Goal: Navigation & Orientation: Find specific page/section

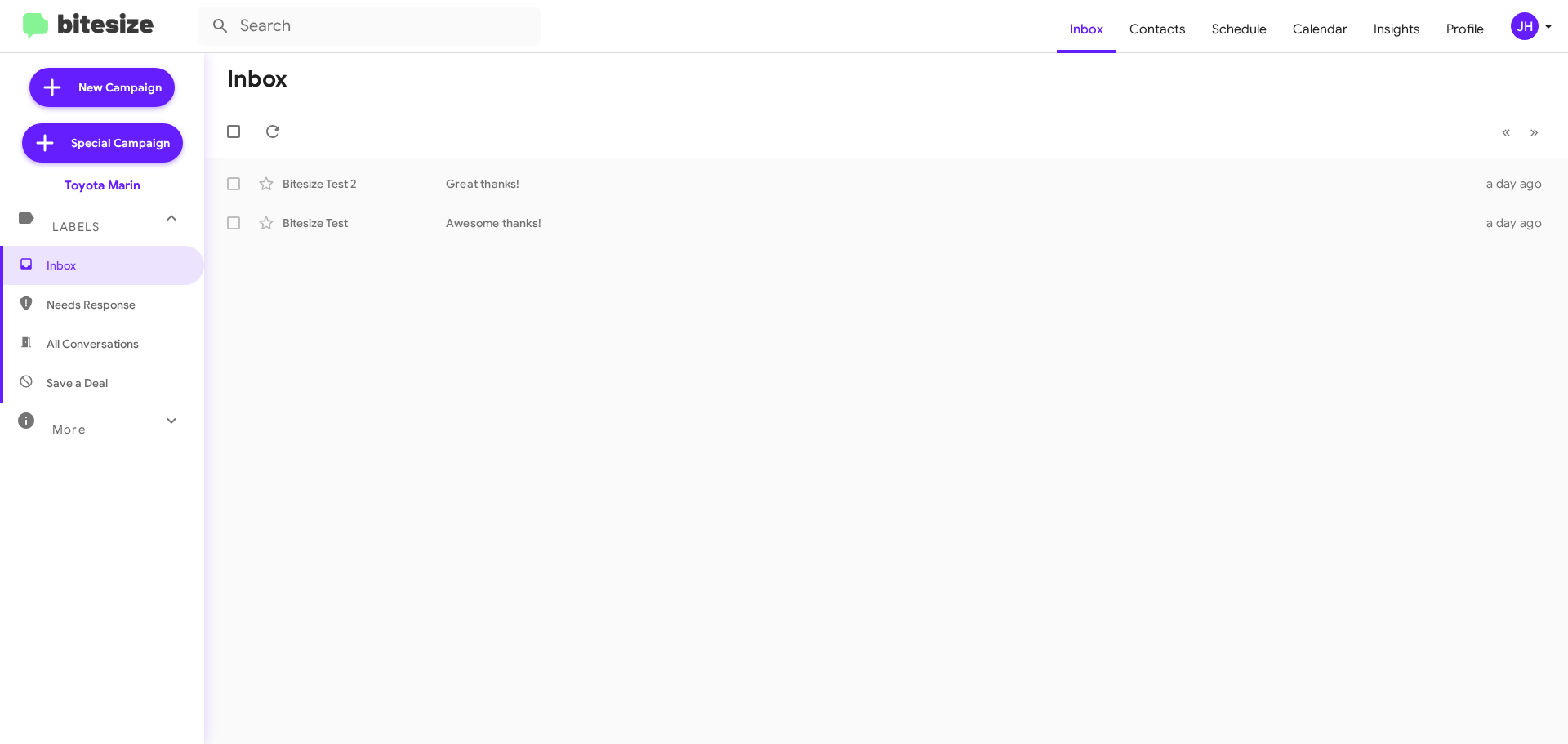
click at [1536, 27] on div "JH" at bounding box center [1524, 26] width 28 height 28
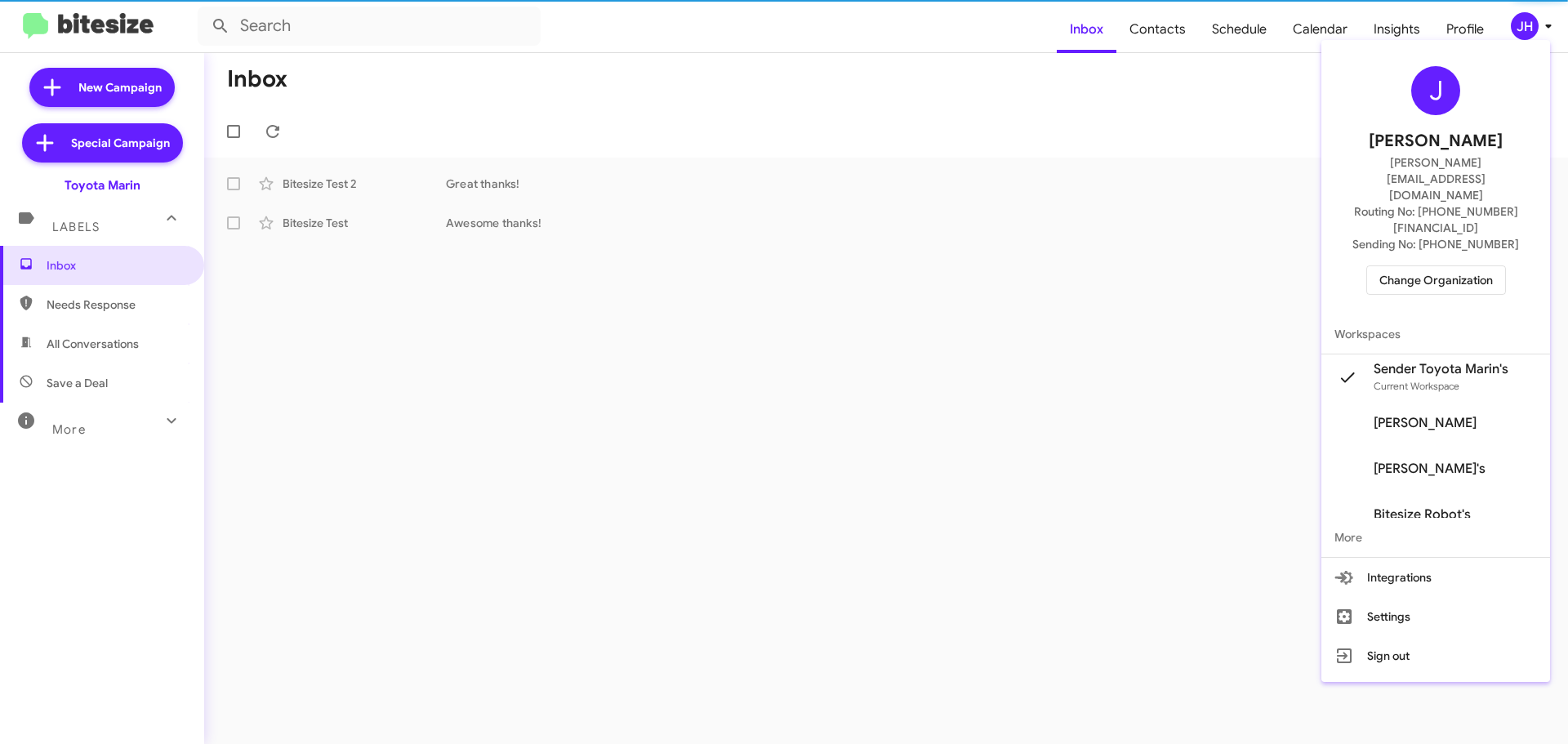
click at [1440, 266] on span "Change Organization" at bounding box center [1436, 280] width 114 height 28
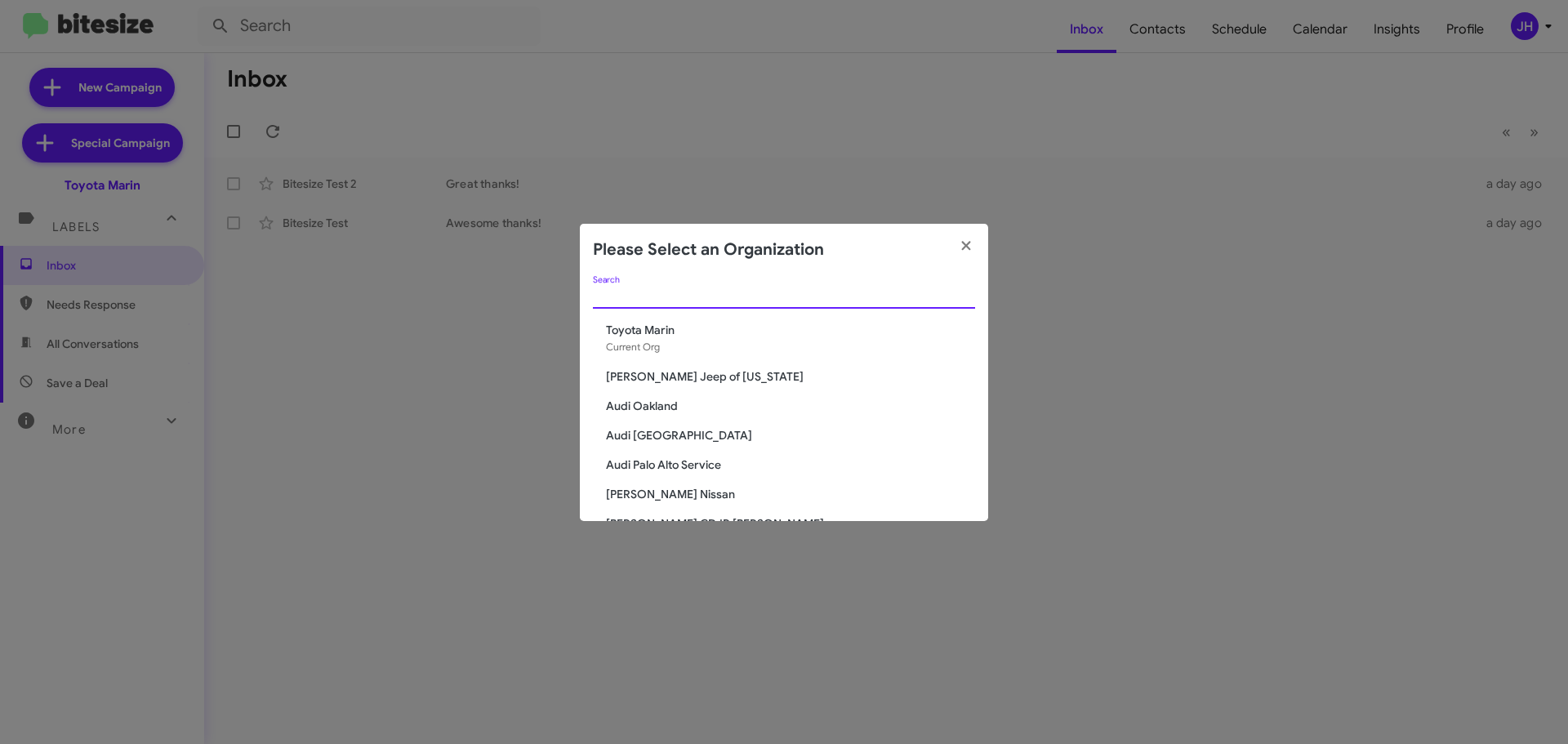
click at [694, 302] on input "Search" at bounding box center [784, 297] width 382 height 13
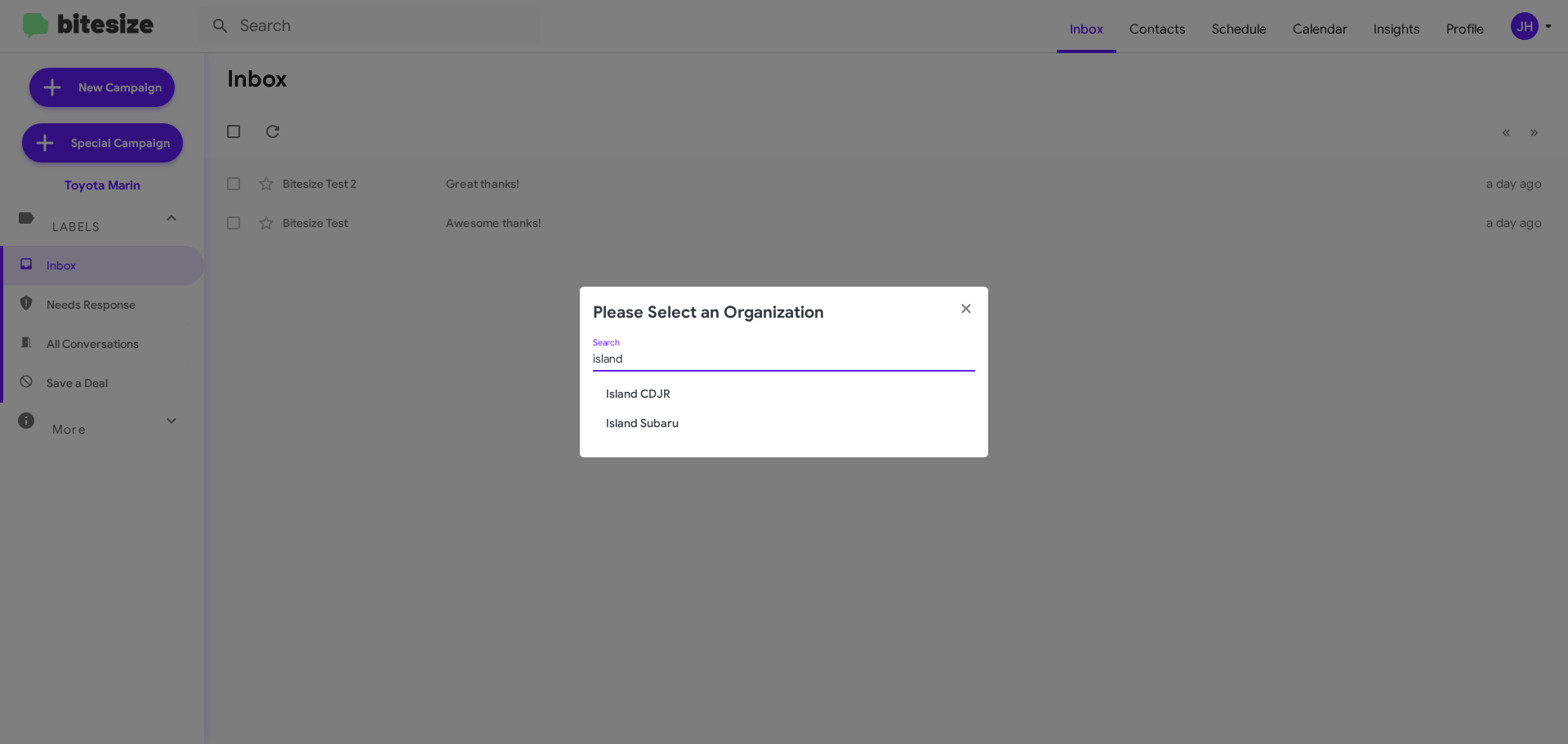
type input "island"
click at [682, 415] on span "Island Subaru" at bounding box center [791, 423] width 370 height 16
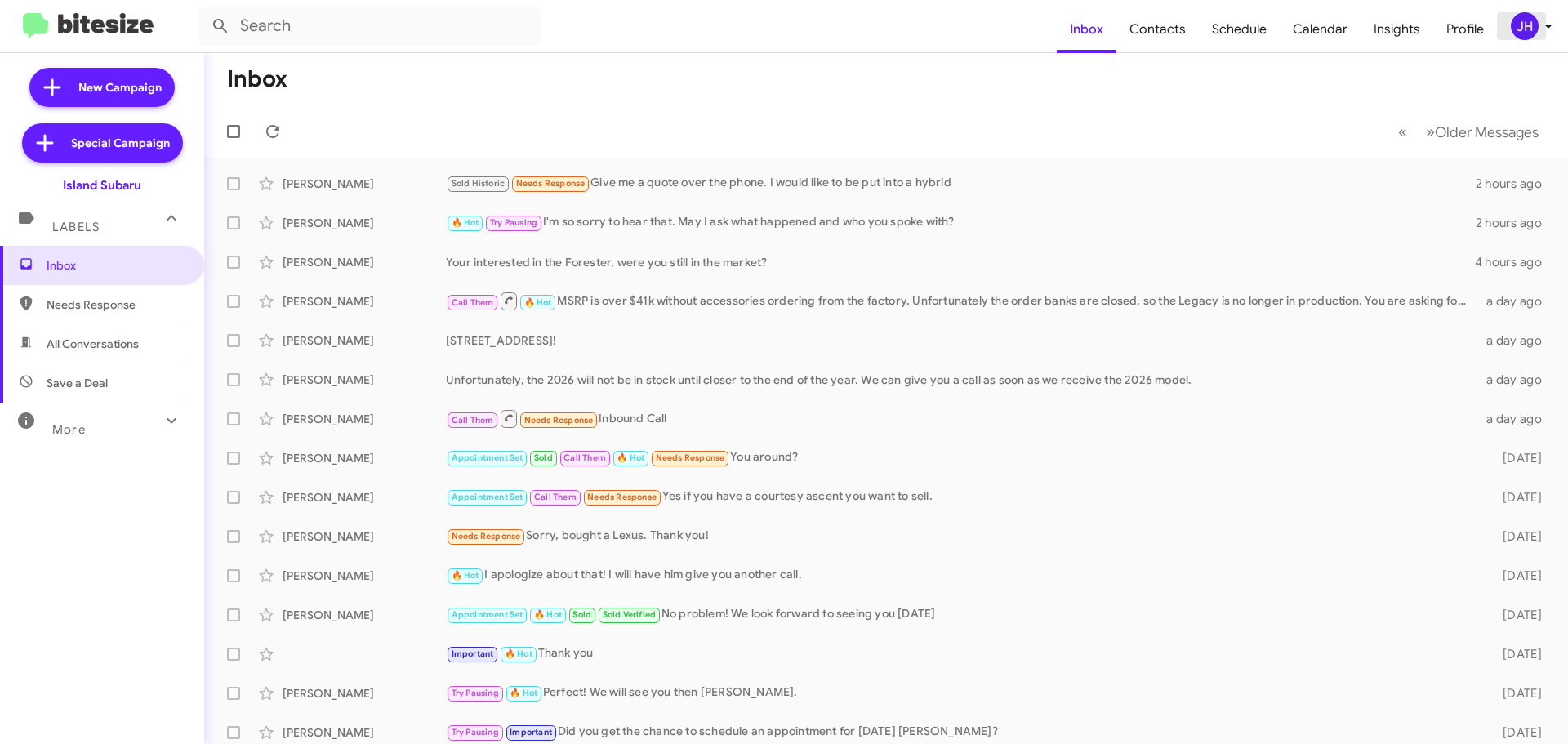
click at [1514, 24] on div "JH" at bounding box center [1524, 26] width 28 height 28
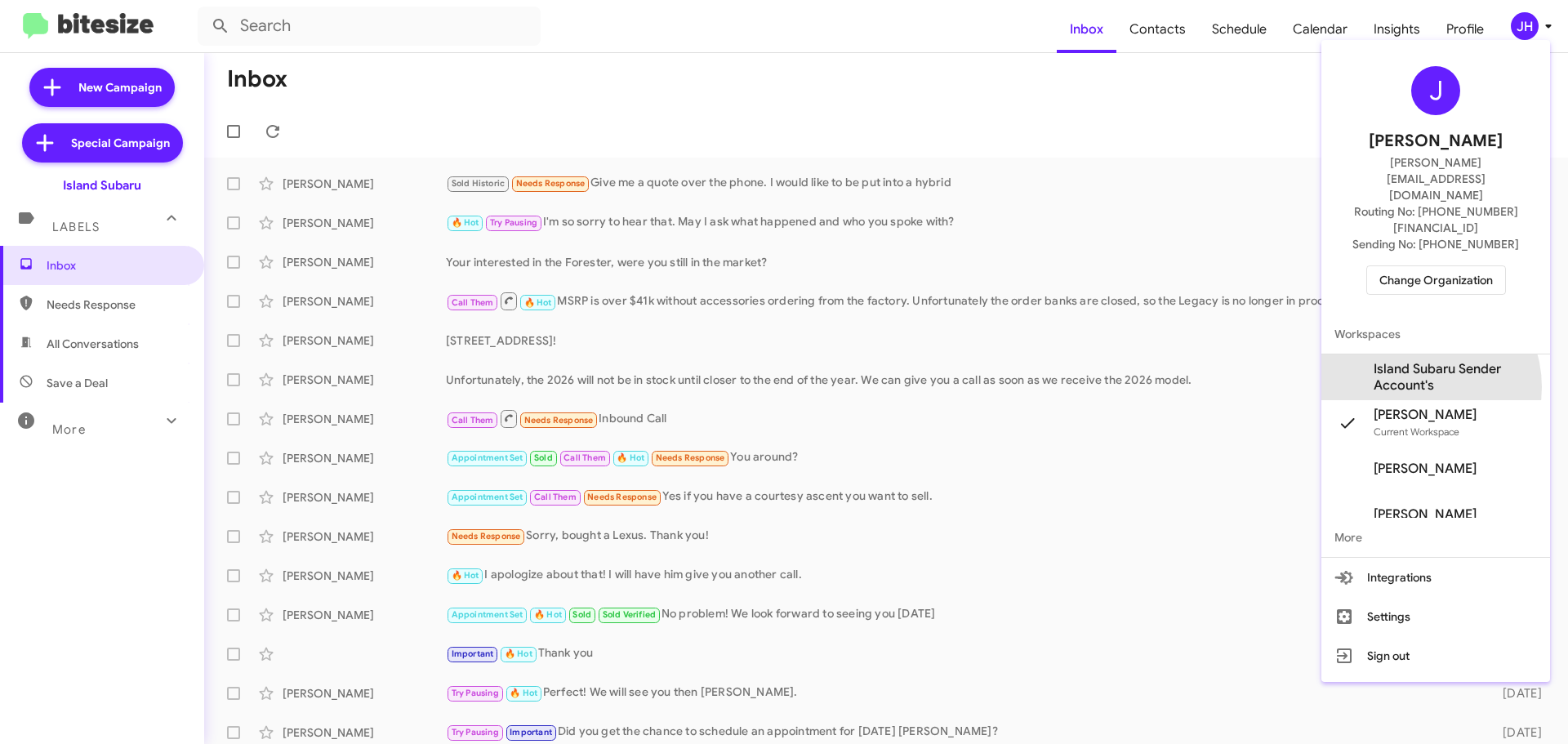
click at [1415, 361] on span "Island Subaru Sender Account's" at bounding box center [1455, 377] width 163 height 32
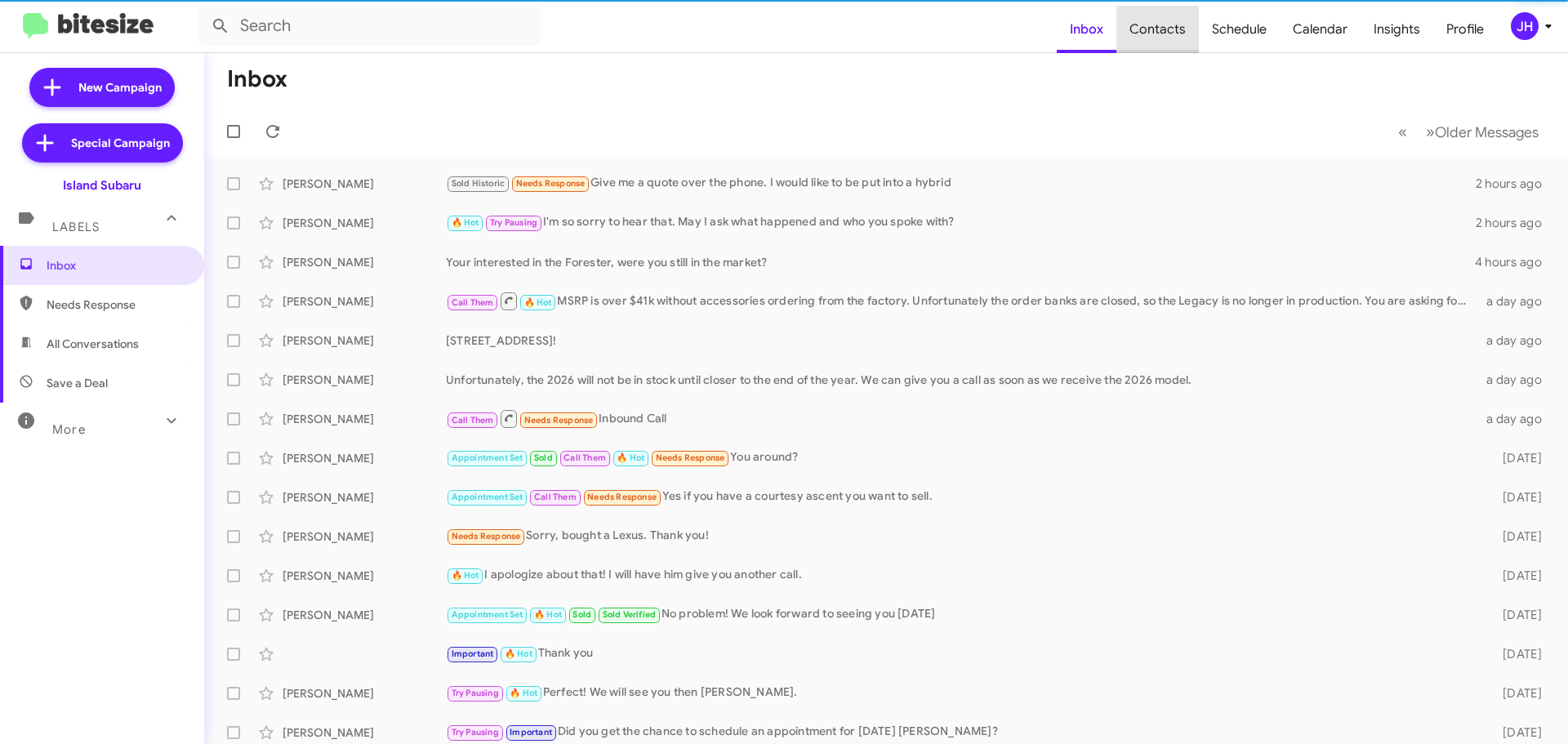
click at [1168, 38] on span "Contacts" at bounding box center [1157, 30] width 82 height 48
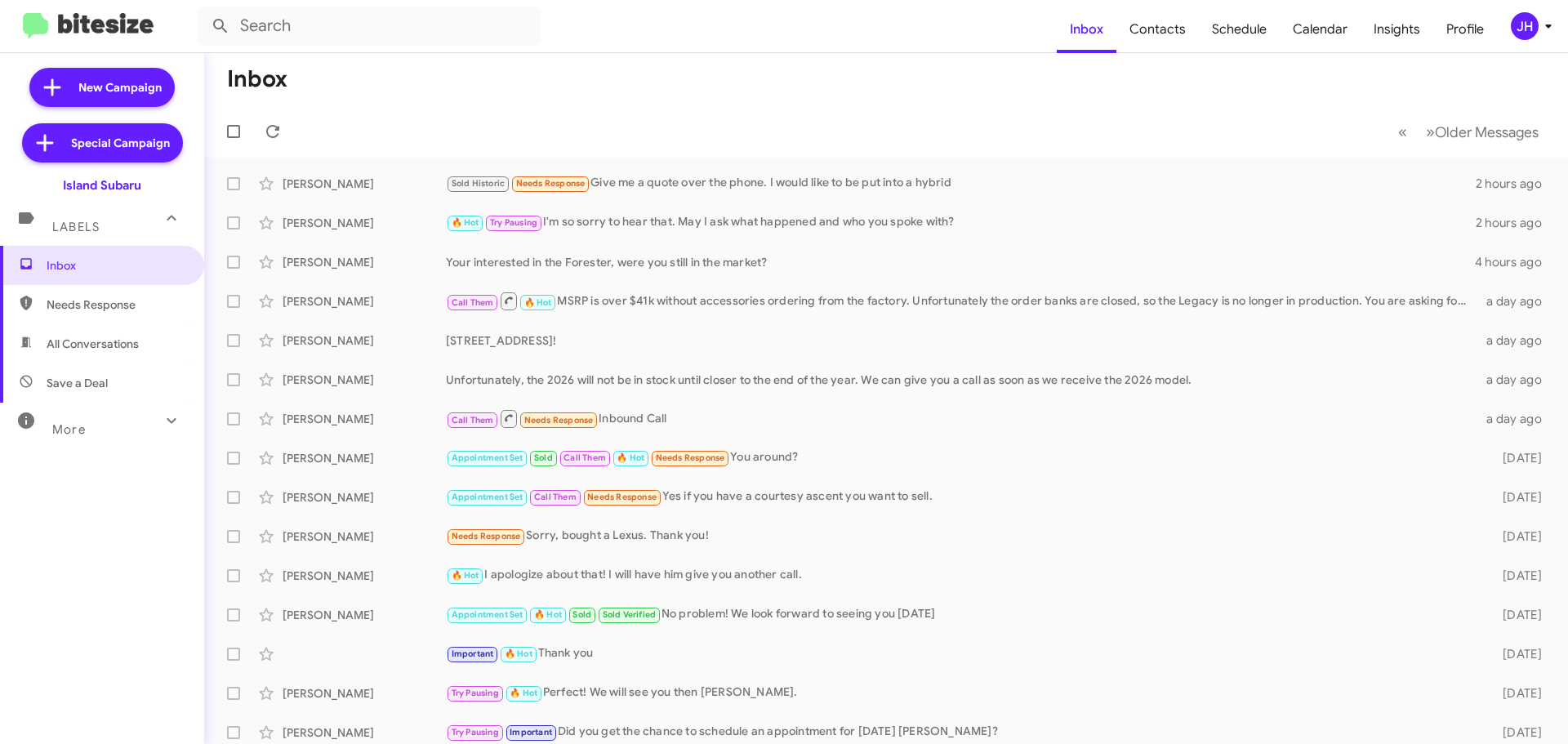
type input "in:groups"
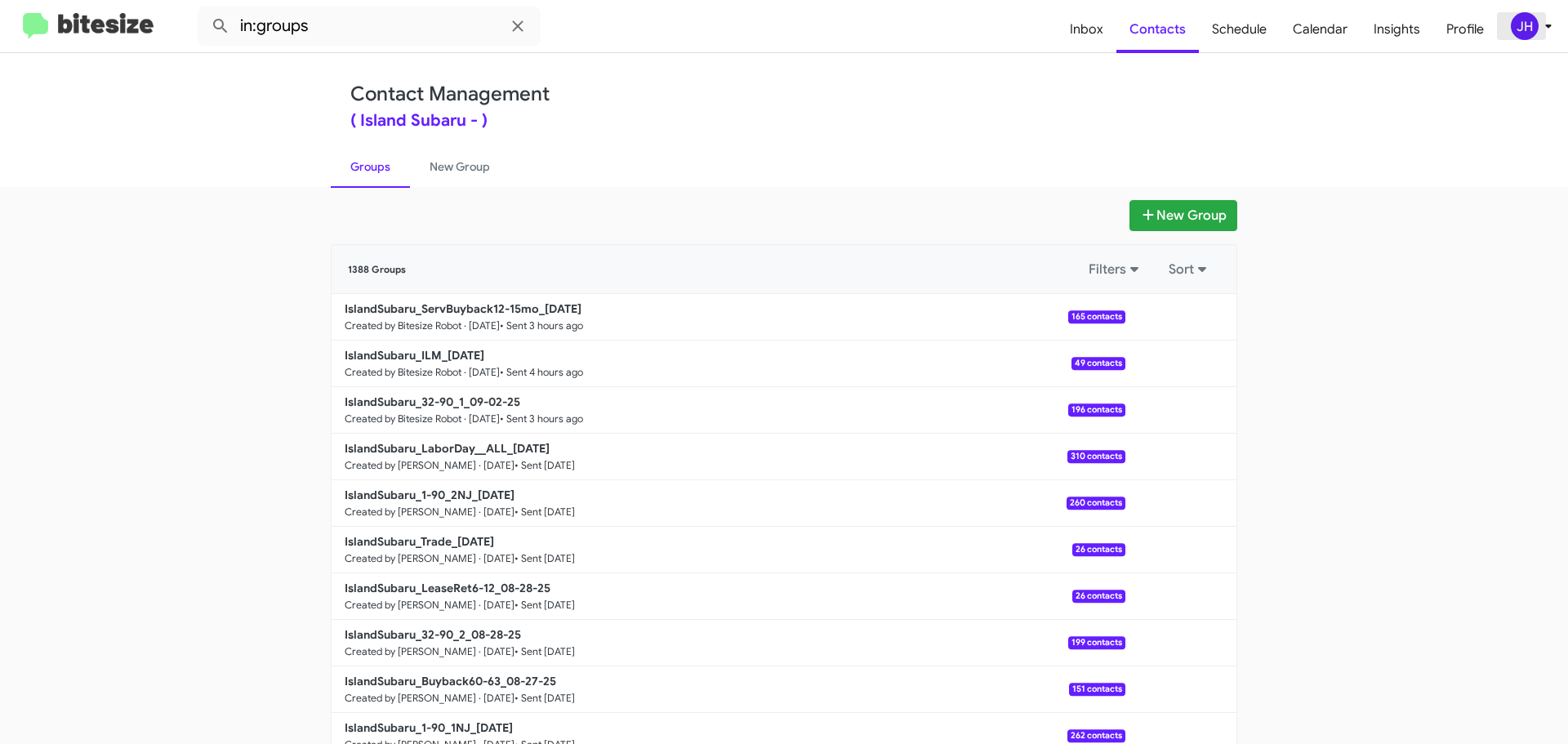
click at [1520, 20] on div "JH" at bounding box center [1524, 26] width 28 height 28
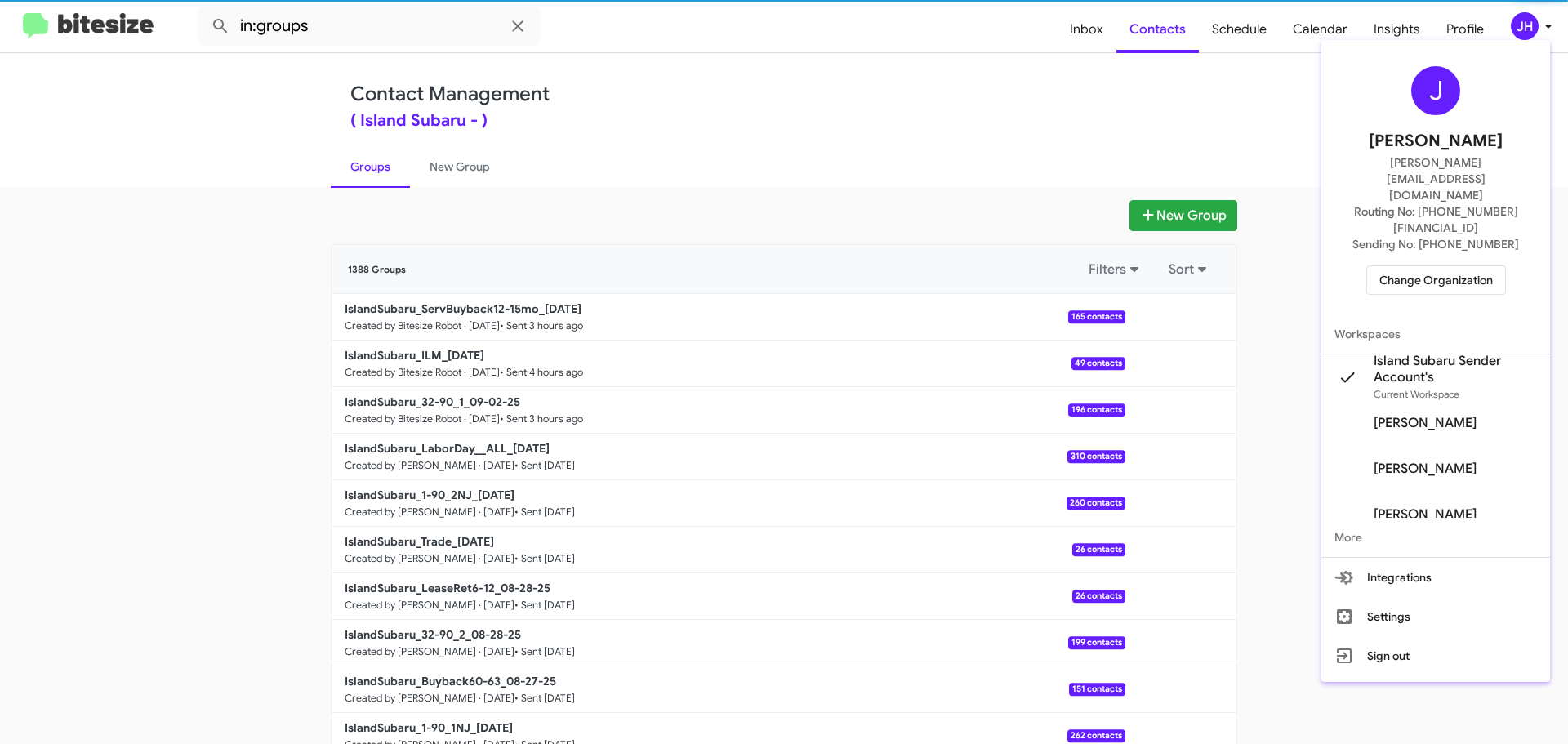
click at [1404, 251] on div "J Jacob Henry jacob@bitesize.co Routing No: +1 (718) 304-0495 Sending No: +1 (3…" at bounding box center [1436, 181] width 229 height 268
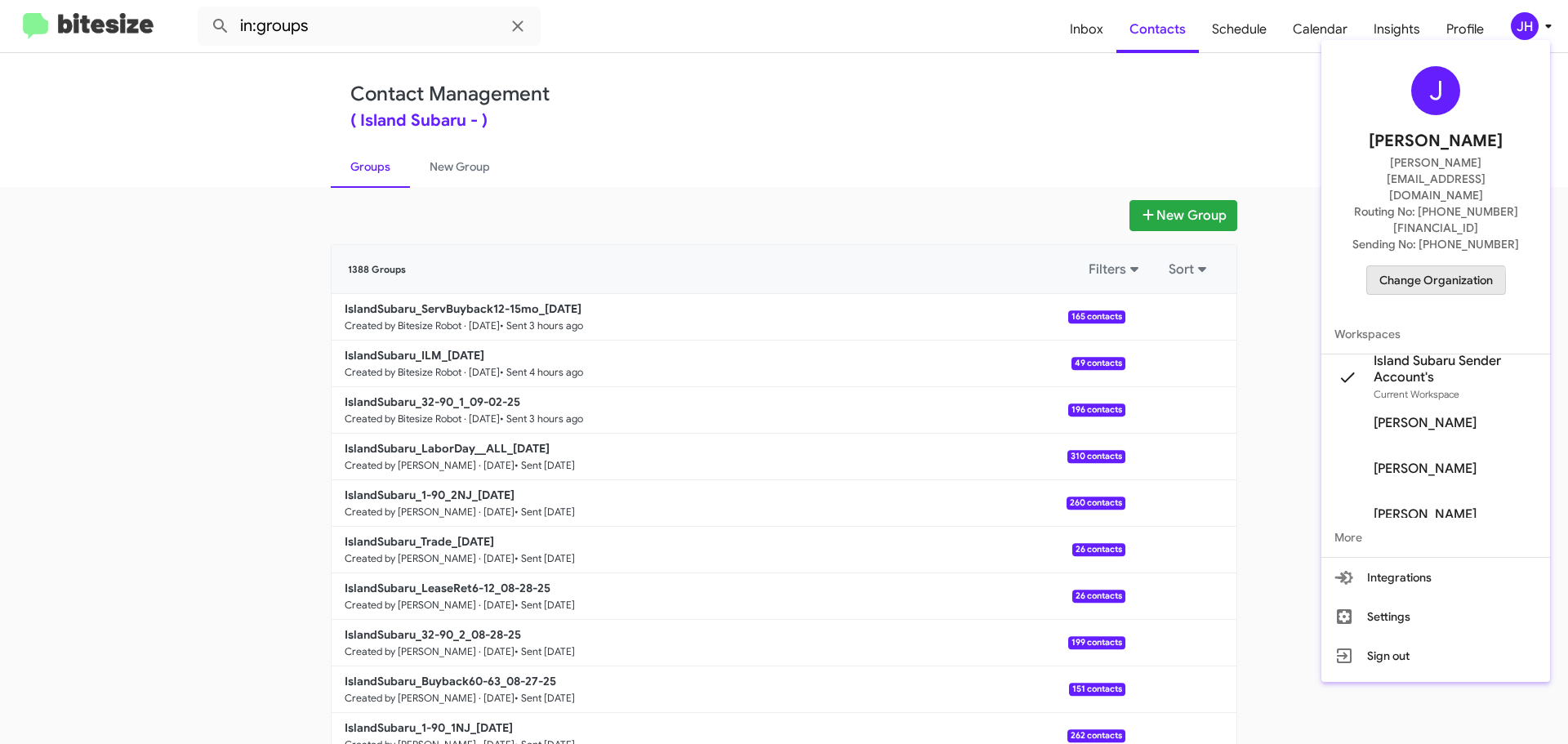
click at [1408, 266] on span "Change Organization" at bounding box center [1436, 280] width 114 height 28
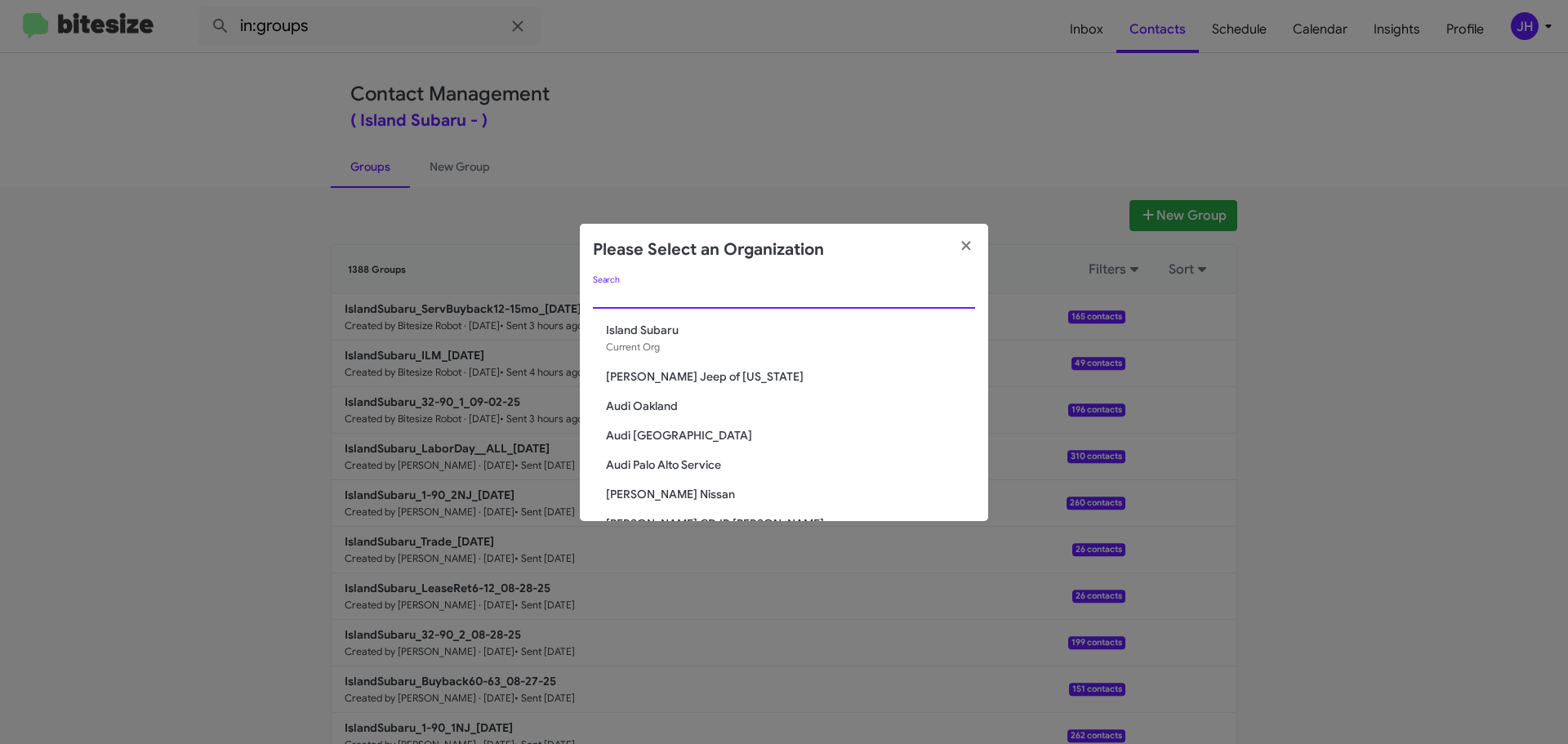
click at [695, 301] on input "Search" at bounding box center [784, 297] width 382 height 13
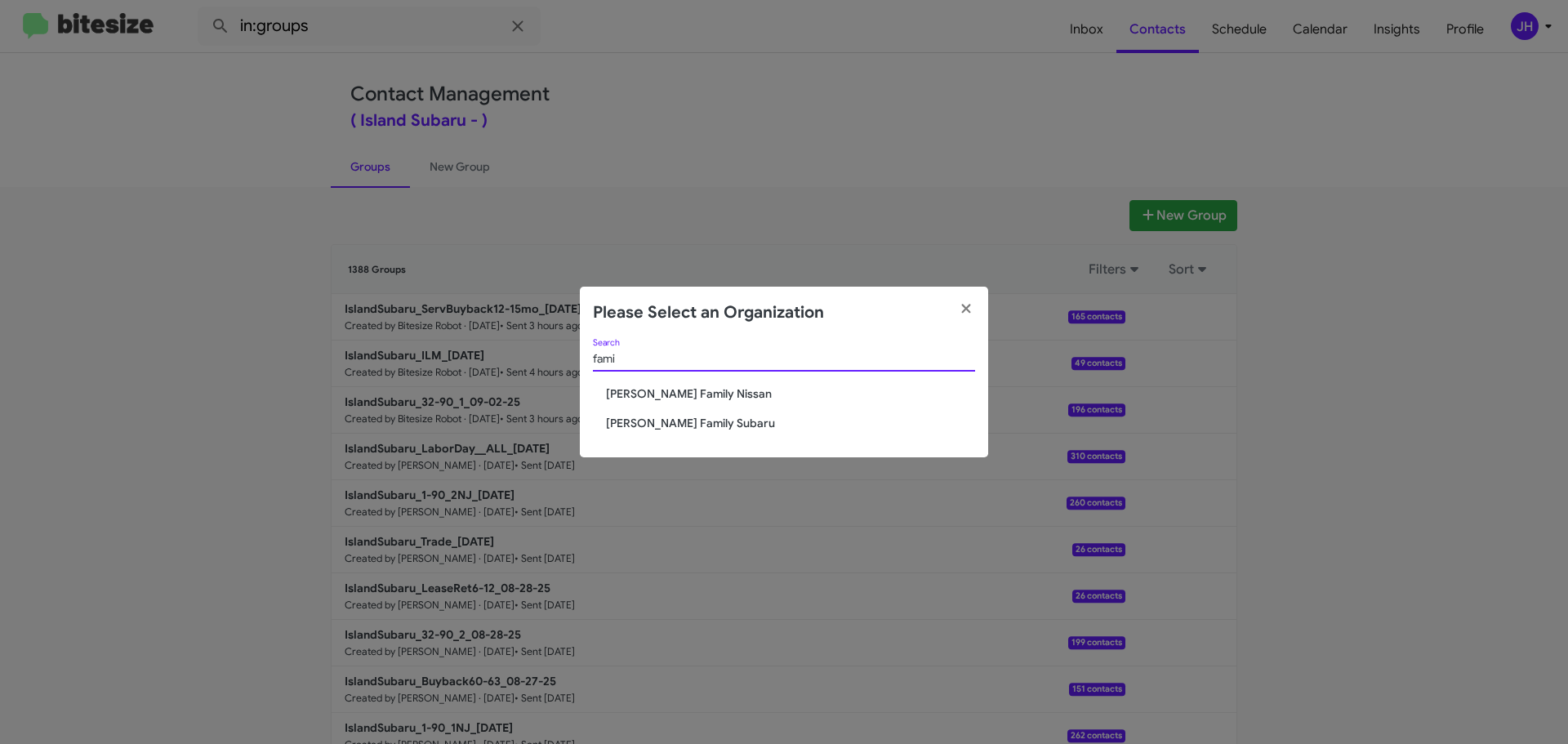
type input "fami"
click at [664, 399] on span "Hicks Family Nissan" at bounding box center [791, 393] width 370 height 16
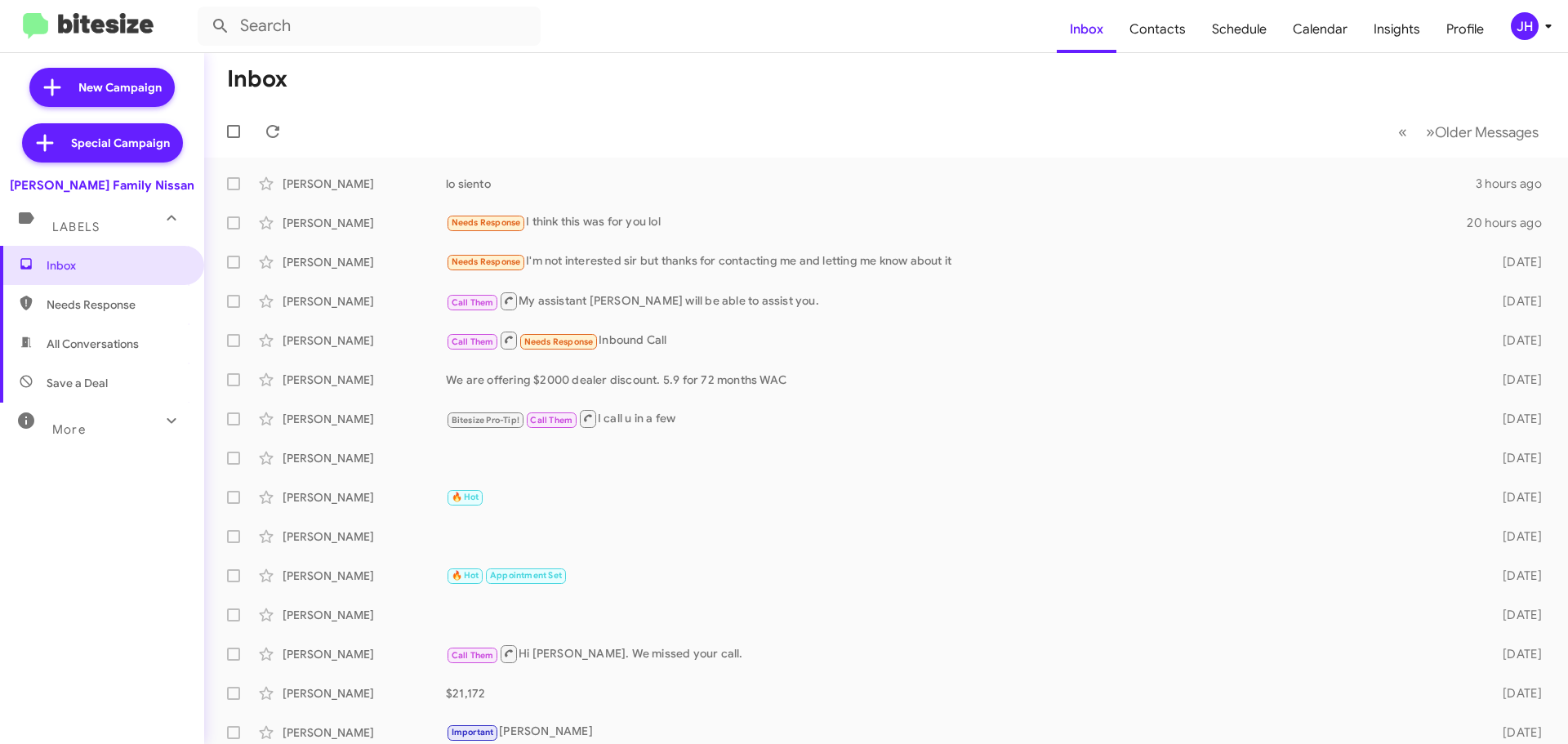
click at [1537, 22] on div "JH" at bounding box center [1524, 26] width 28 height 28
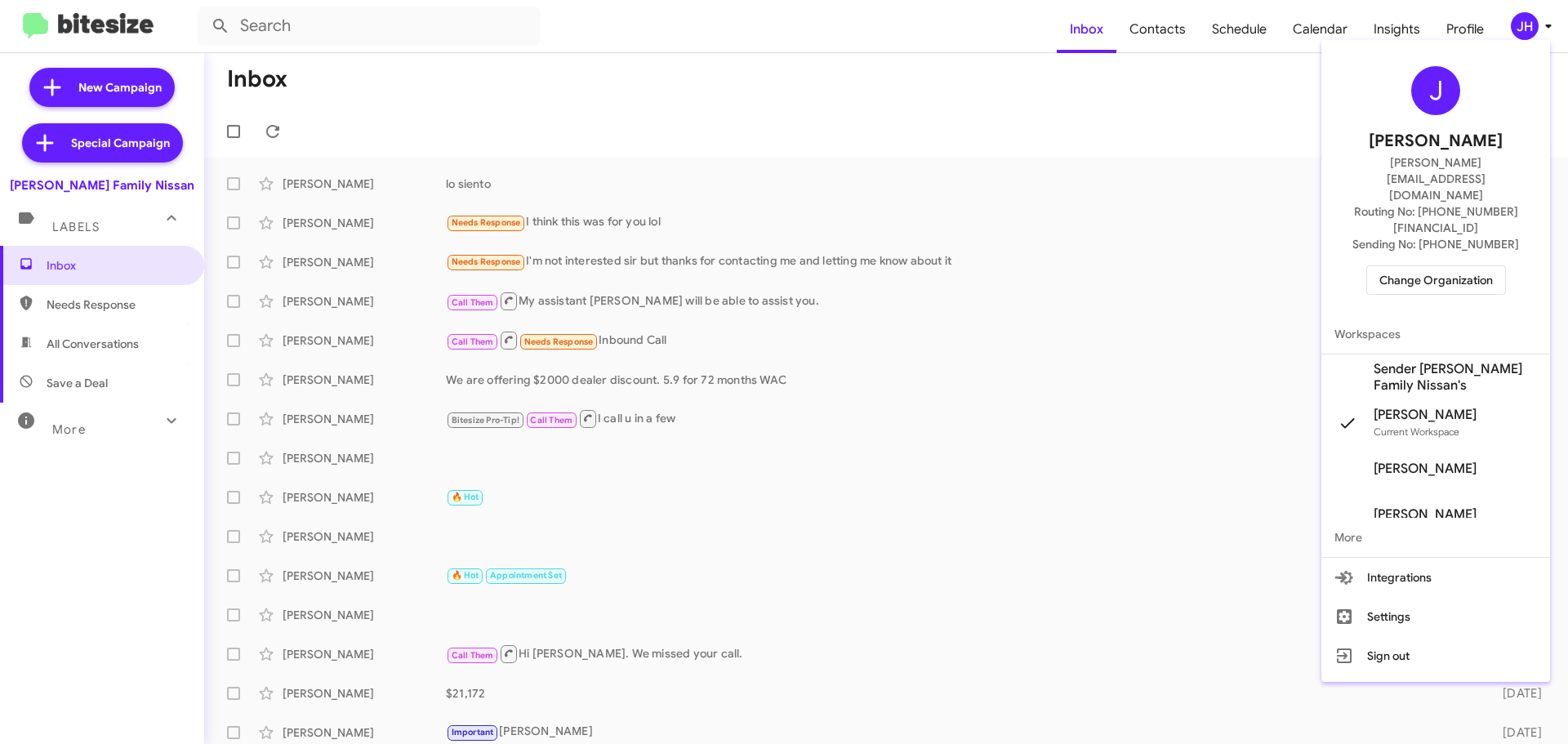
click at [1437, 354] on span "Sender Hicks Family Nissan's" at bounding box center [1436, 377] width 229 height 46
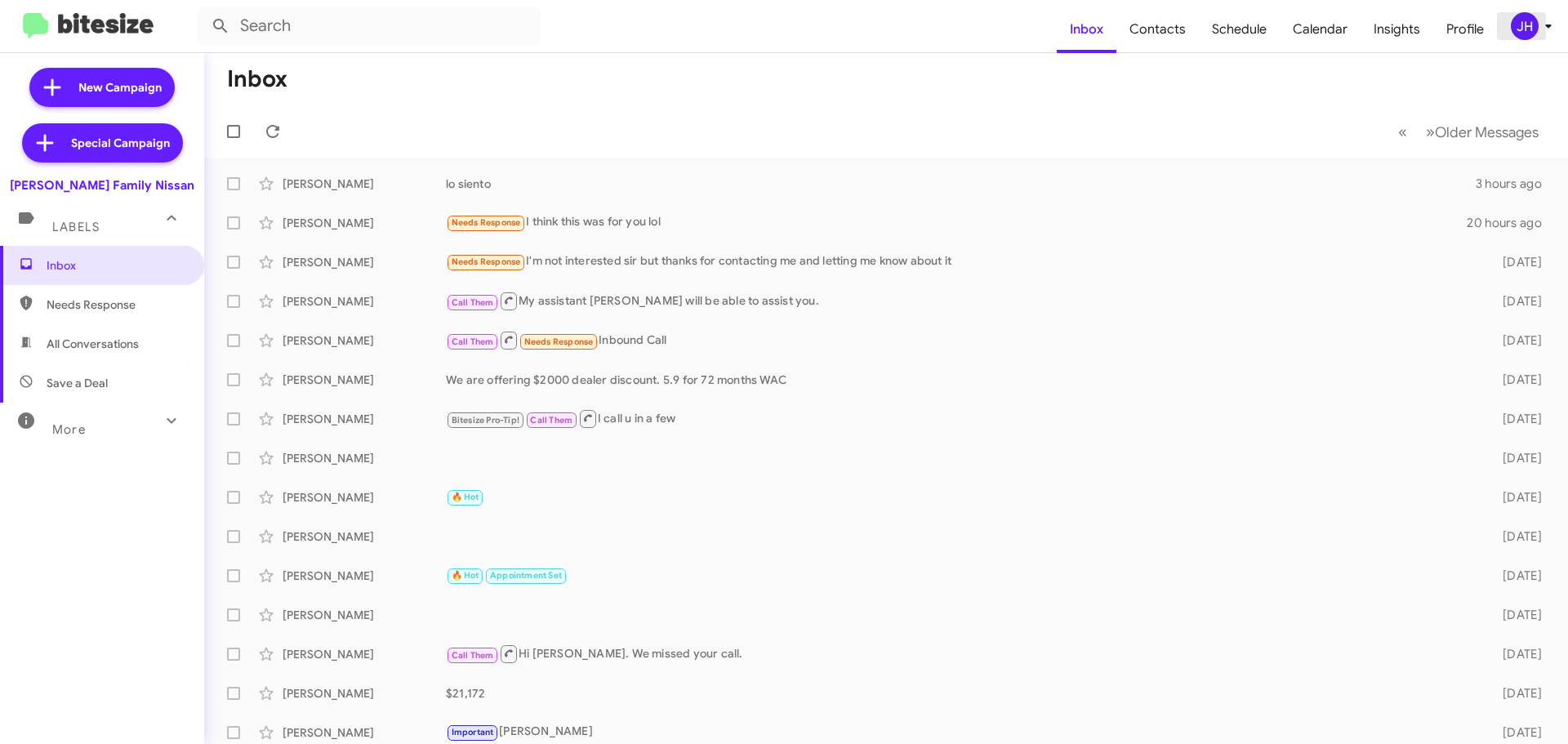
click at [1540, 30] on icon at bounding box center [1549, 26] width 20 height 20
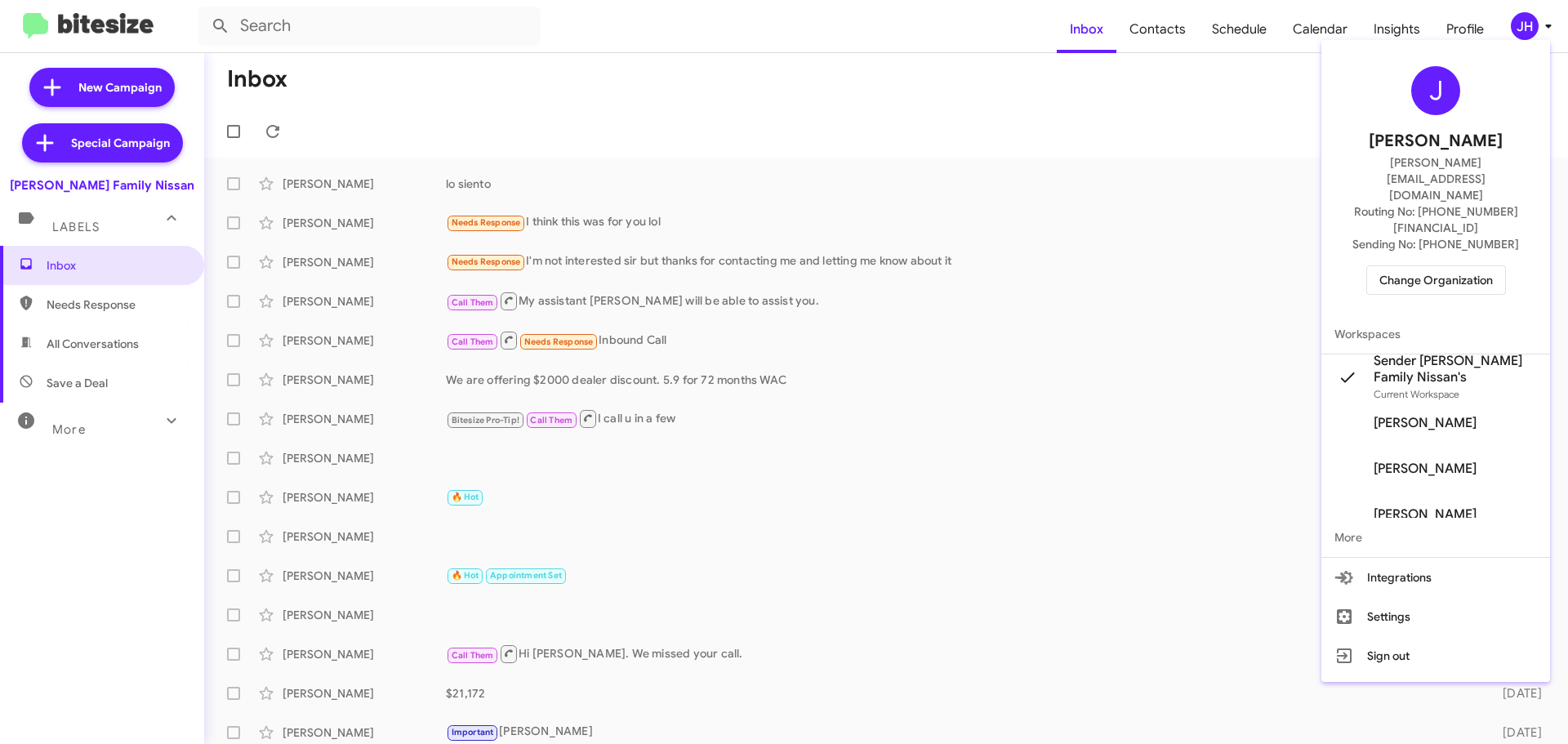
click at [1128, 106] on div at bounding box center [784, 372] width 1568 height 744
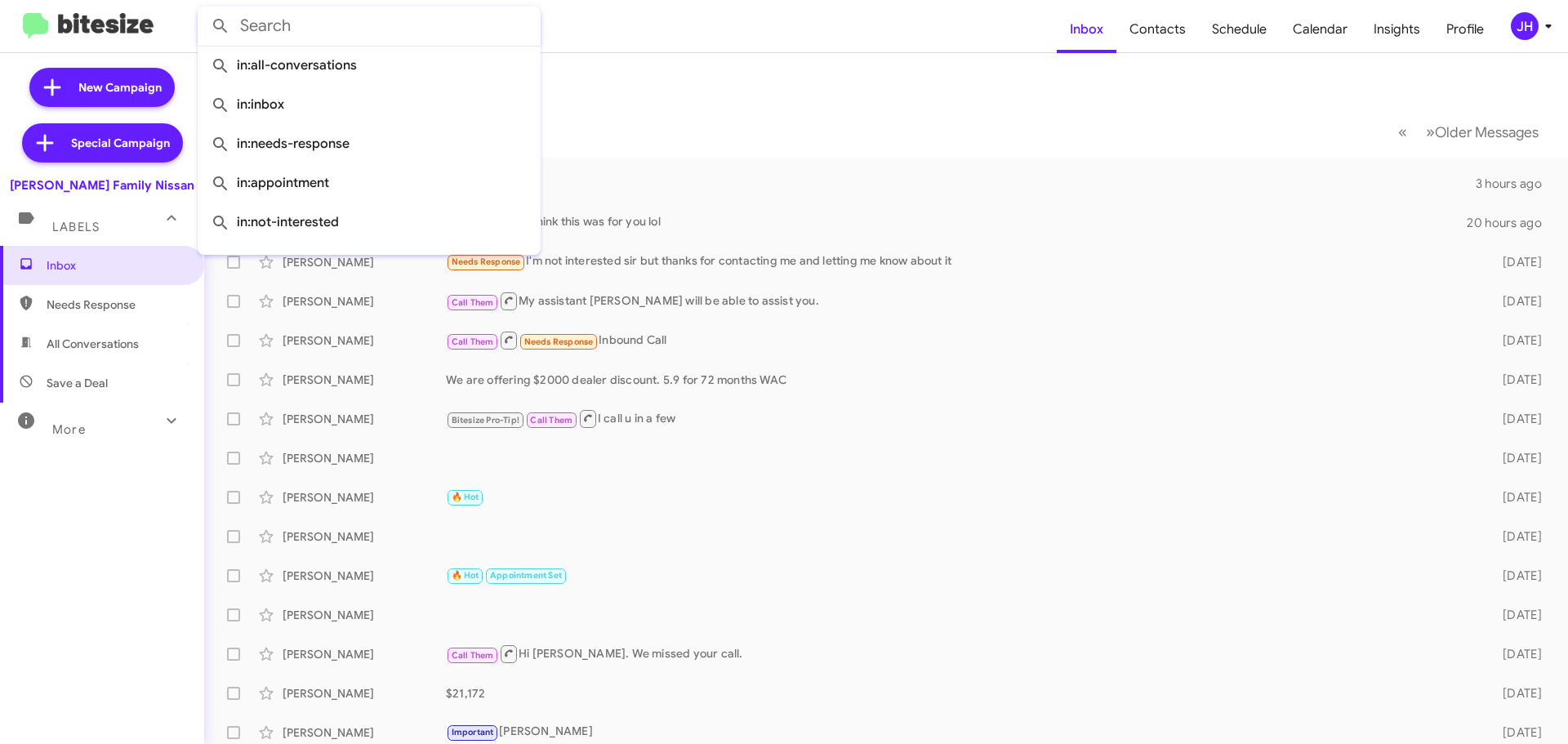
click at [442, 20] on input "text" at bounding box center [369, 26] width 343 height 39
click at [1413, 26] on span "Insights" at bounding box center [1397, 30] width 73 height 48
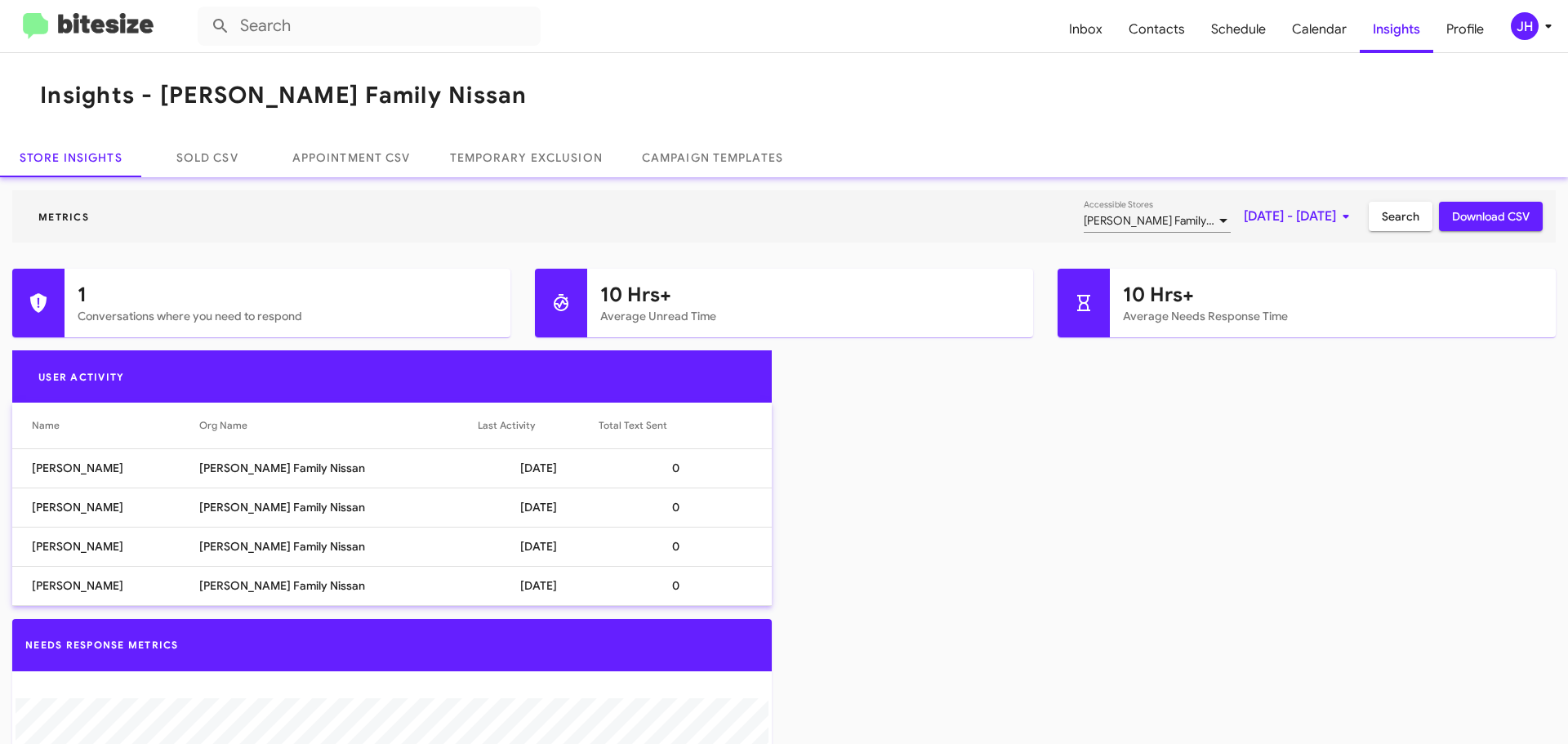
click at [1249, 211] on span "Sep 1, 2025 - Sep 2, 2025" at bounding box center [1300, 216] width 112 height 30
click at [1302, 287] on button "Previous month" at bounding box center [1303, 272] width 32 height 32
click at [1138, 478] on div "24" at bounding box center [1137, 476] width 30 height 30
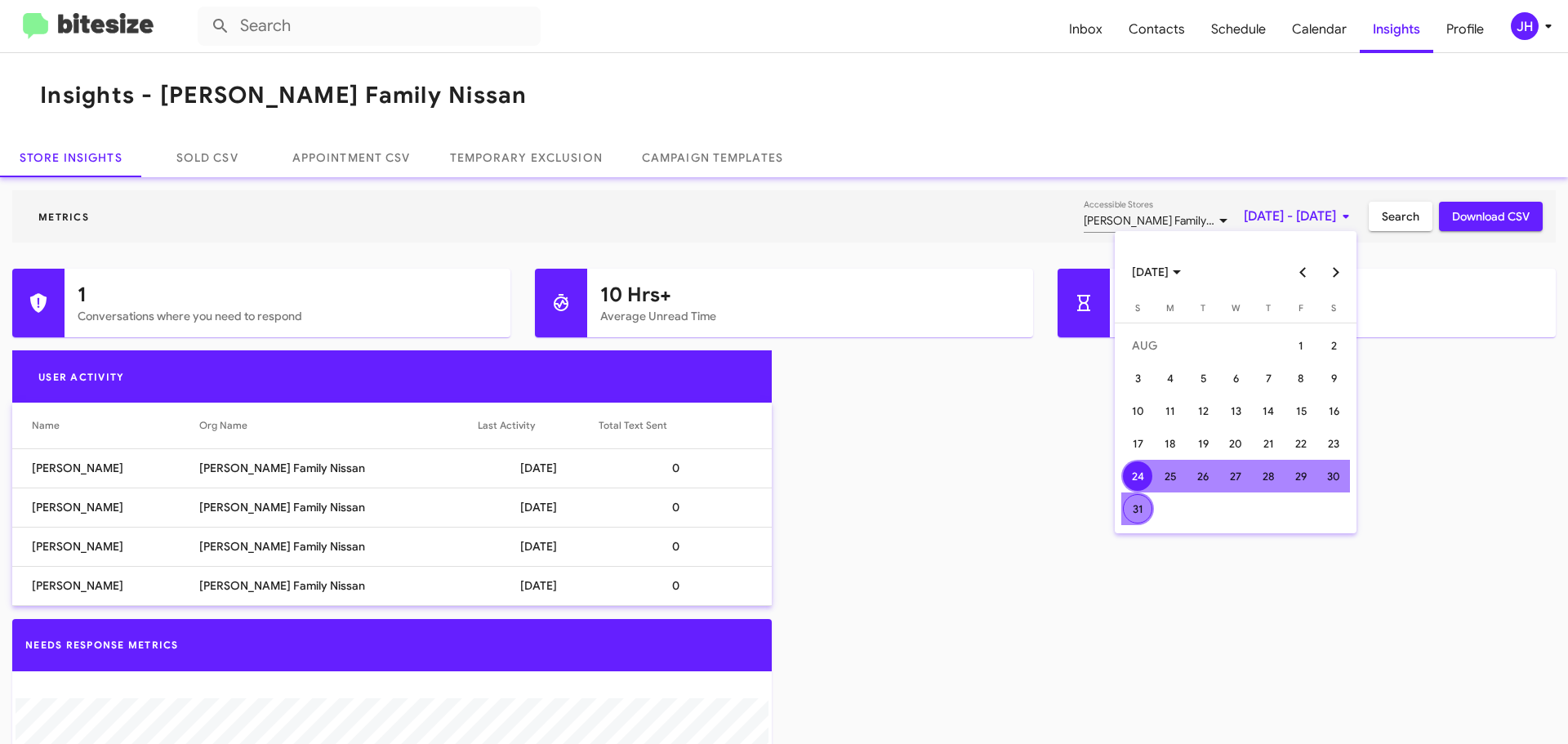
click at [1127, 500] on div "31" at bounding box center [1137, 509] width 30 height 30
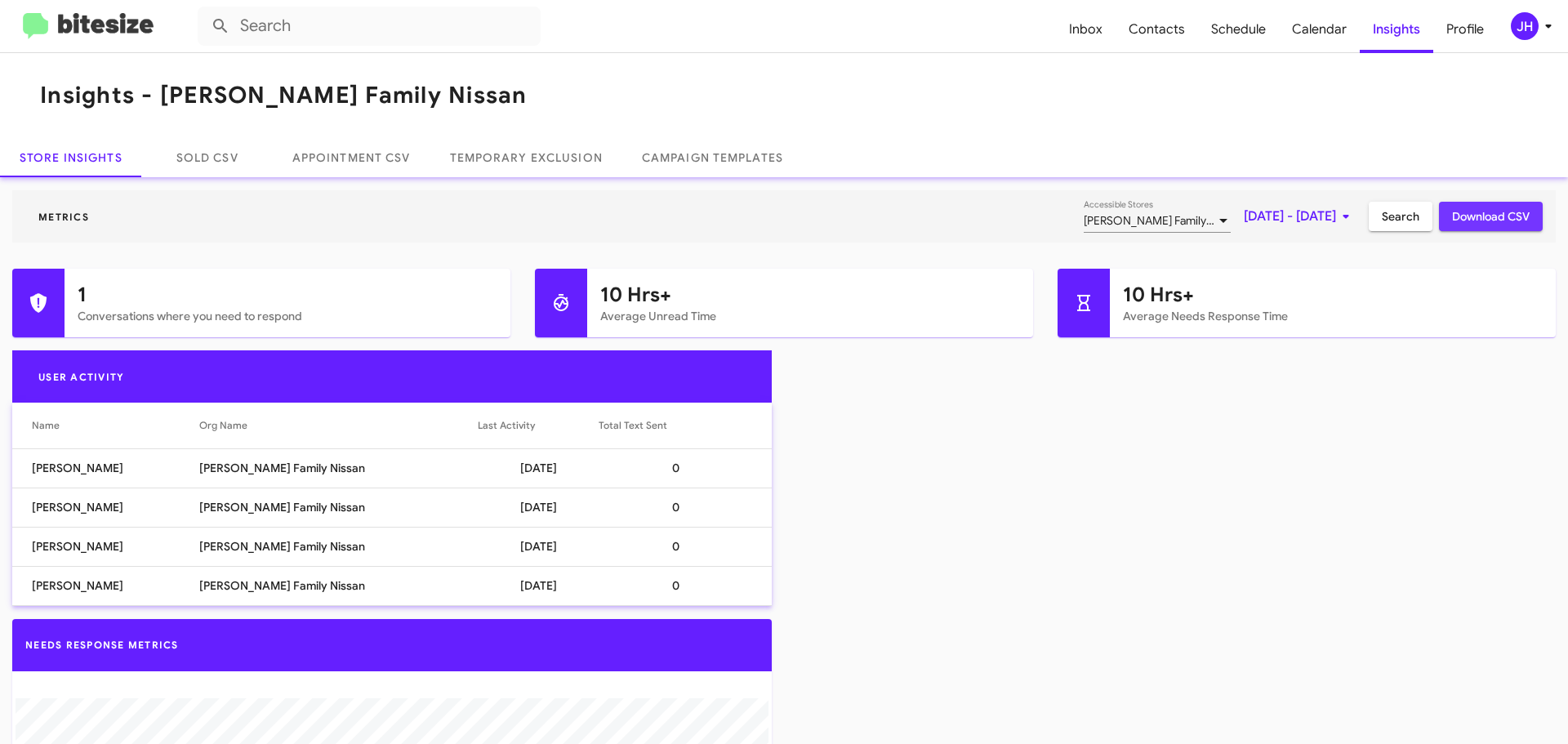
click at [1462, 217] on span "Download CSV" at bounding box center [1491, 216] width 77 height 30
click at [1161, 30] on span "Contacts" at bounding box center [1156, 30] width 82 height 48
type input "in:groups"
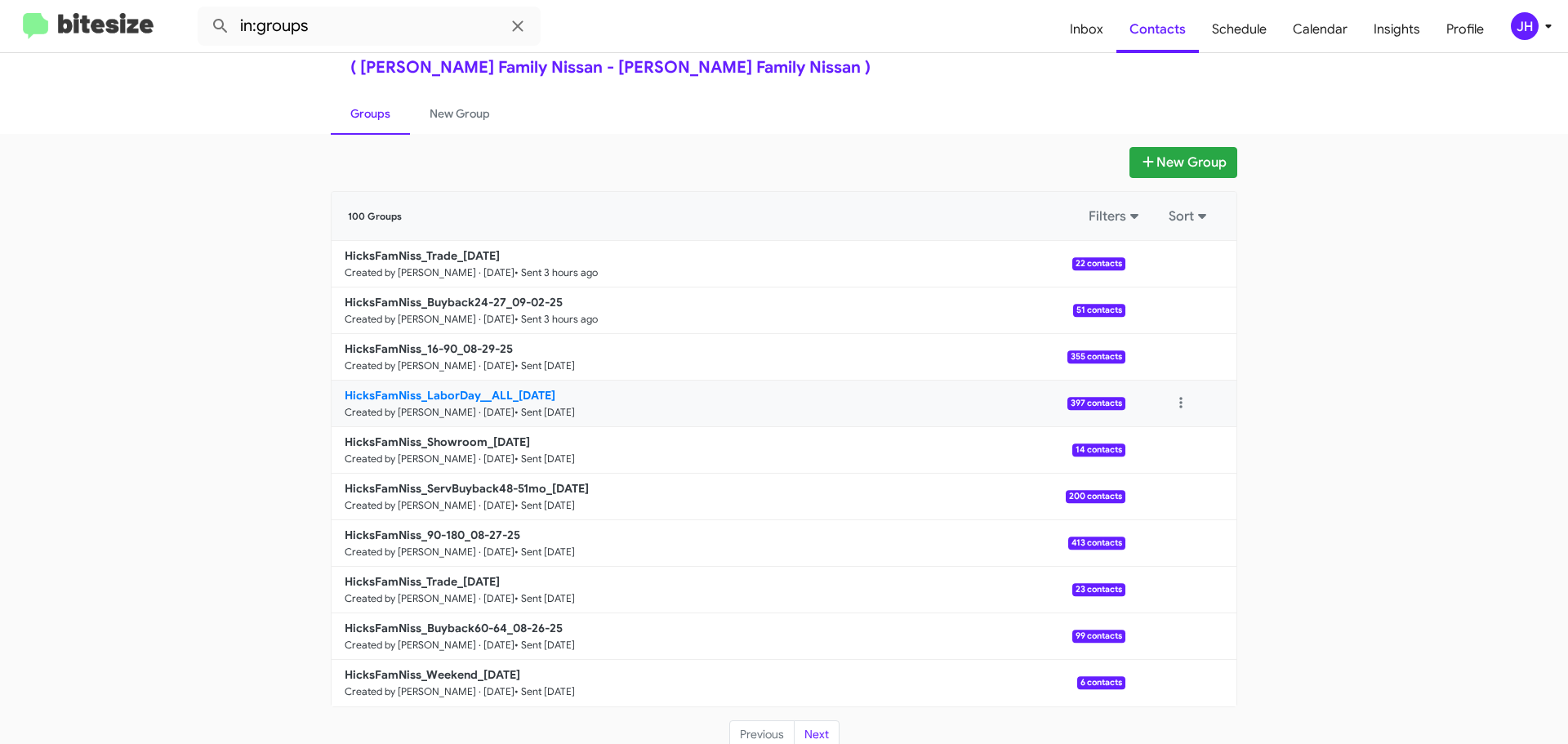
scroll to position [58, 0]
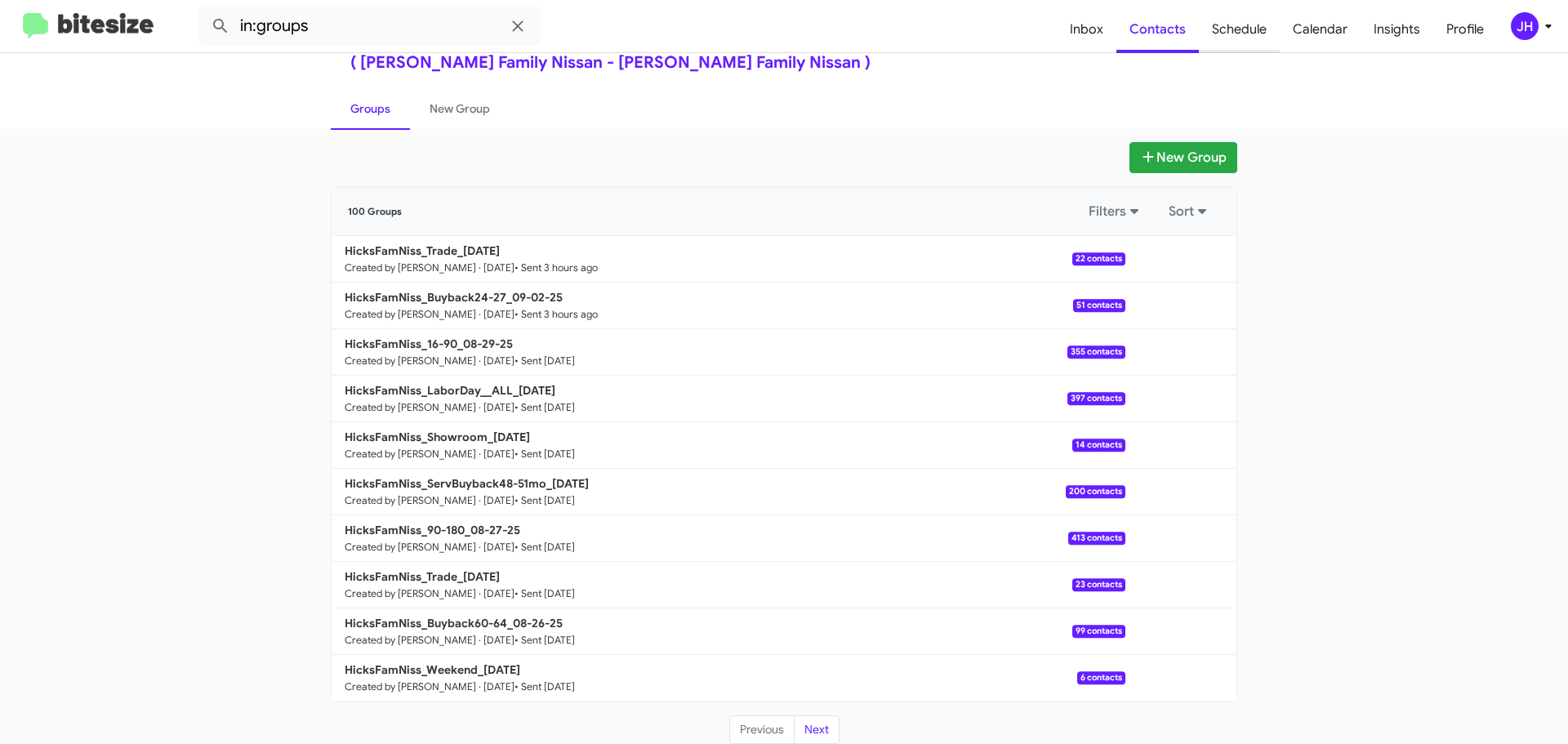
click at [1236, 20] on span "Schedule" at bounding box center [1240, 30] width 81 height 48
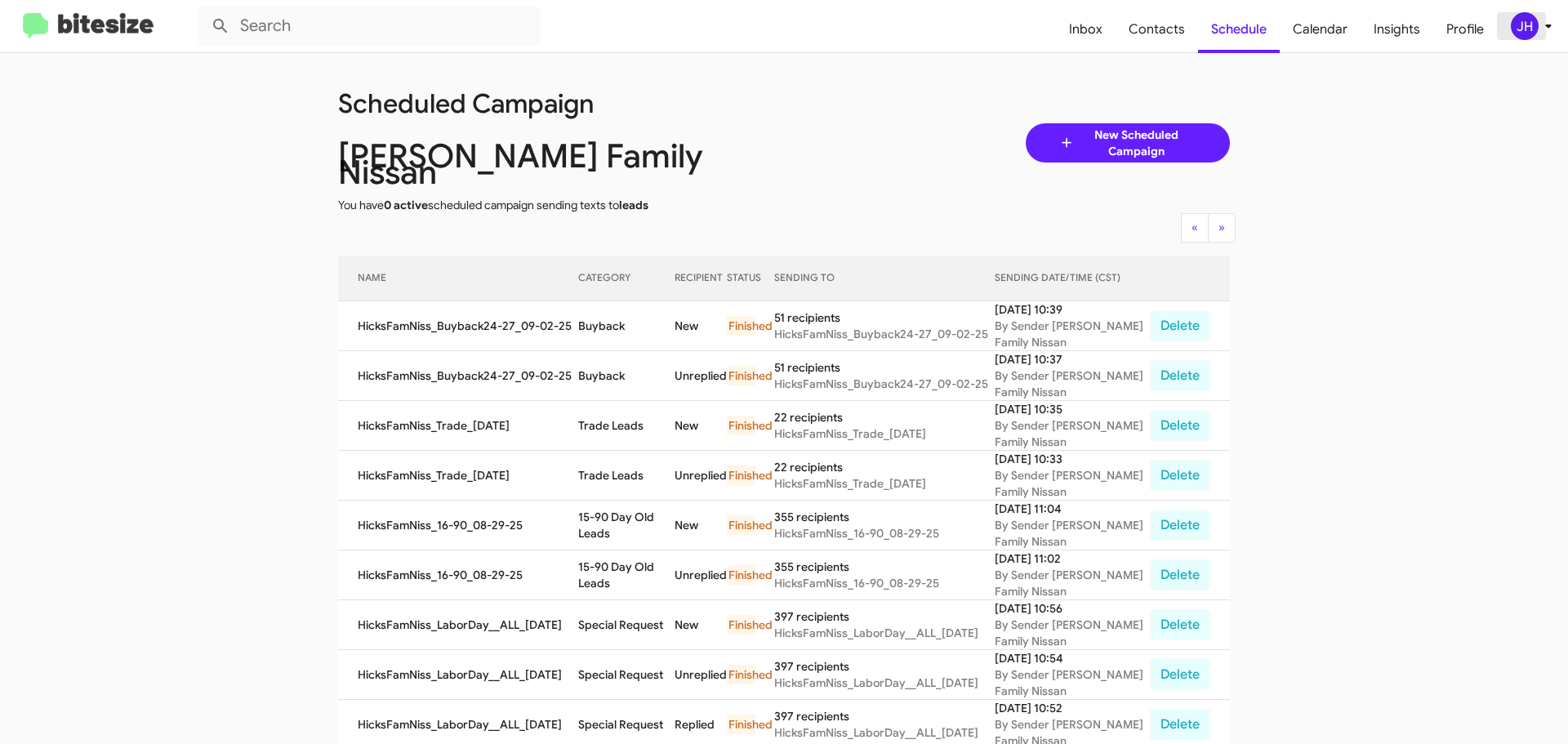
click at [1515, 28] on div "JH" at bounding box center [1524, 26] width 28 height 28
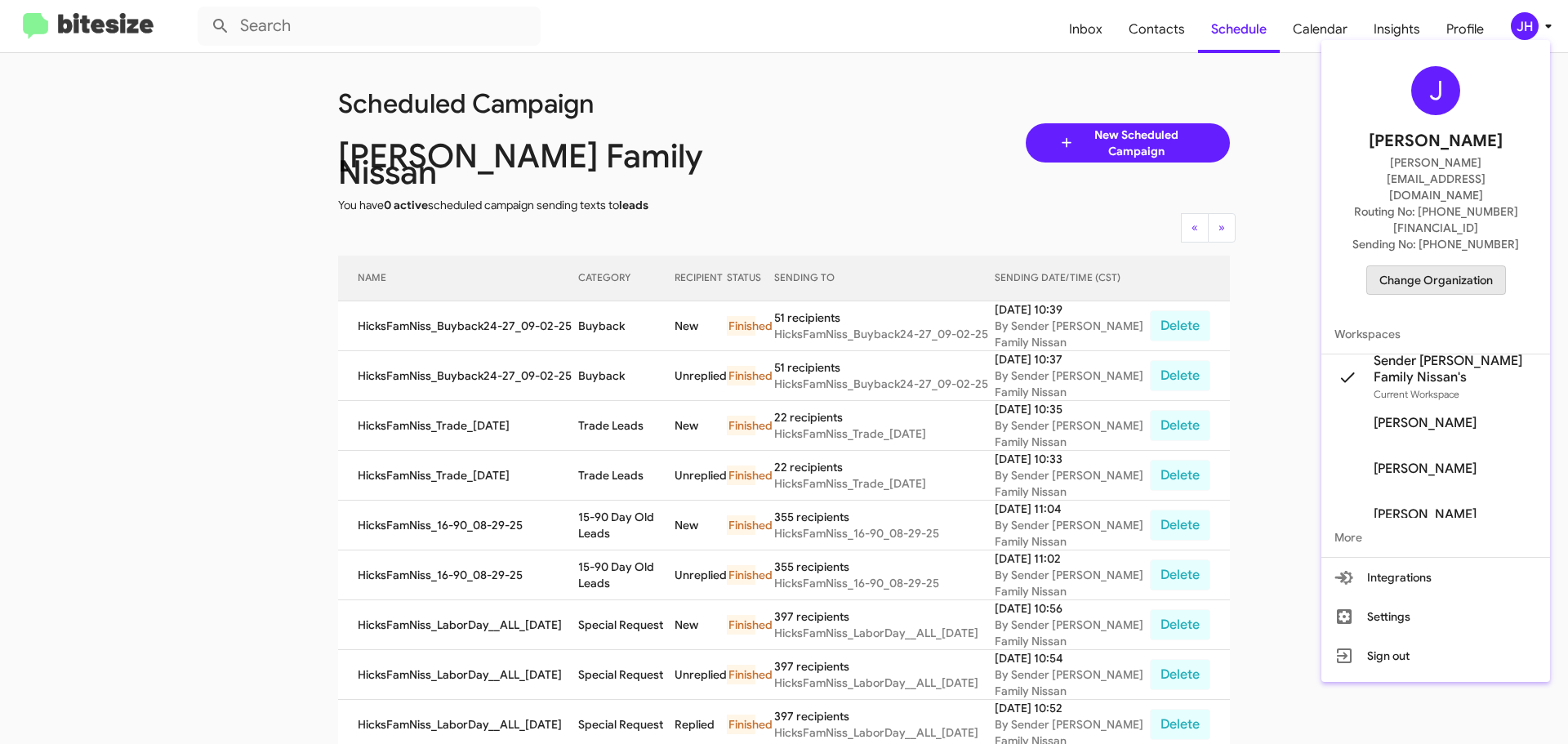
click at [1441, 266] on span "Change Organization" at bounding box center [1436, 280] width 114 height 28
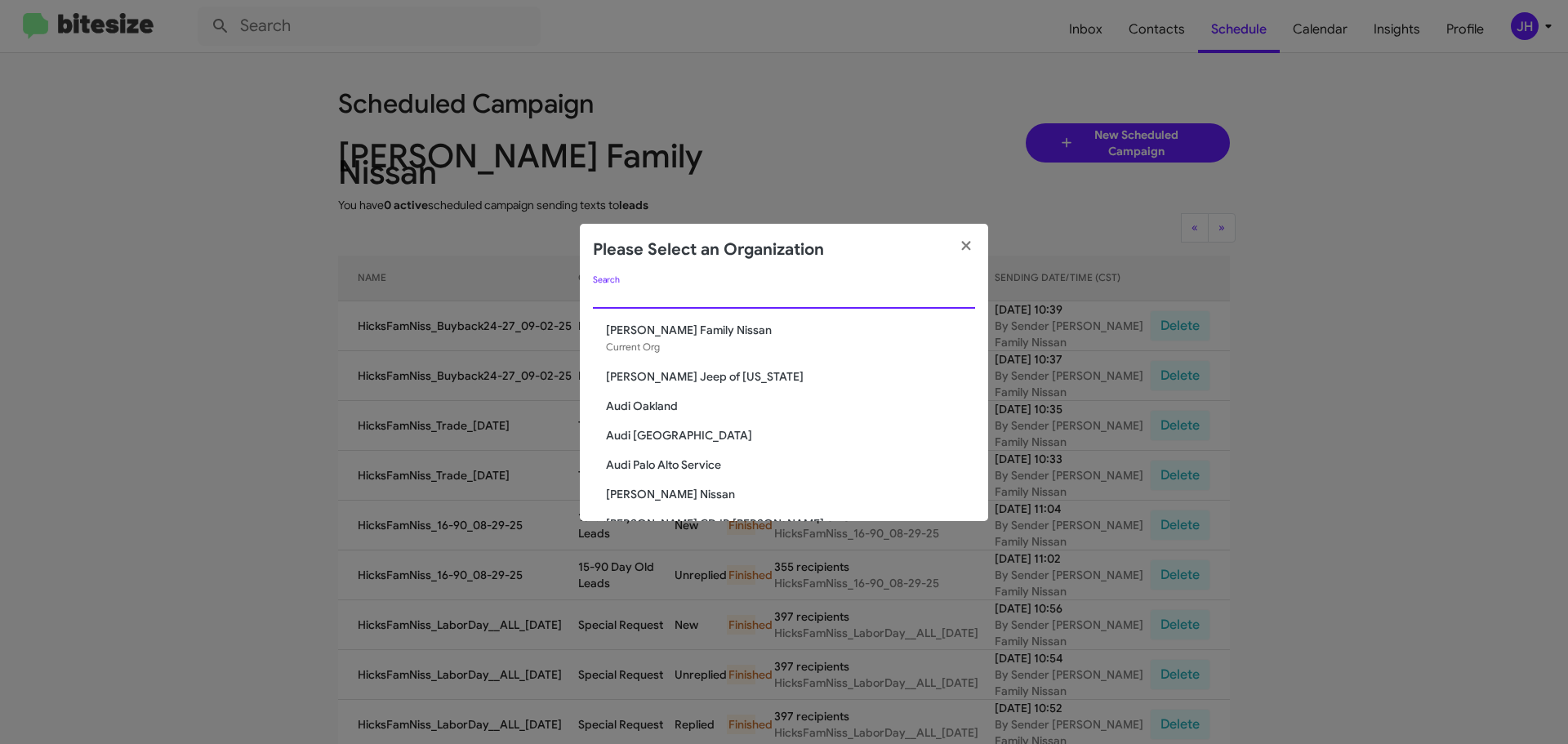
click at [687, 295] on input "Search" at bounding box center [784, 297] width 382 height 13
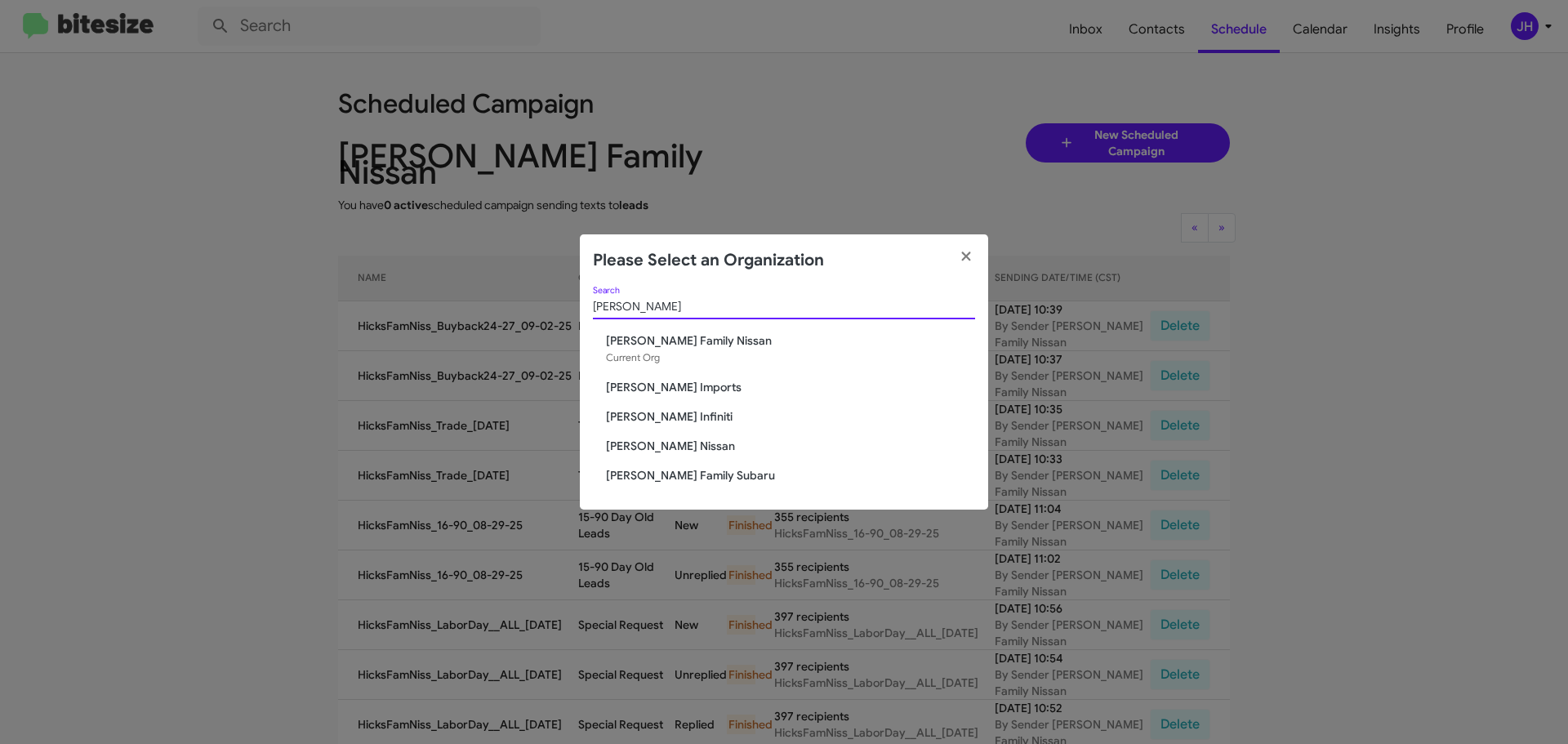
type input "hicks"
click at [643, 473] on span "[PERSON_NAME] Family Subaru" at bounding box center [791, 475] width 370 height 16
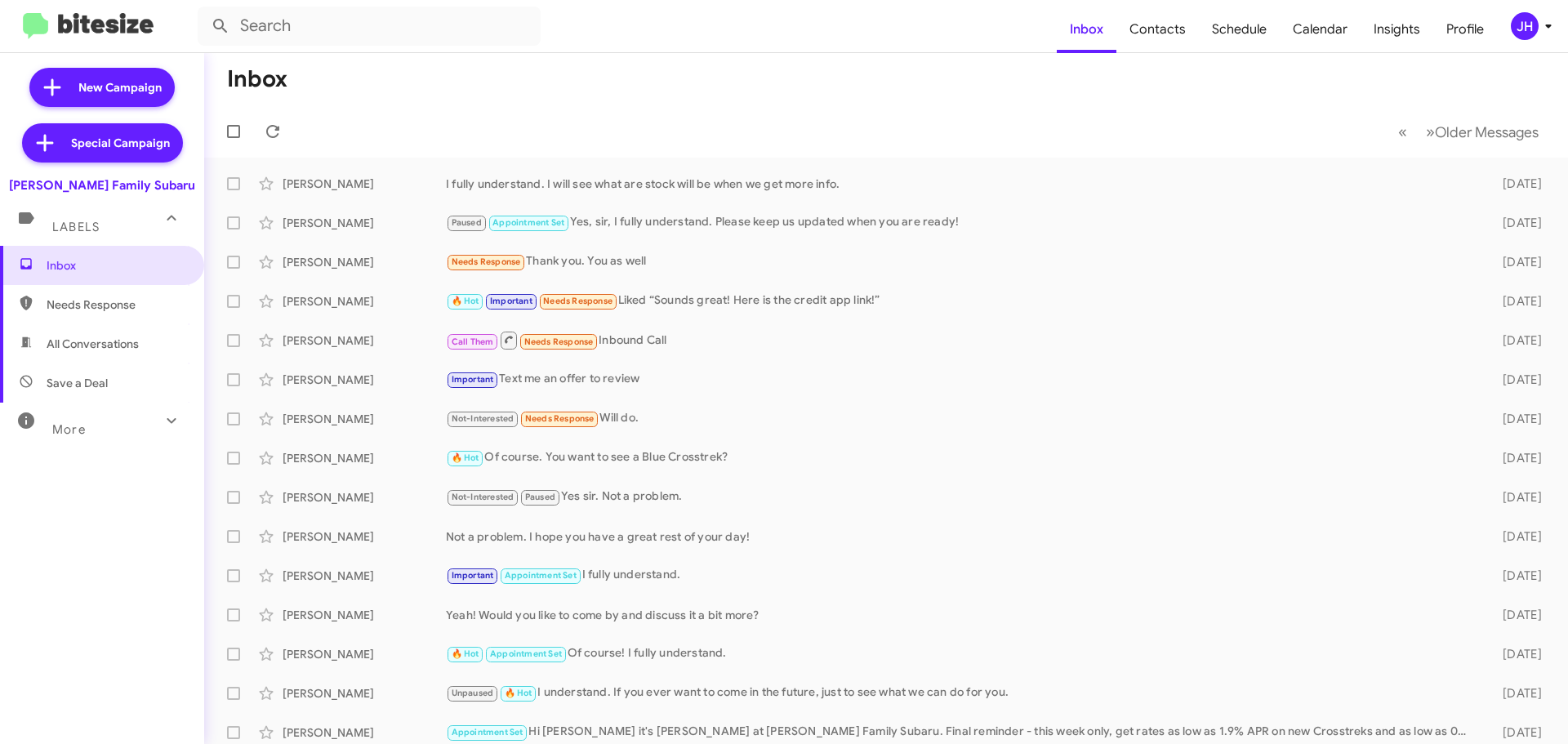
click at [1527, 24] on div "JH" at bounding box center [1524, 26] width 28 height 28
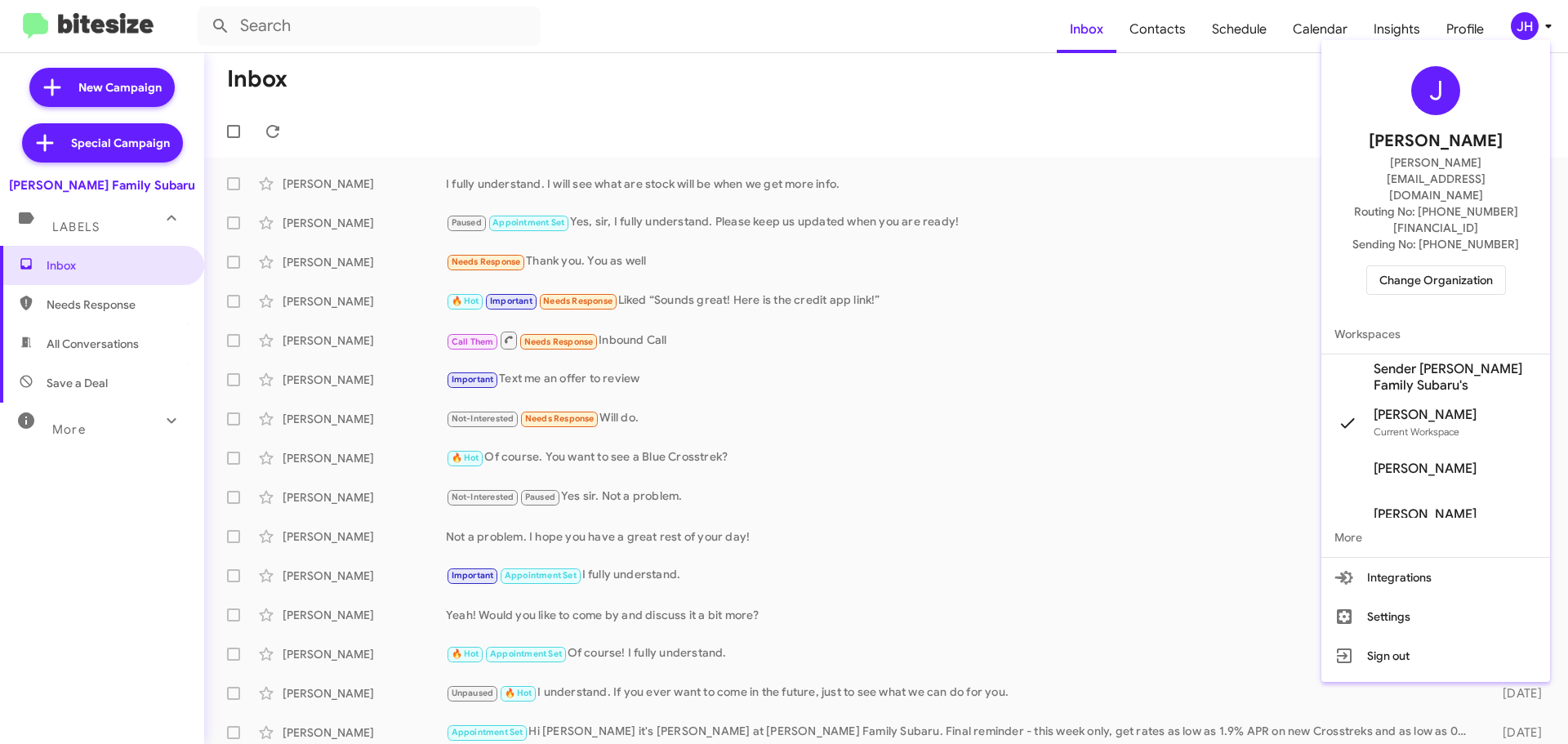
click at [1431, 361] on span "Sender Hicks Family Subaru's" at bounding box center [1455, 377] width 163 height 32
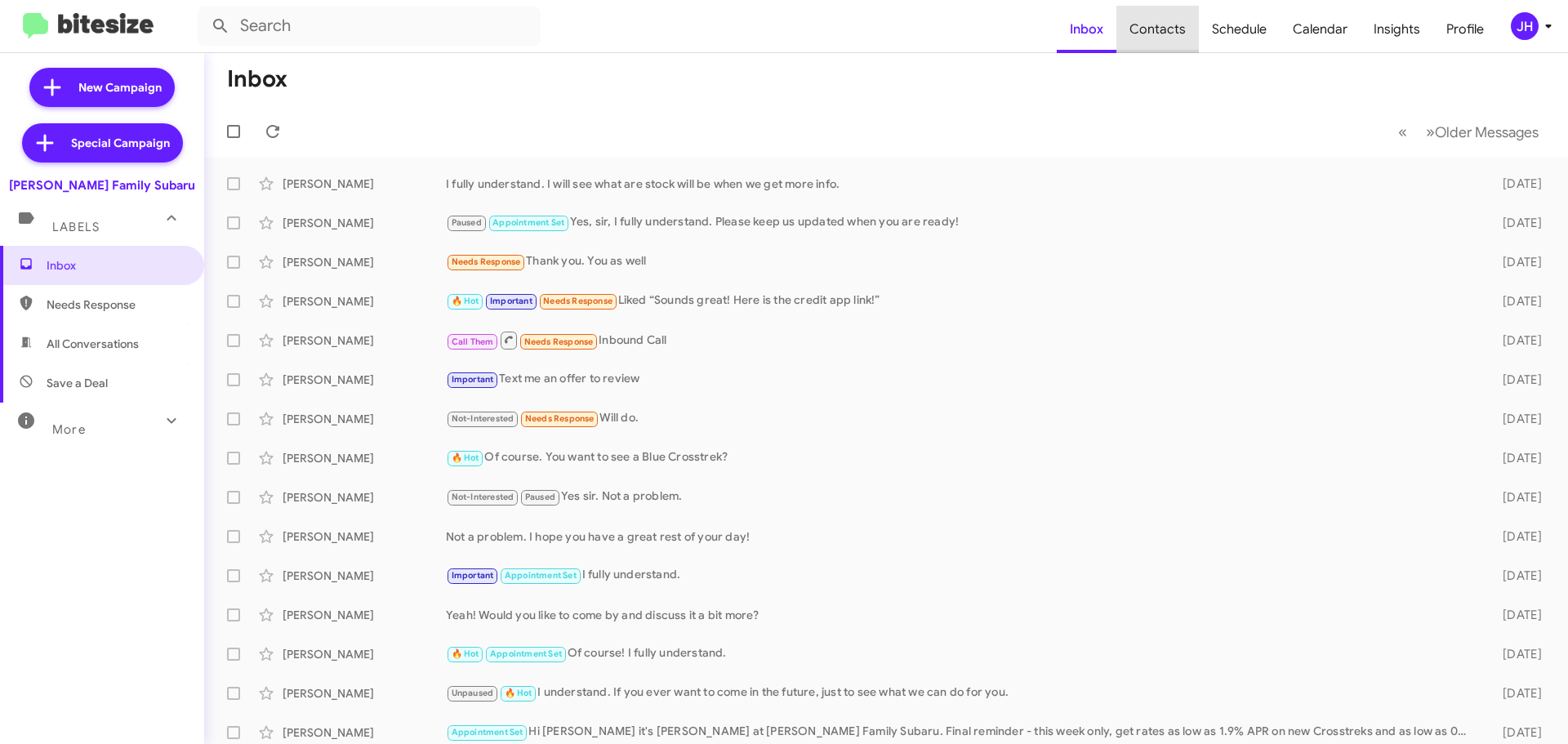
click at [1178, 33] on span "Contacts" at bounding box center [1157, 30] width 82 height 48
type input "in:groups"
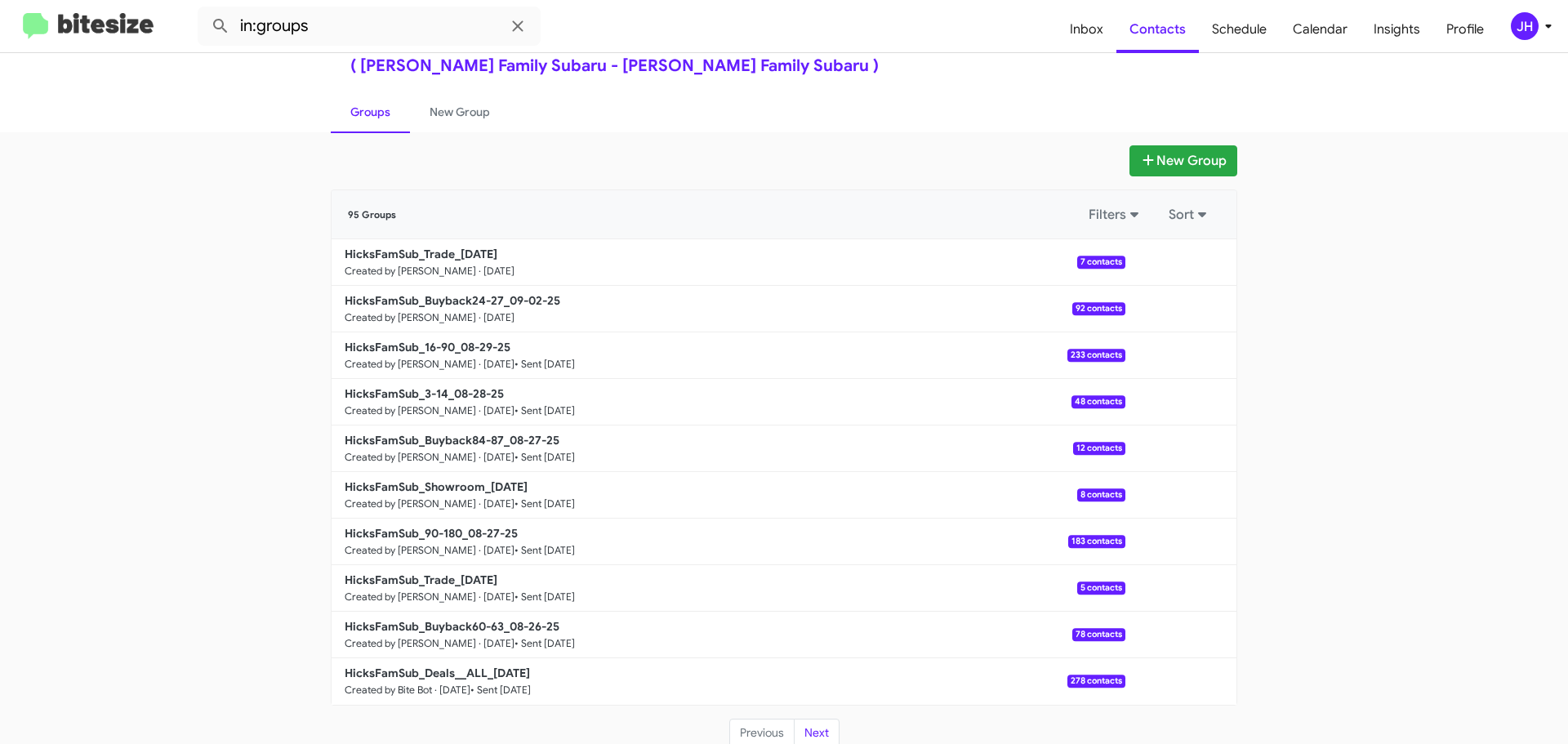
scroll to position [58, 0]
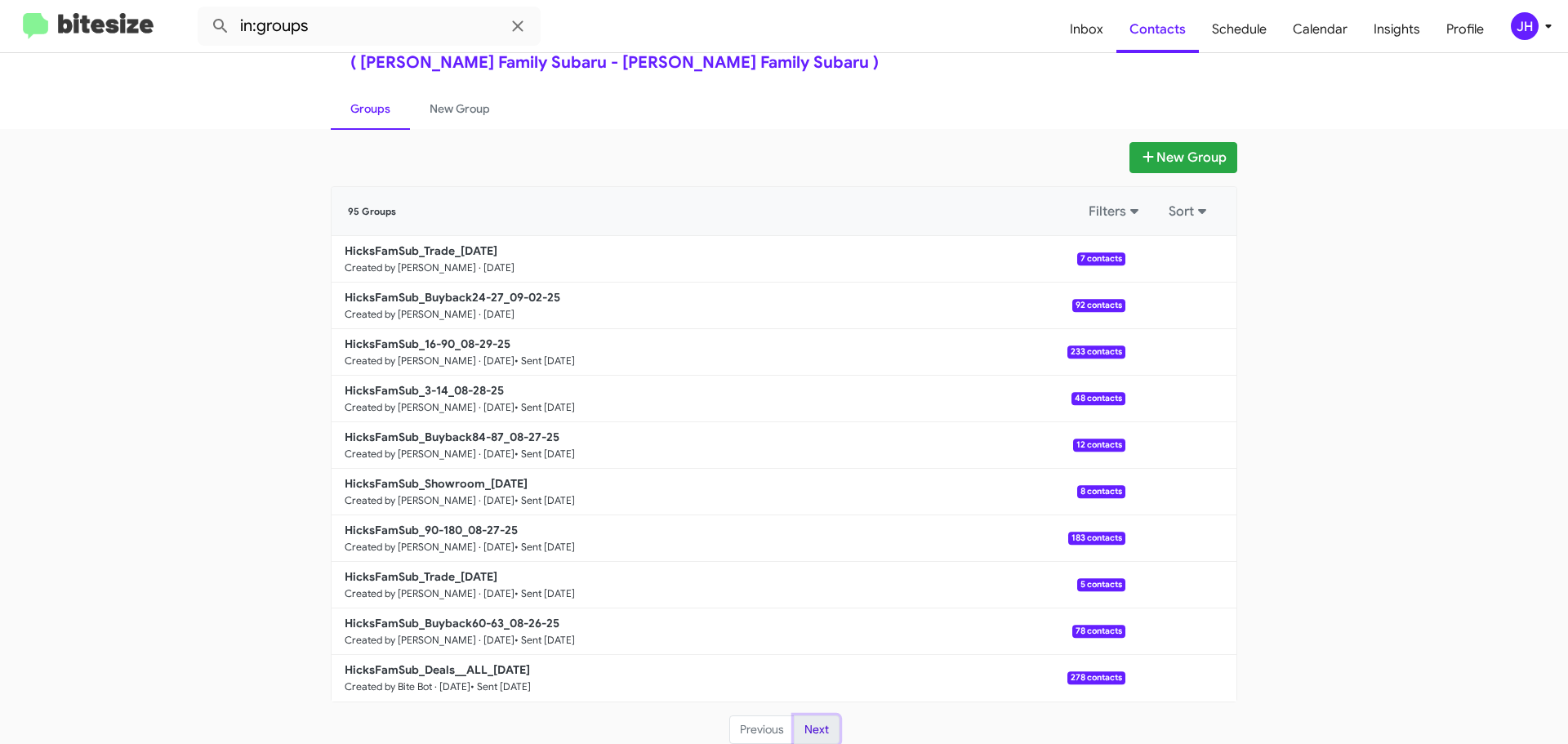
click at [816, 730] on button "Next" at bounding box center [816, 730] width 46 height 30
click at [767, 733] on button "Previous" at bounding box center [762, 730] width 65 height 30
click at [1238, 40] on span "Schedule" at bounding box center [1240, 30] width 81 height 48
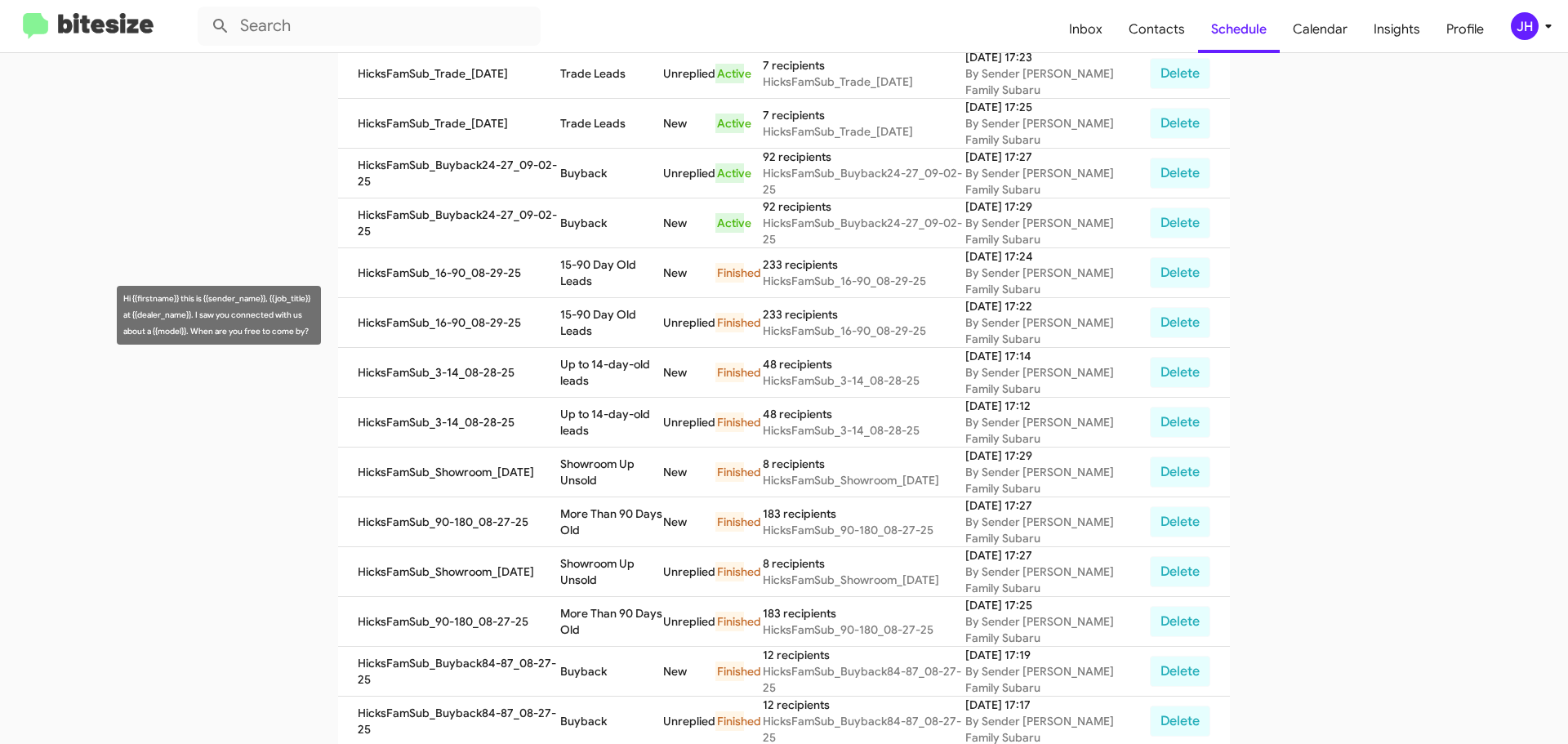
scroll to position [230, 0]
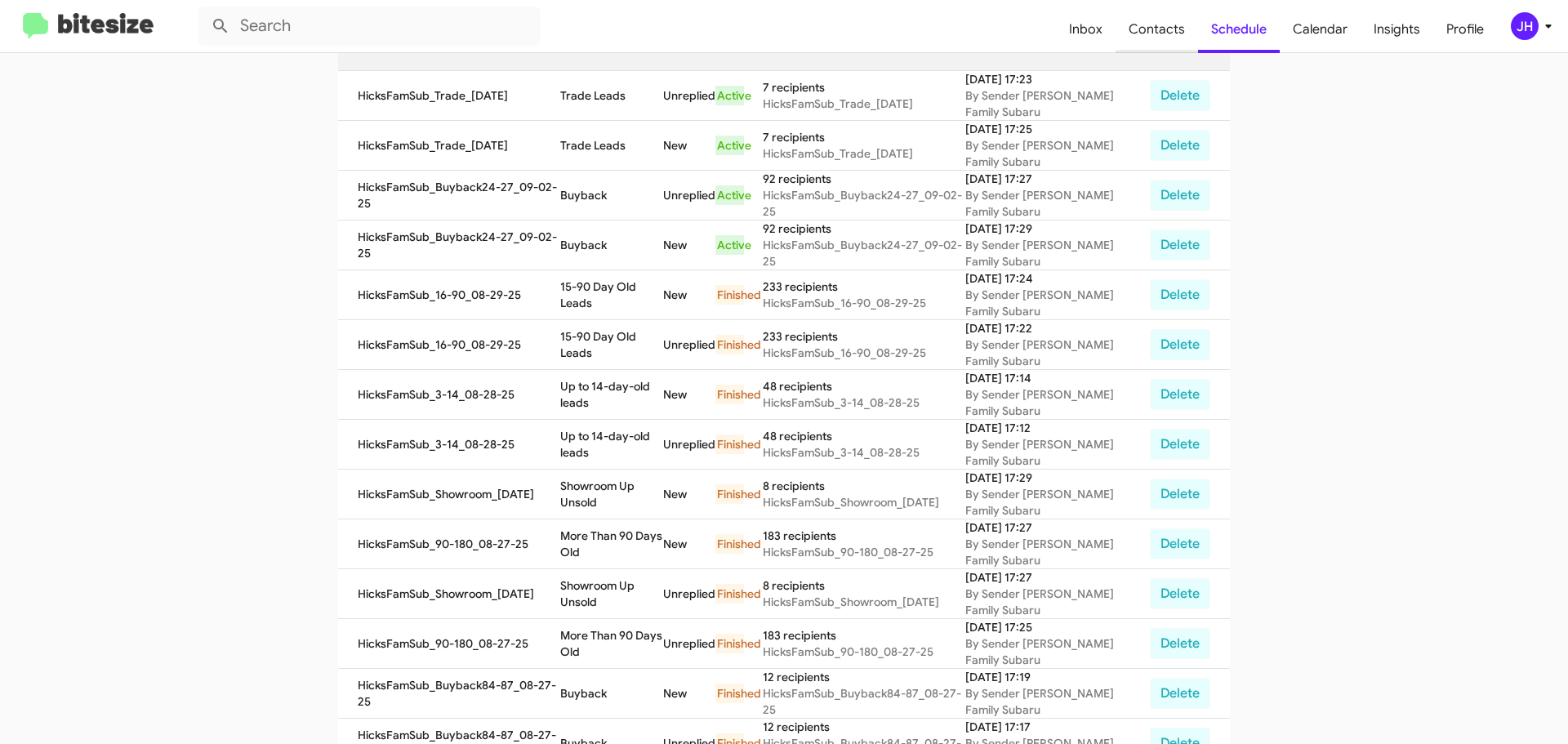
click at [1161, 14] on span "Contacts" at bounding box center [1156, 30] width 82 height 48
type input "in:groups"
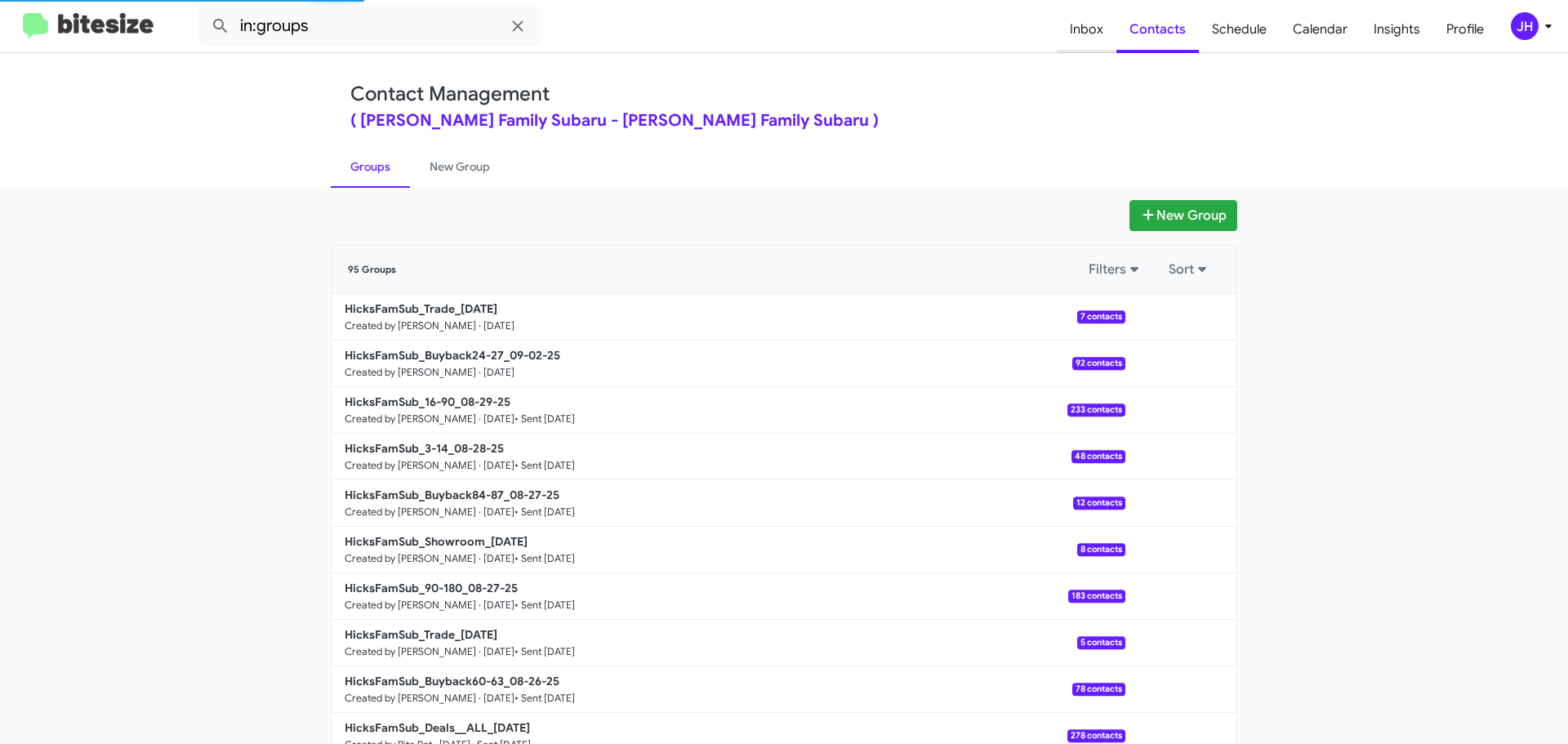
click at [1113, 29] on span "Inbox" at bounding box center [1087, 30] width 59 height 48
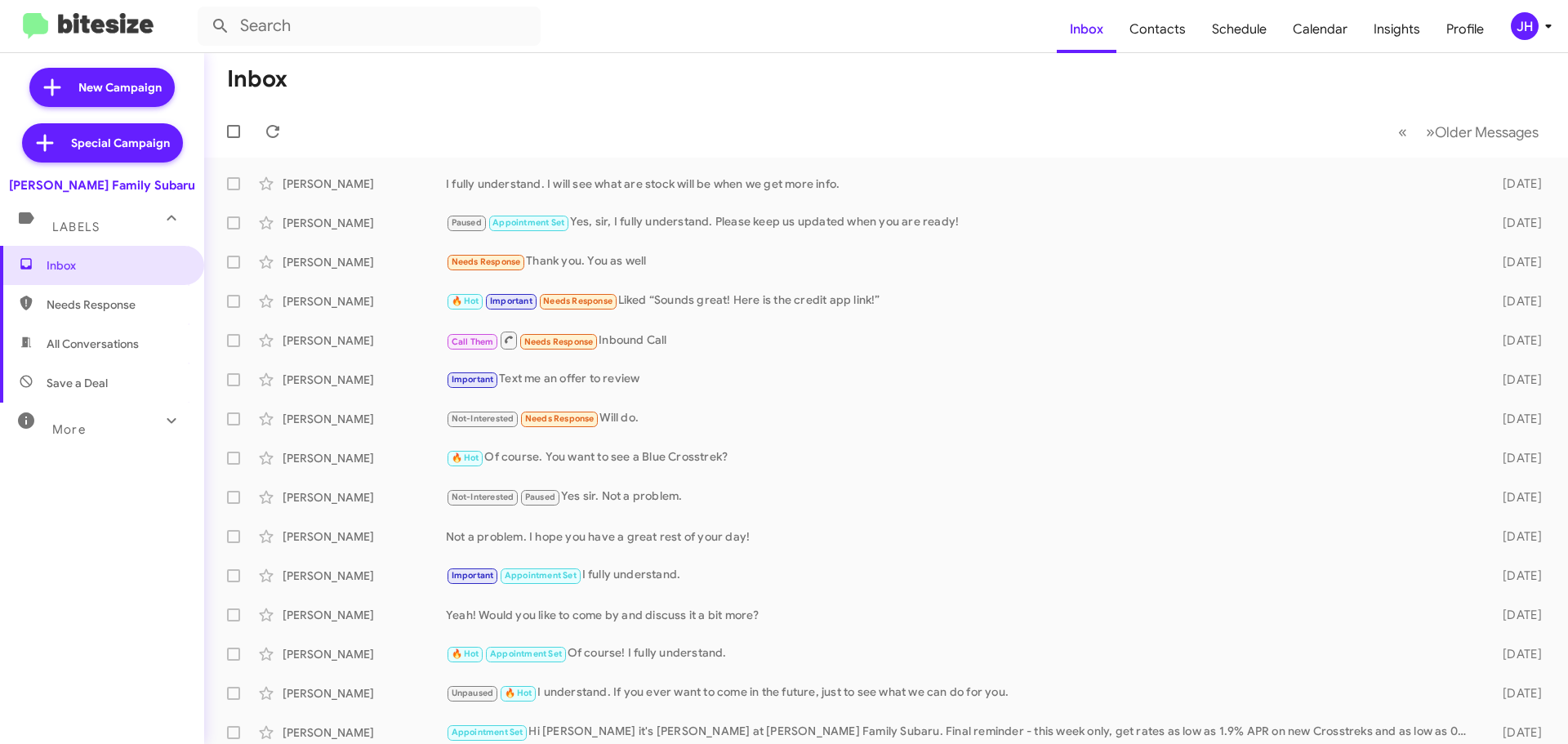
click at [117, 421] on div "More" at bounding box center [86, 423] width 145 height 31
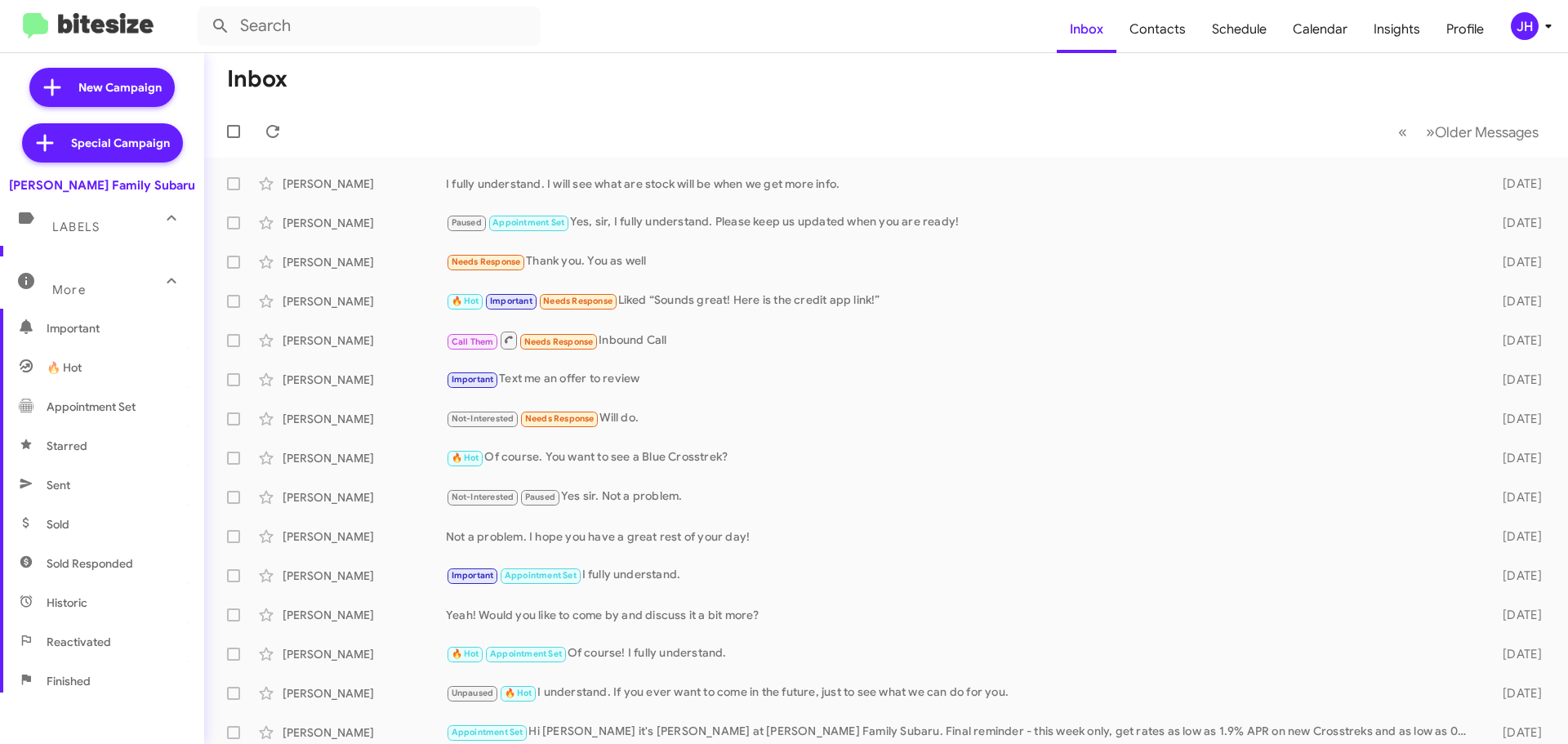
scroll to position [163, 0]
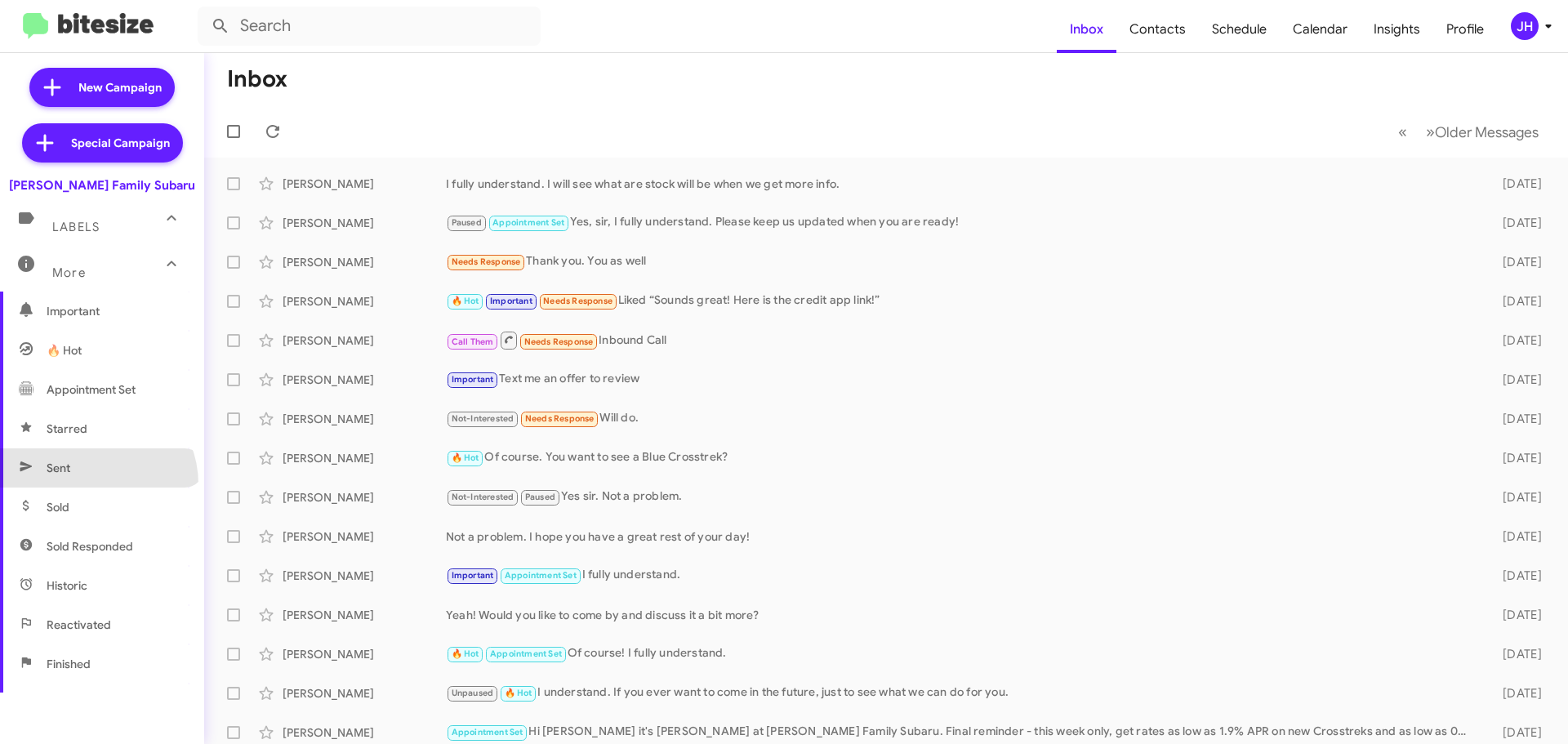
click at [92, 484] on span "Sent" at bounding box center [102, 468] width 204 height 39
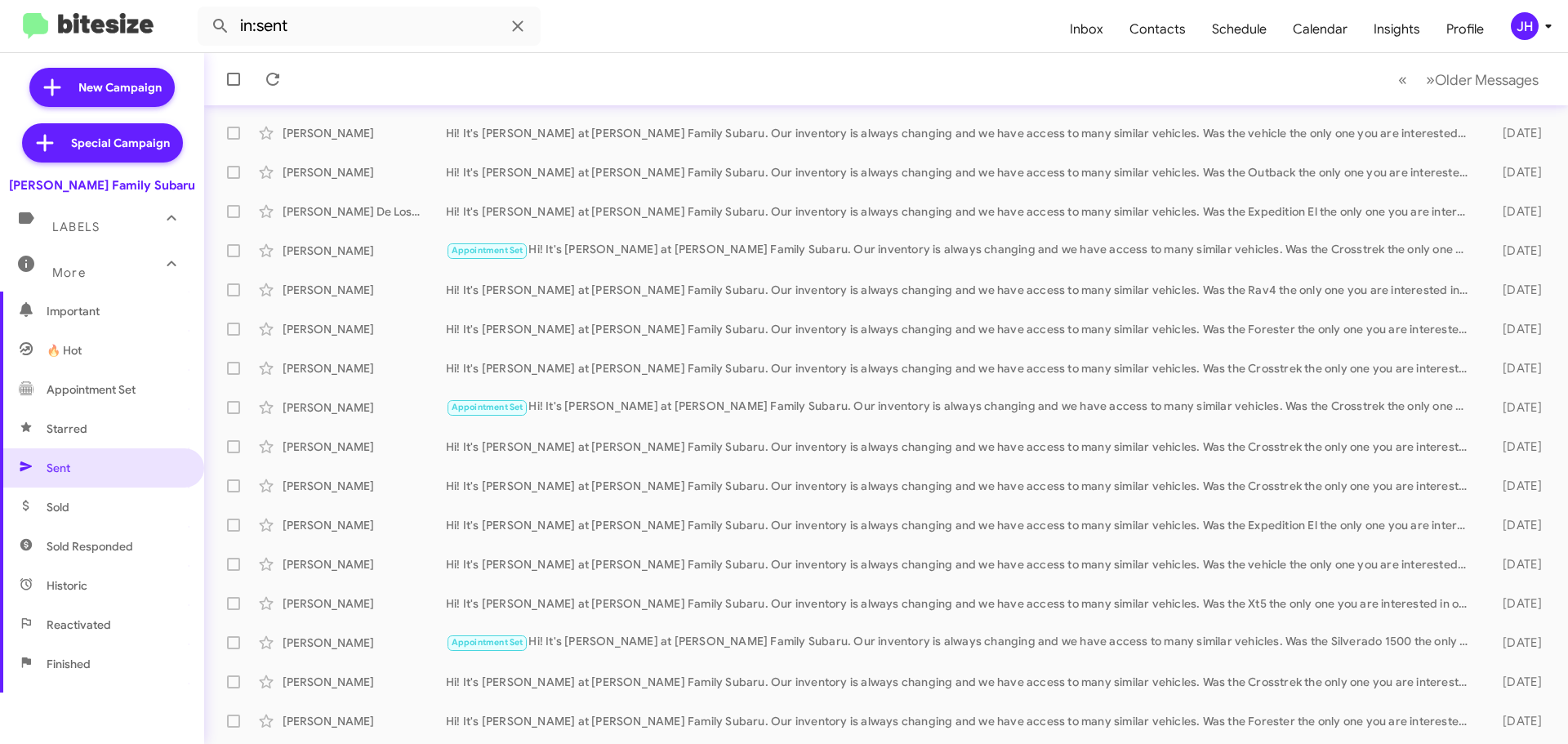
scroll to position [204, 0]
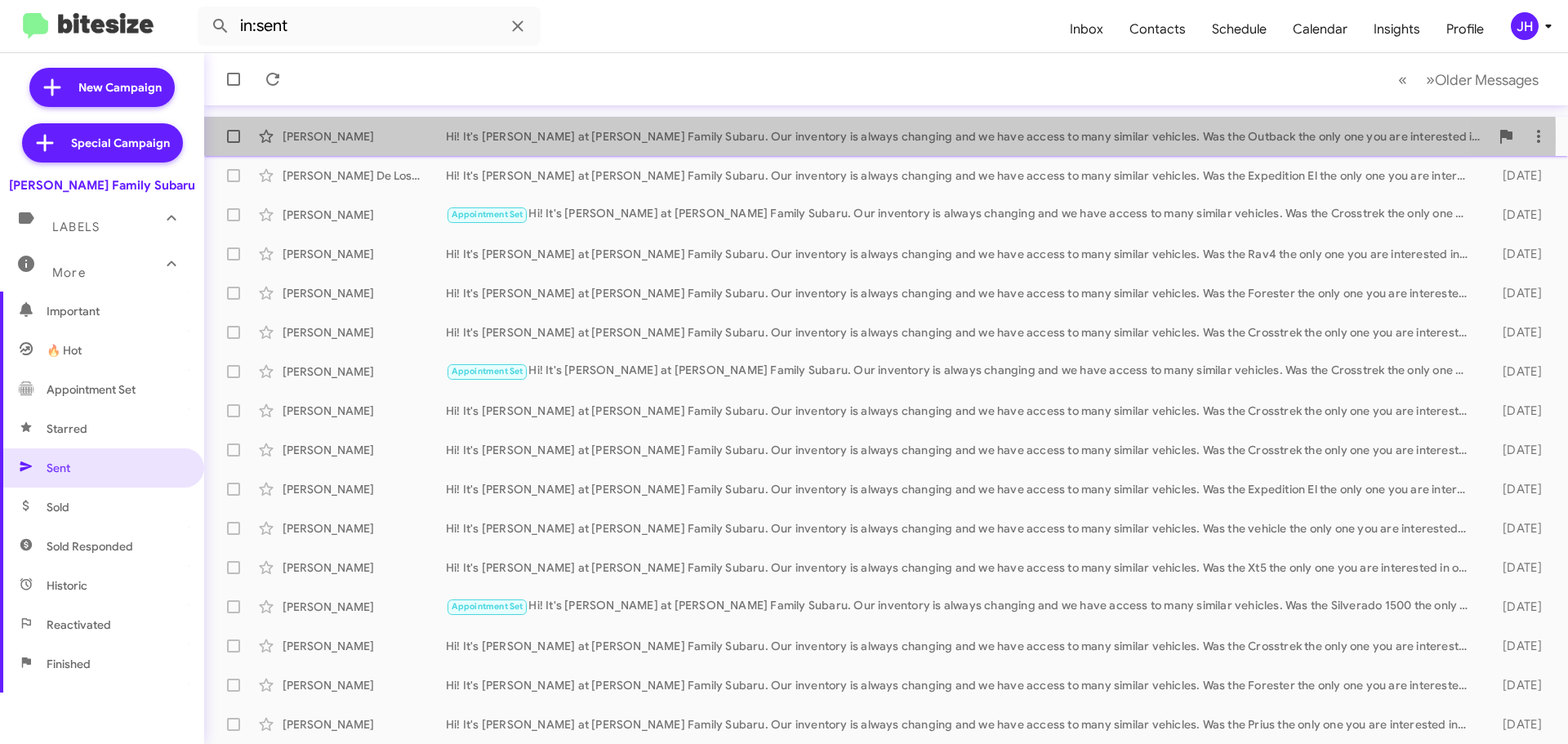
click at [683, 138] on div "Hi! It's [PERSON_NAME] at [PERSON_NAME] Family Subaru. Our inventory is always …" at bounding box center [967, 136] width 1044 height 16
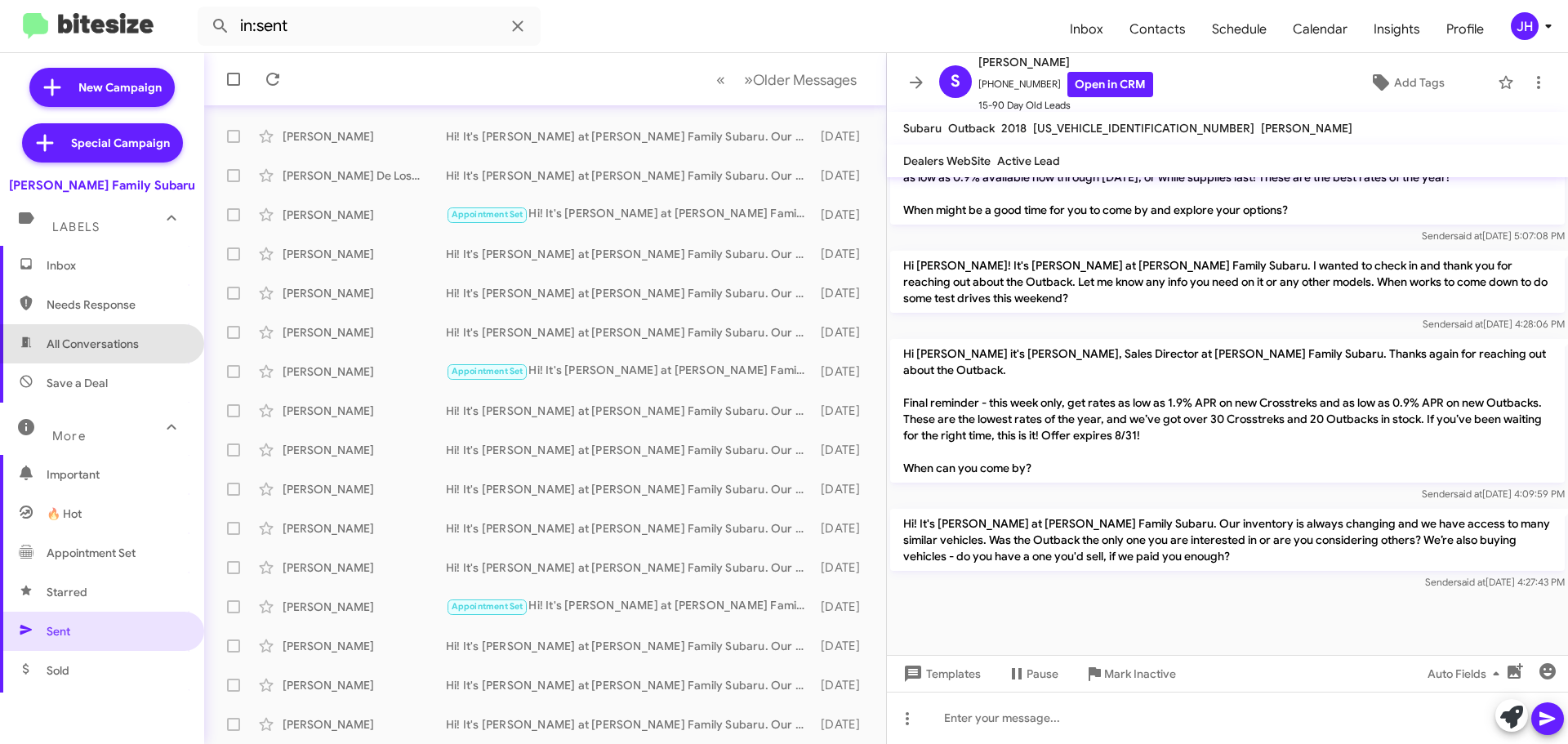
click at [117, 349] on span "All Conversations" at bounding box center [93, 344] width 93 height 16
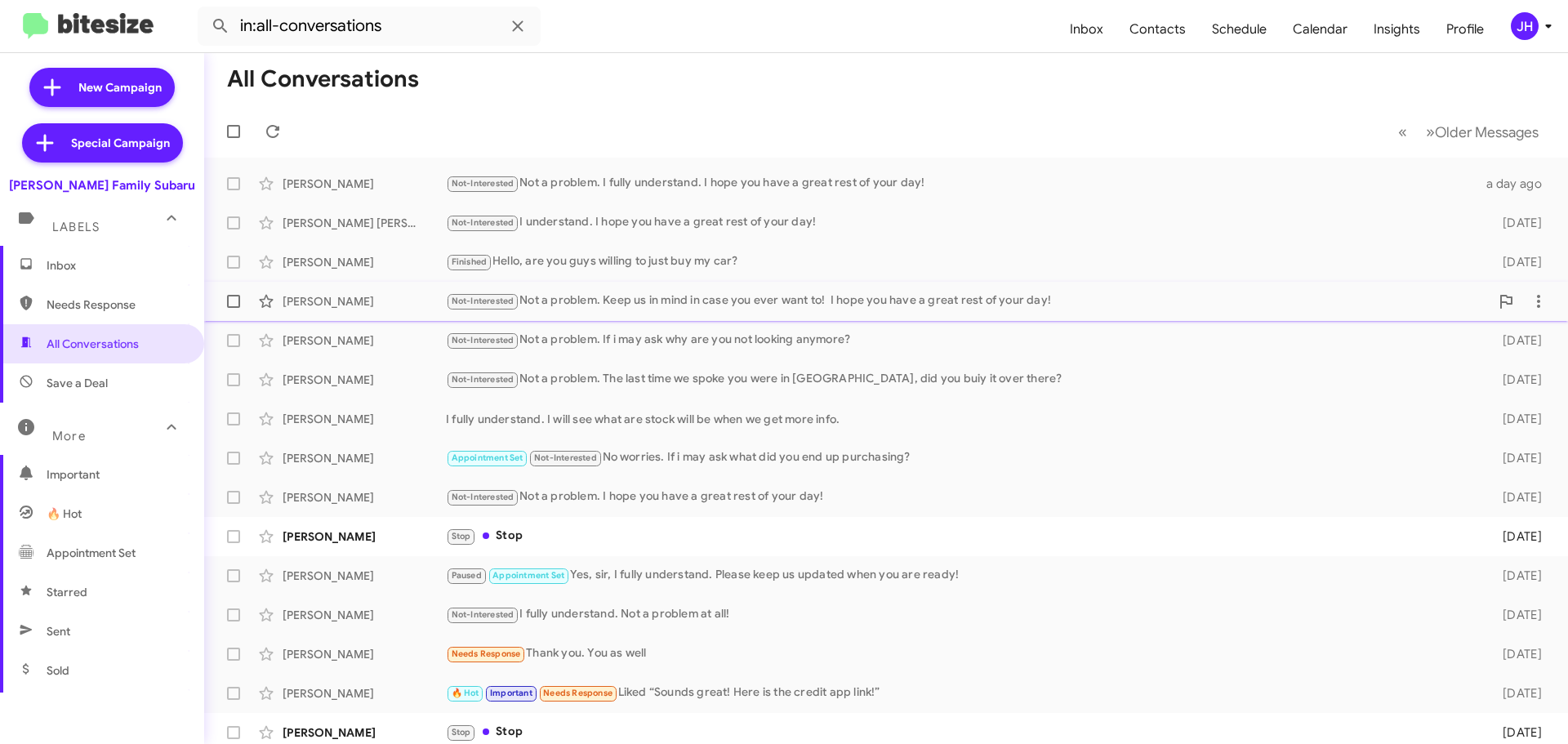
click at [737, 302] on div "Not-Interested Not a problem. Keep us in mind in case you ever want to! I hope …" at bounding box center [967, 301] width 1044 height 19
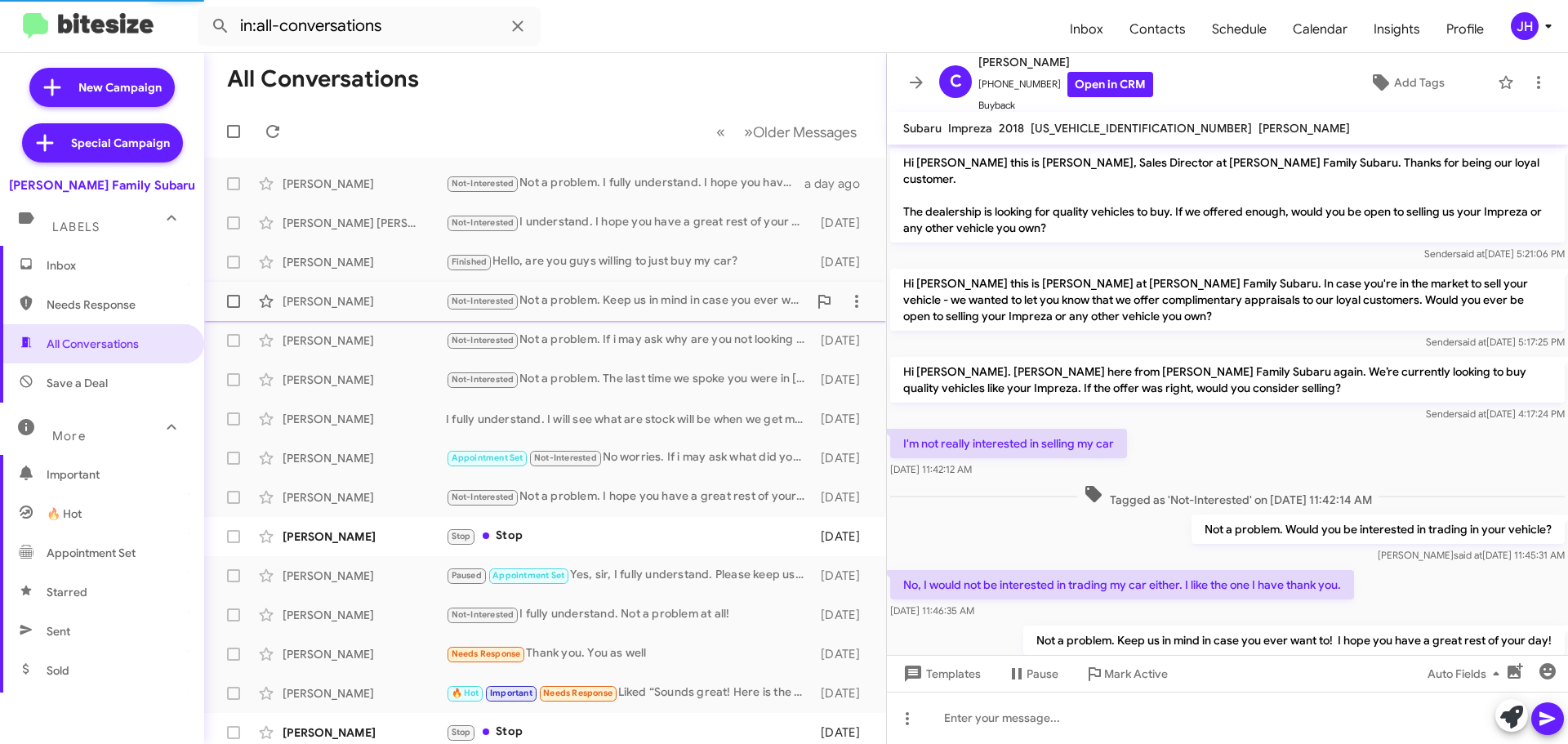
scroll to position [7, 0]
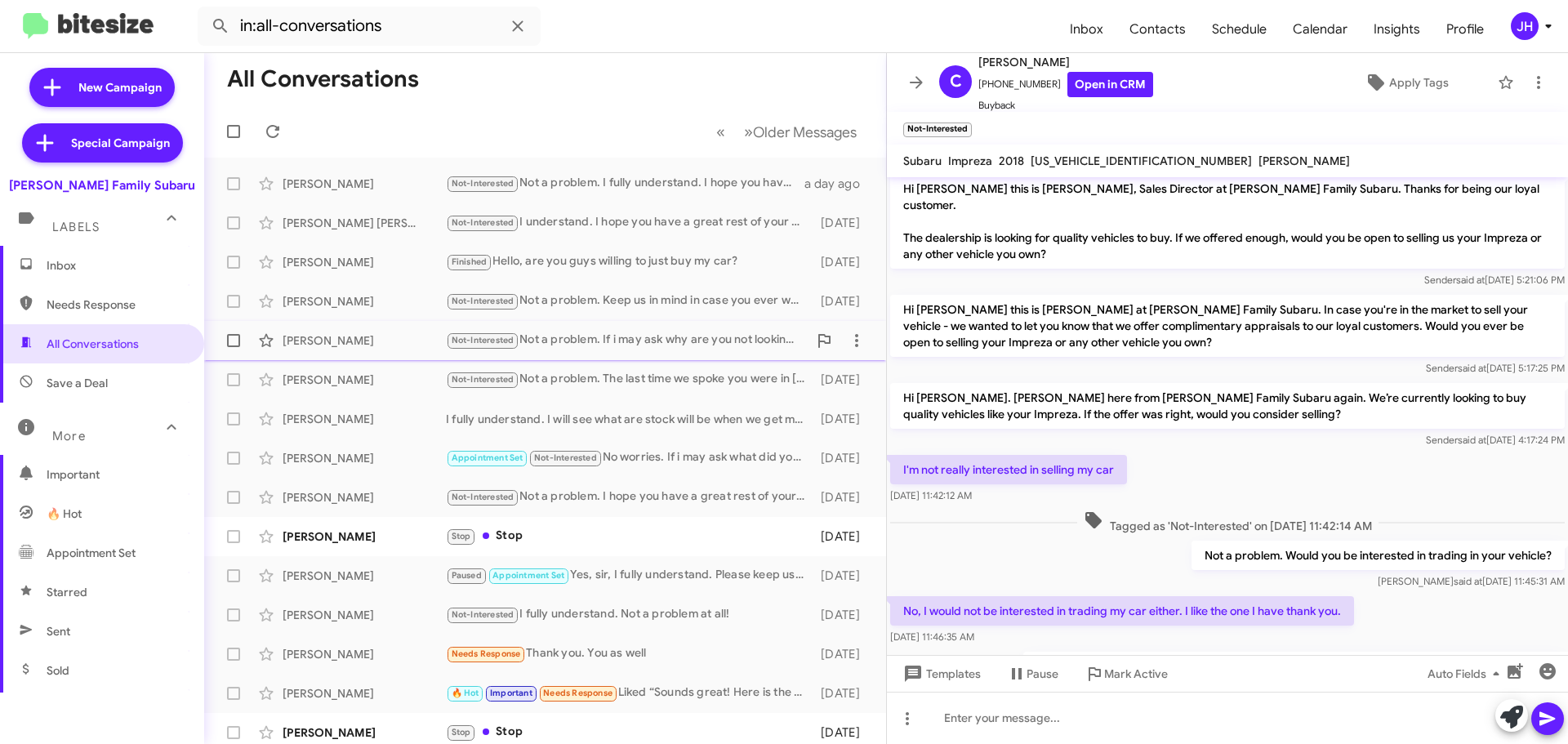
click at [672, 330] on div "[PERSON_NAME] Not-Interested Not a problem. If i may ask why are you not lookin…" at bounding box center [545, 341] width 656 height 32
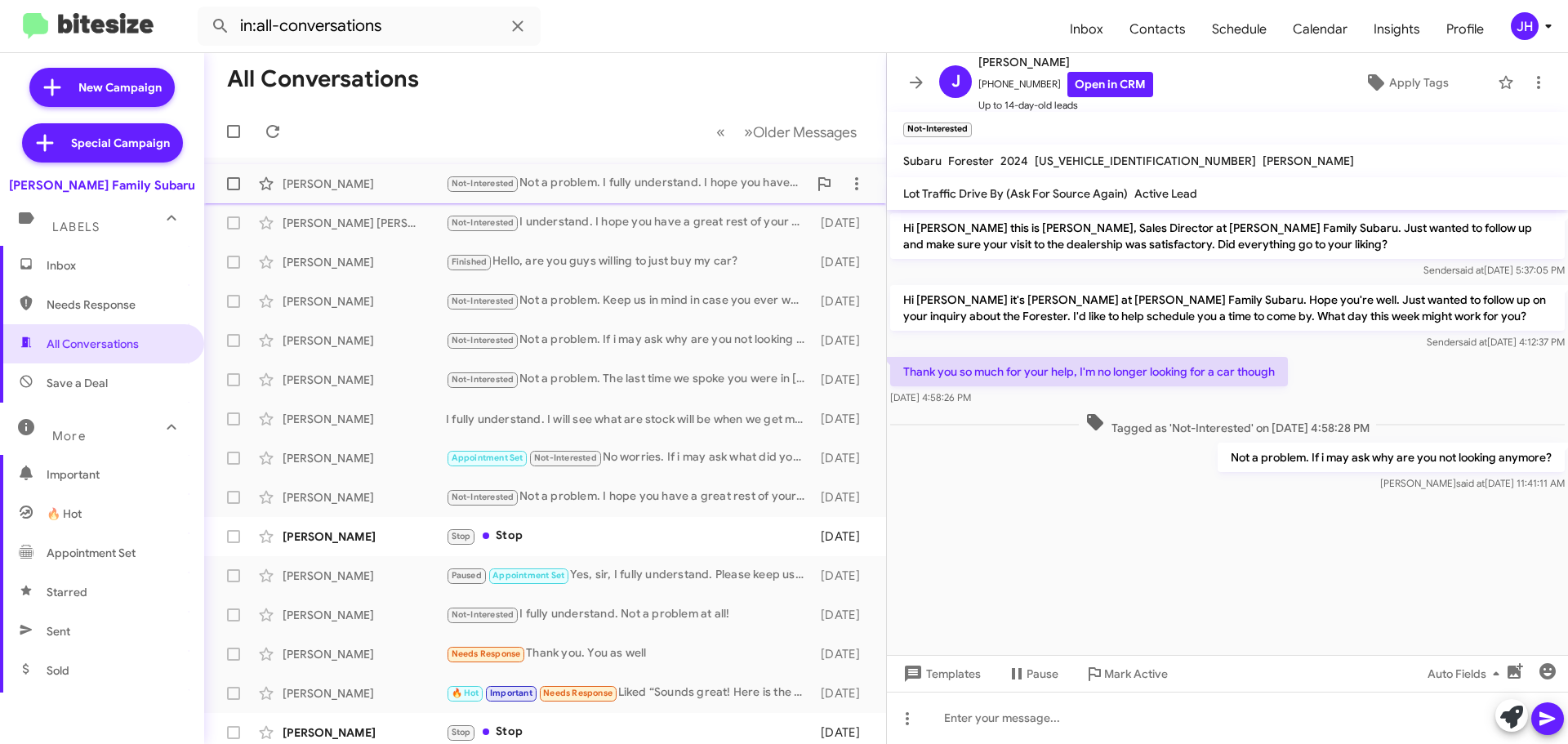
click at [618, 187] on div "Not-Interested Not a problem. I fully understand. I hope you have a great rest …" at bounding box center [626, 183] width 362 height 19
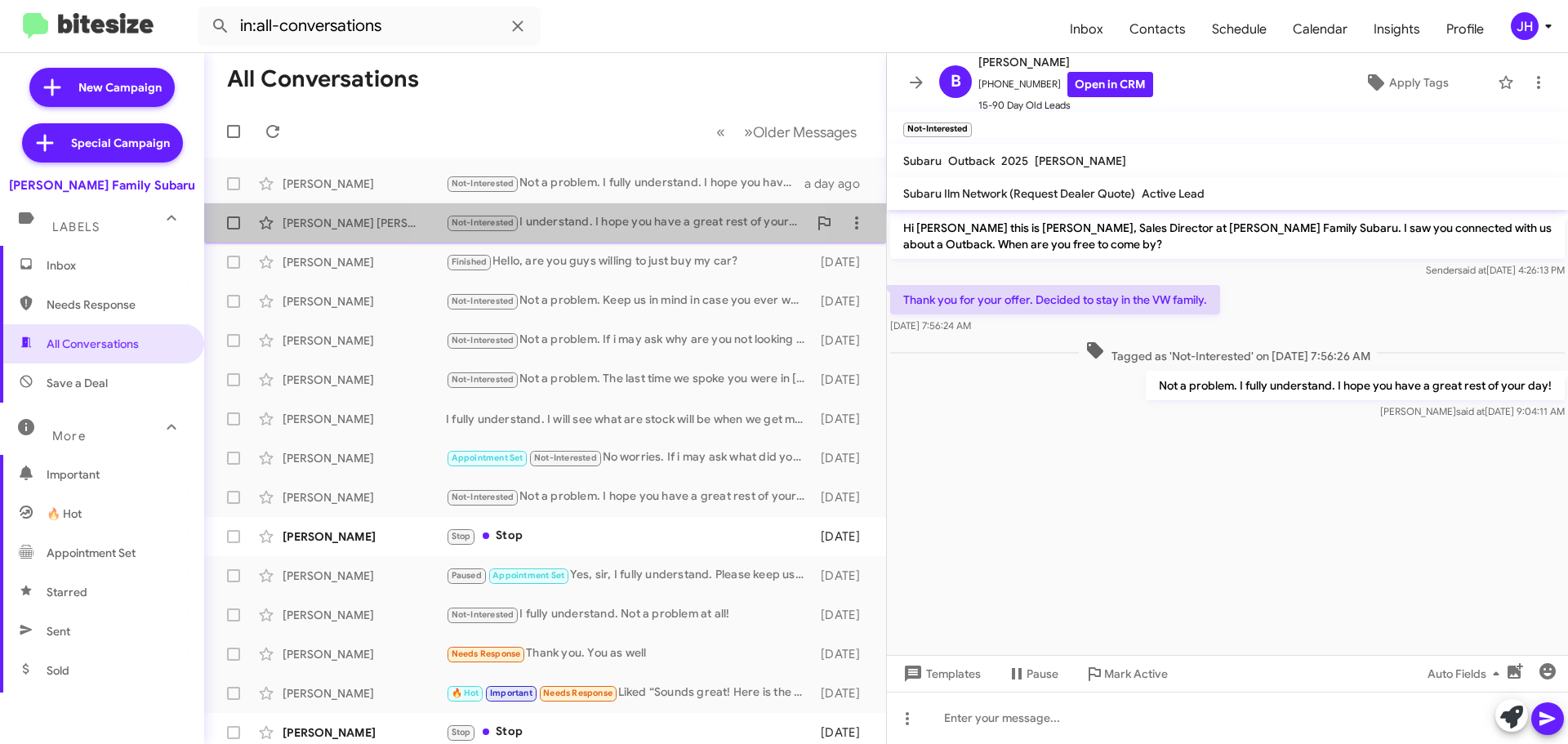
click at [596, 225] on div "Not-Interested I understand. I hope you have a great rest of your day!" at bounding box center [626, 223] width 362 height 19
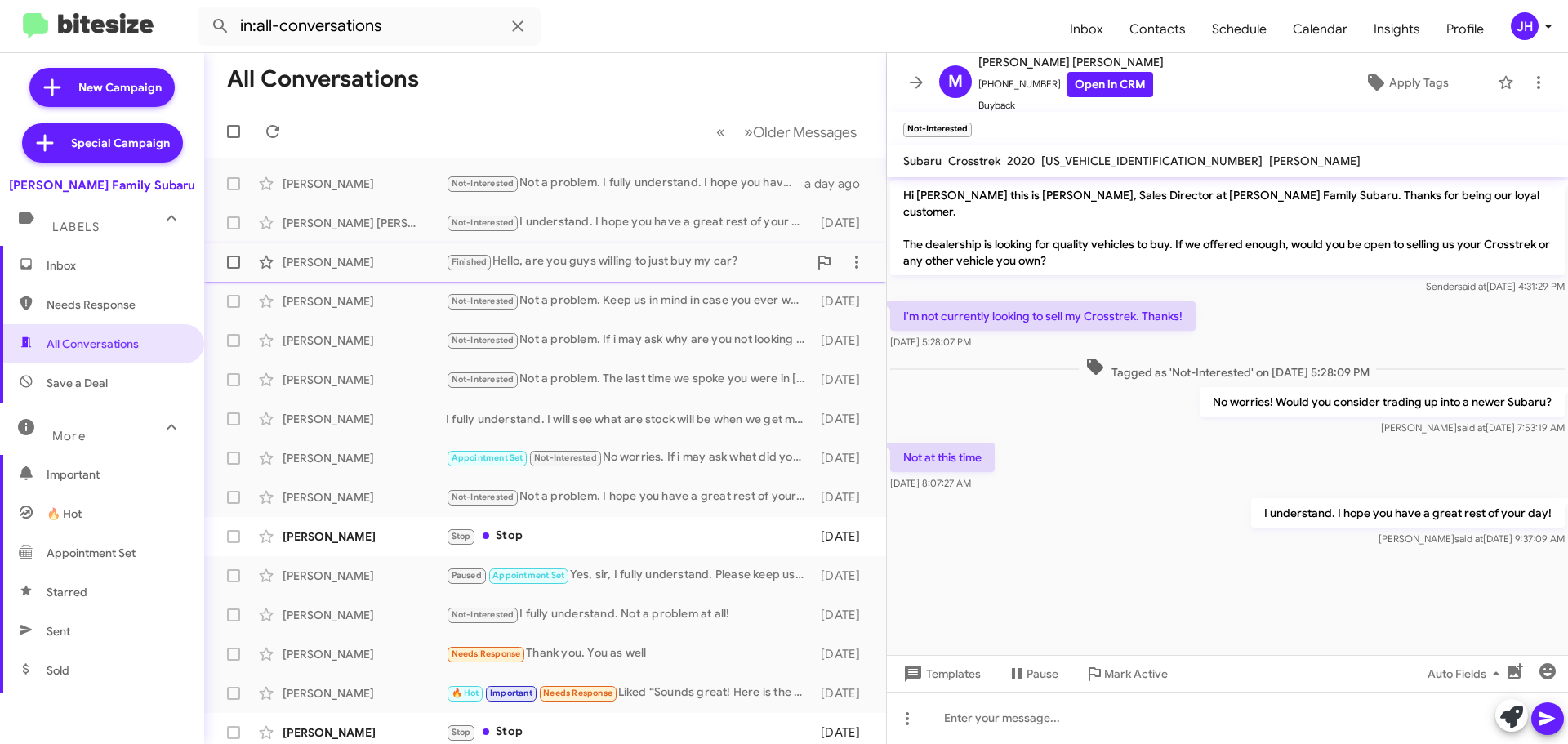
click at [579, 266] on div "Finished Hello, are you guys willing to just buy my car?" at bounding box center [626, 262] width 362 height 19
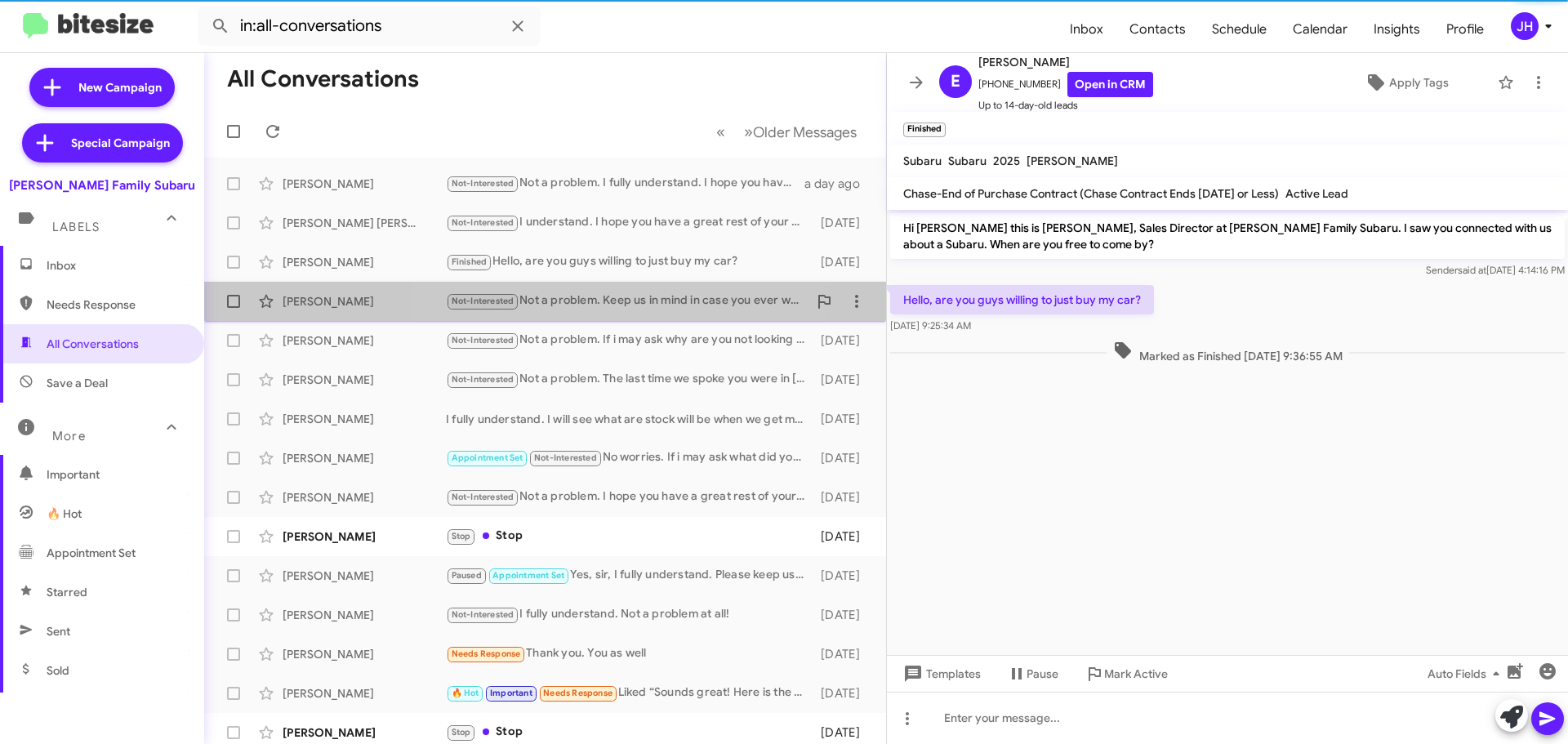
click at [578, 307] on div "Not-Interested Not a problem. Keep us in mind in case you ever want to! I hope …" at bounding box center [626, 301] width 362 height 19
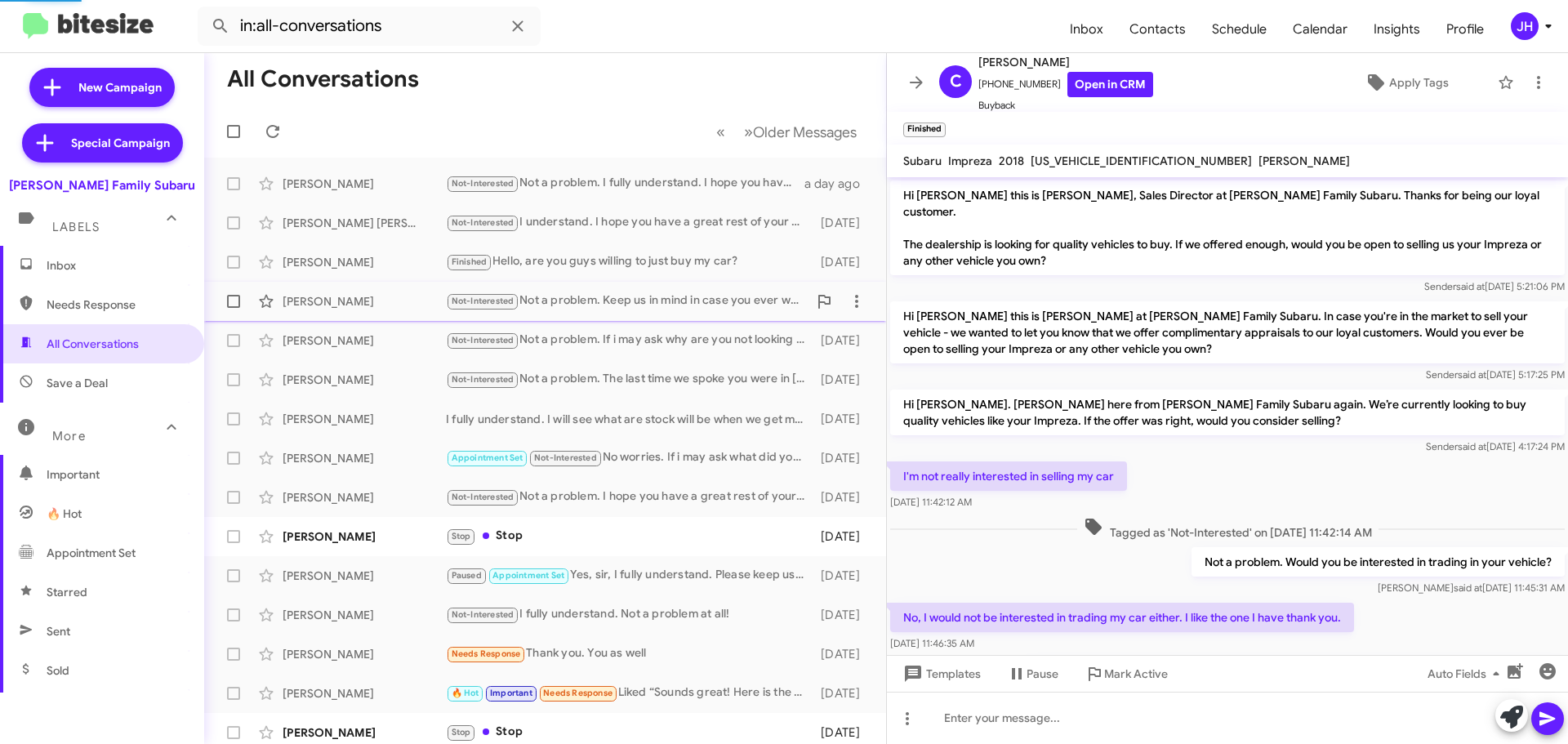
scroll to position [72, 0]
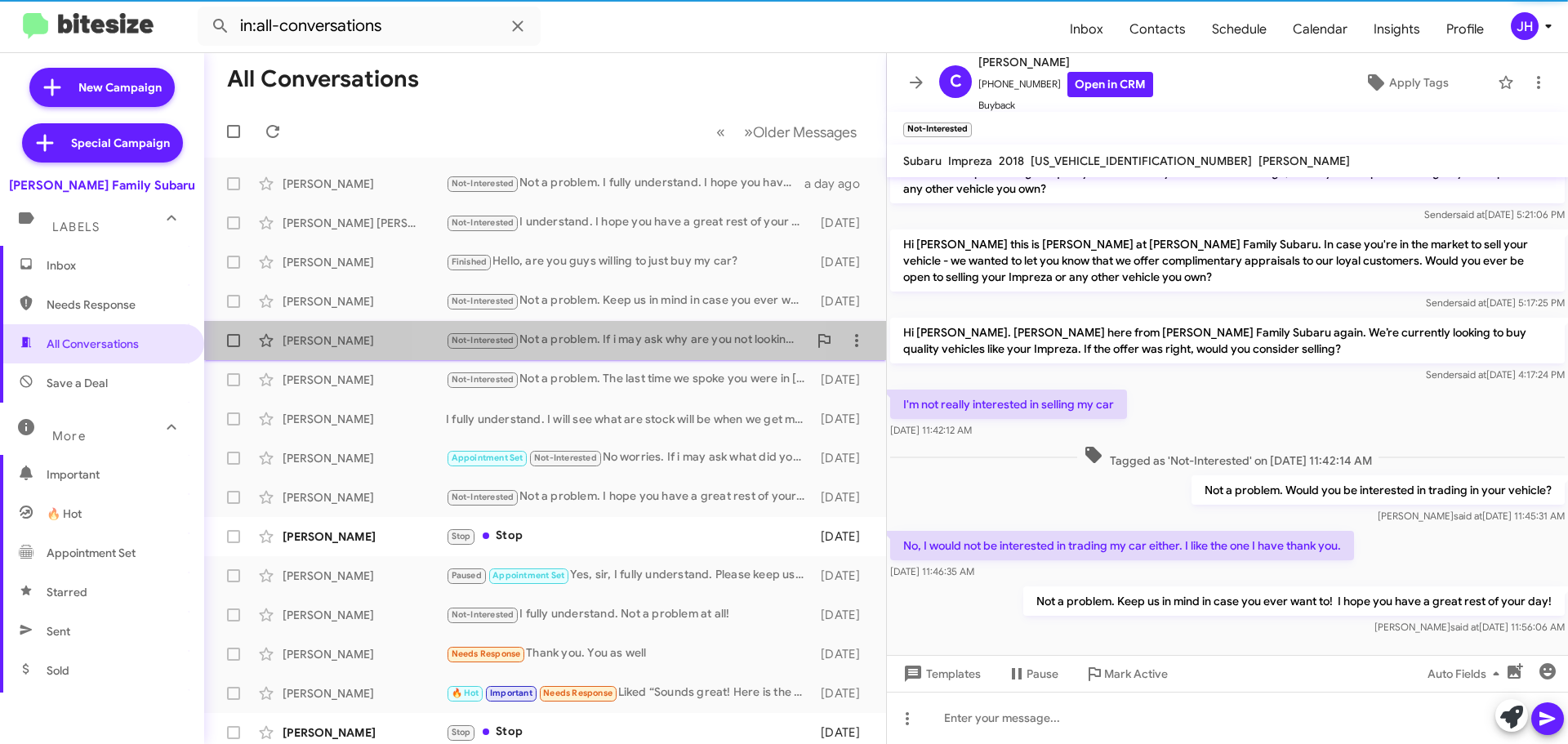
click at [579, 337] on div "Not-Interested Not a problem. If i may ask why are you not looking anymore?" at bounding box center [626, 340] width 362 height 19
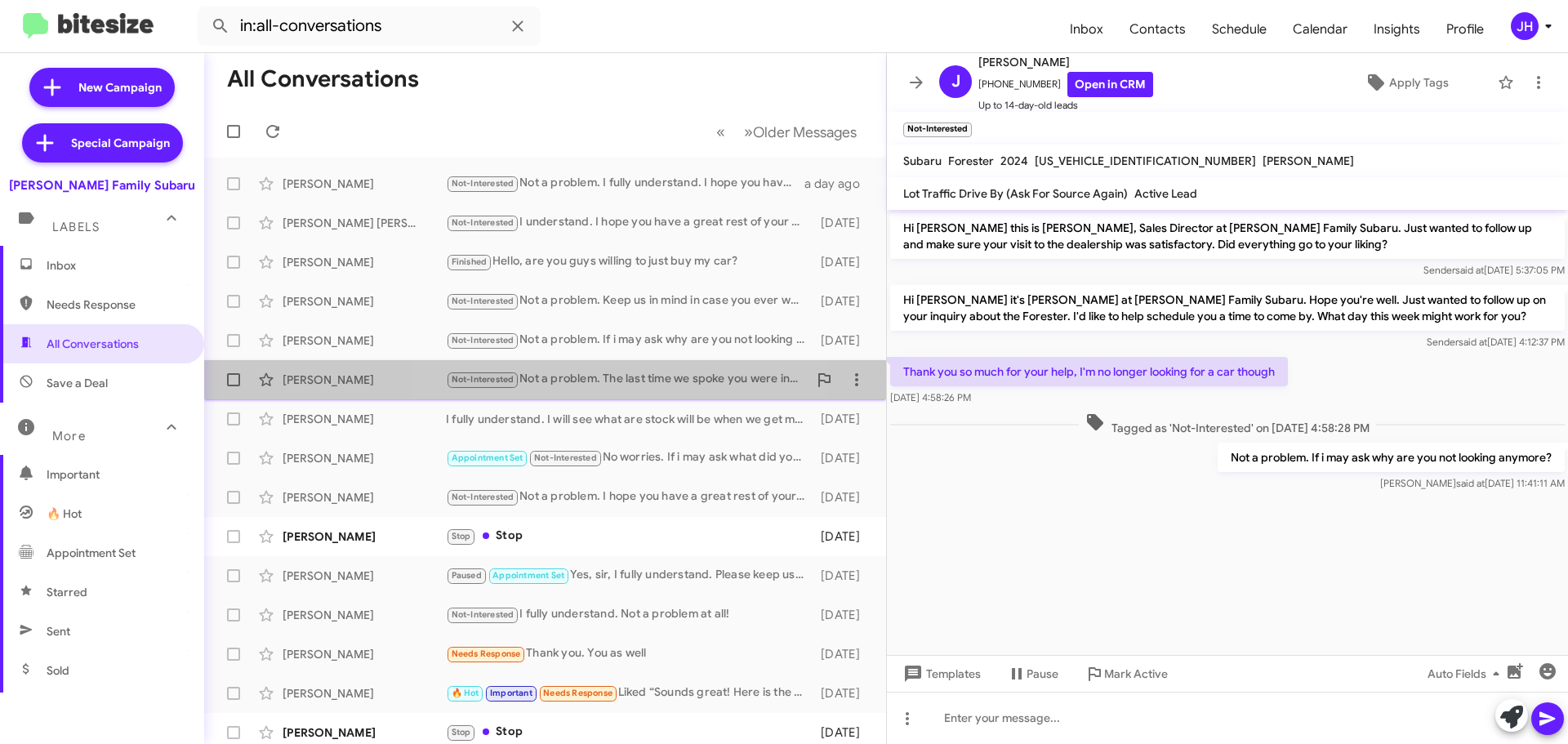
click at [580, 367] on div "[PERSON_NAME] Not-Interested Not a problem. The last time we spoke you were in …" at bounding box center [545, 380] width 656 height 32
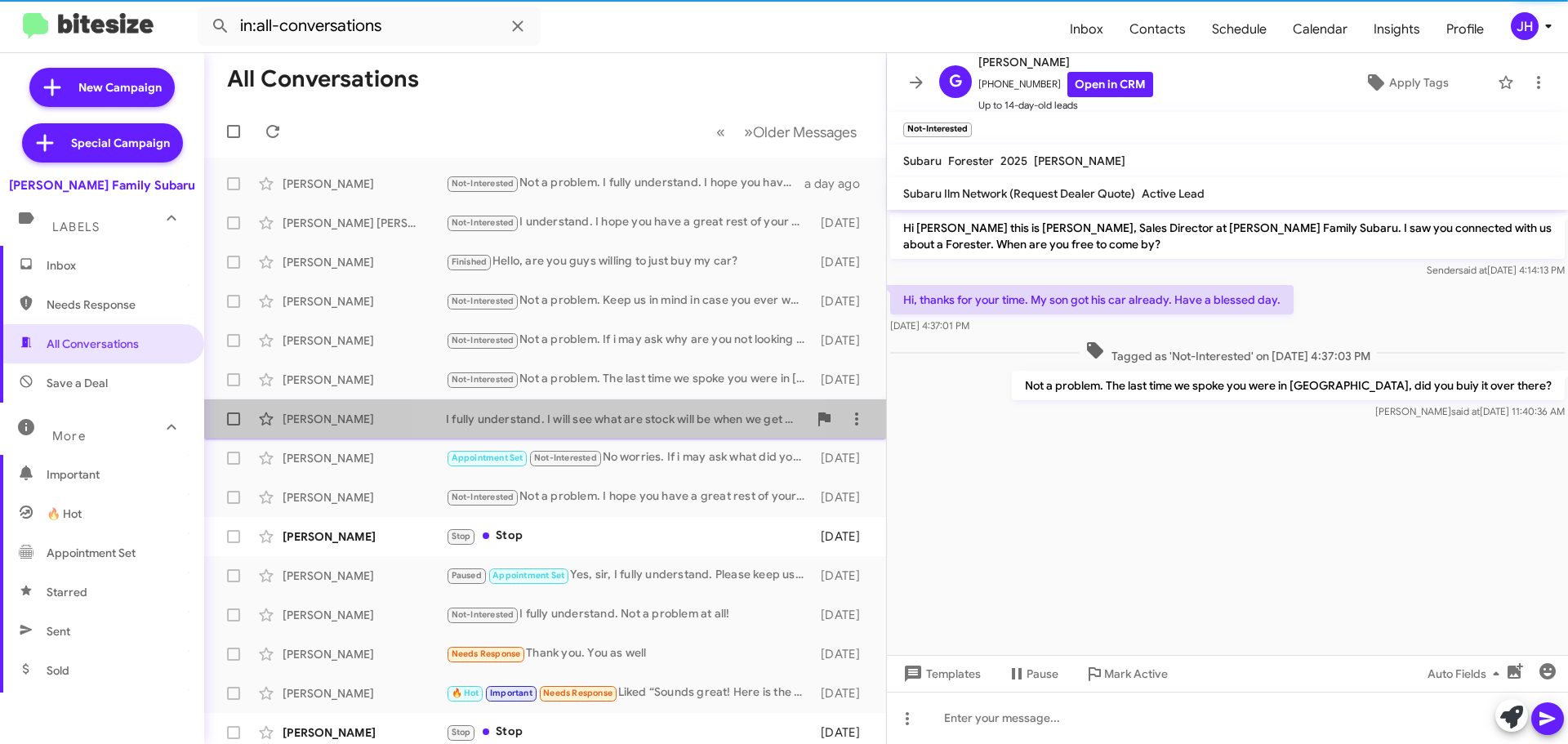
click at [584, 421] on div "I fully understand. I will see what are stock will be when we get more info." at bounding box center [626, 418] width 362 height 16
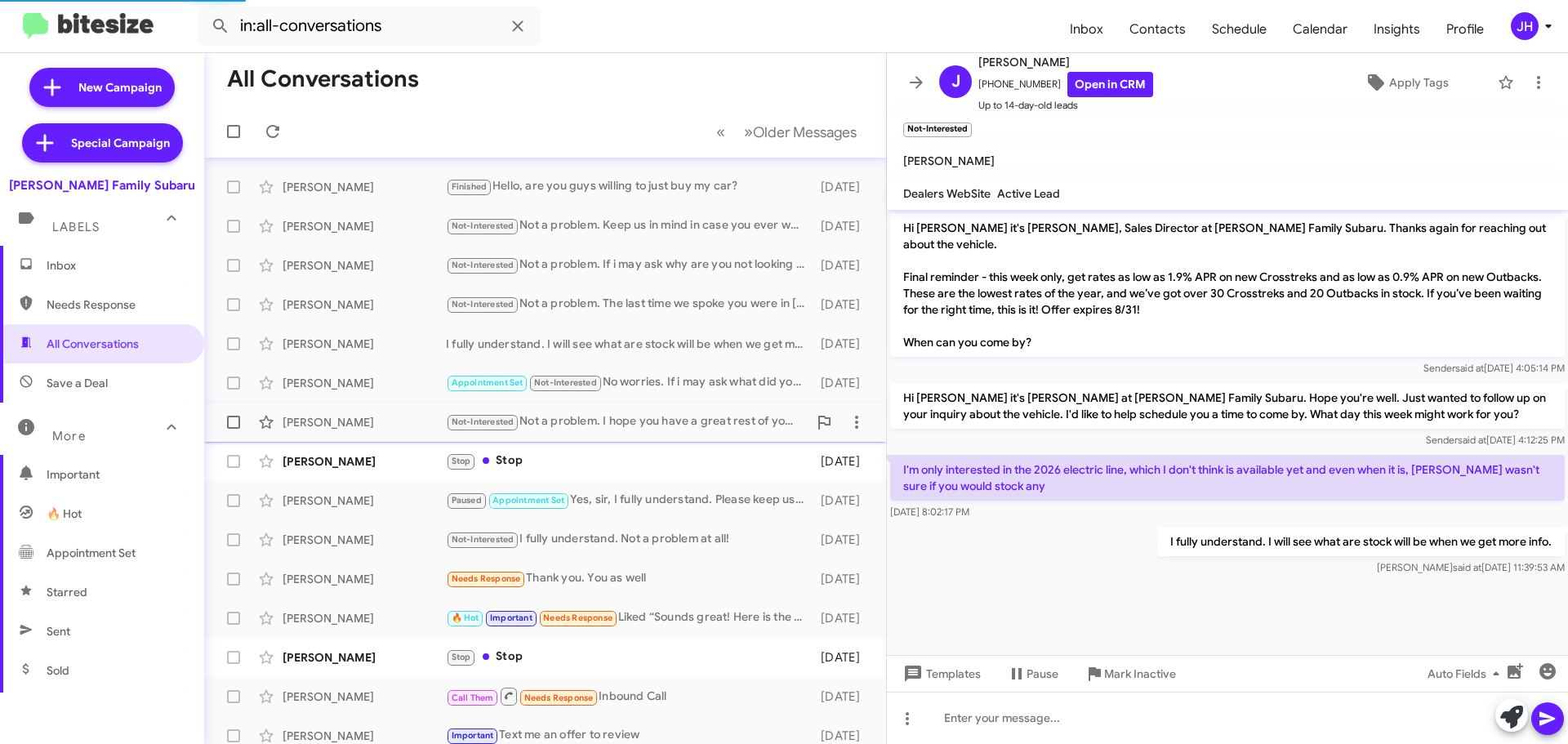
scroll to position [82, 0]
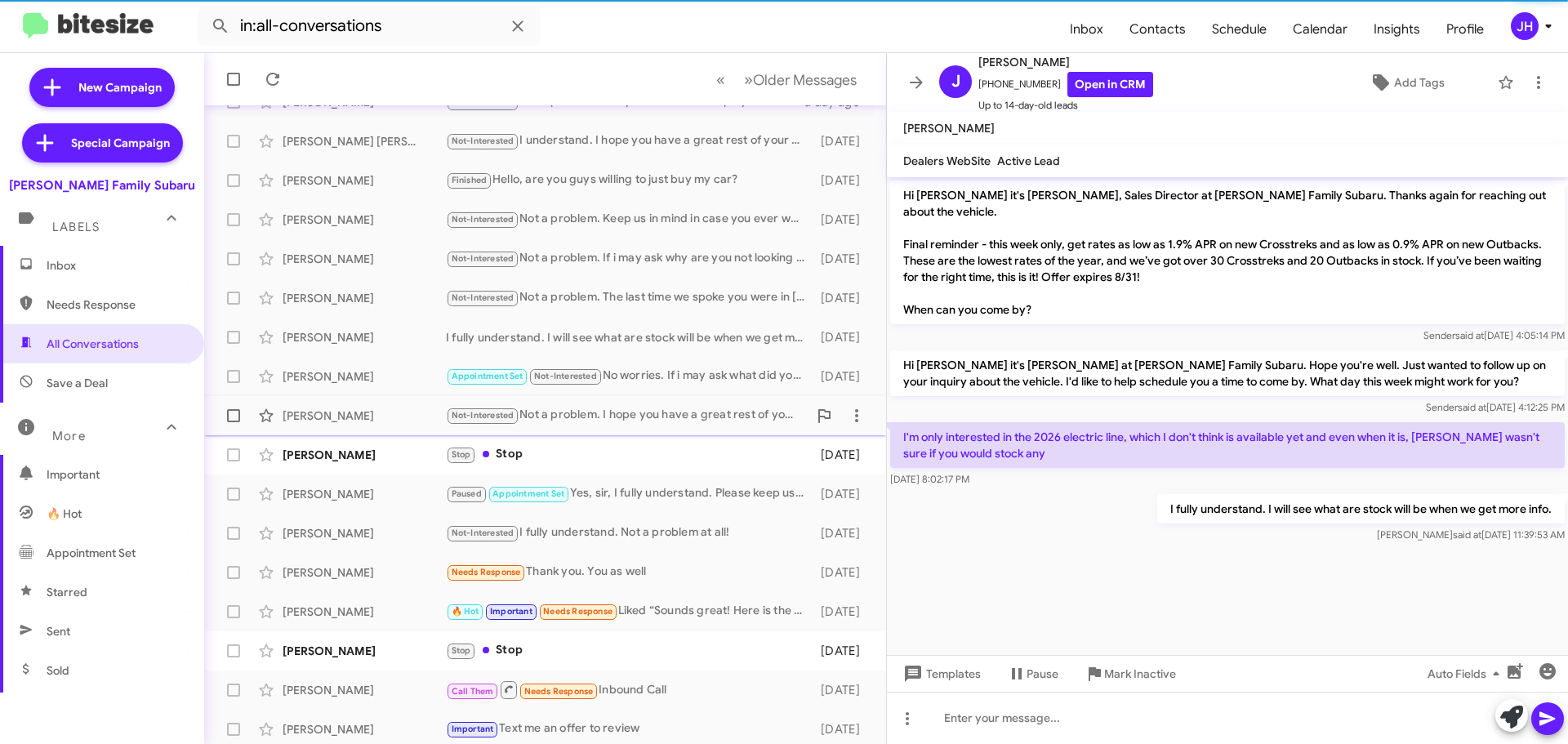
click at [613, 399] on div "[PERSON_NAME] Not-Interested Not a problem. I hope you have a great rest of you…" at bounding box center [545, 415] width 656 height 32
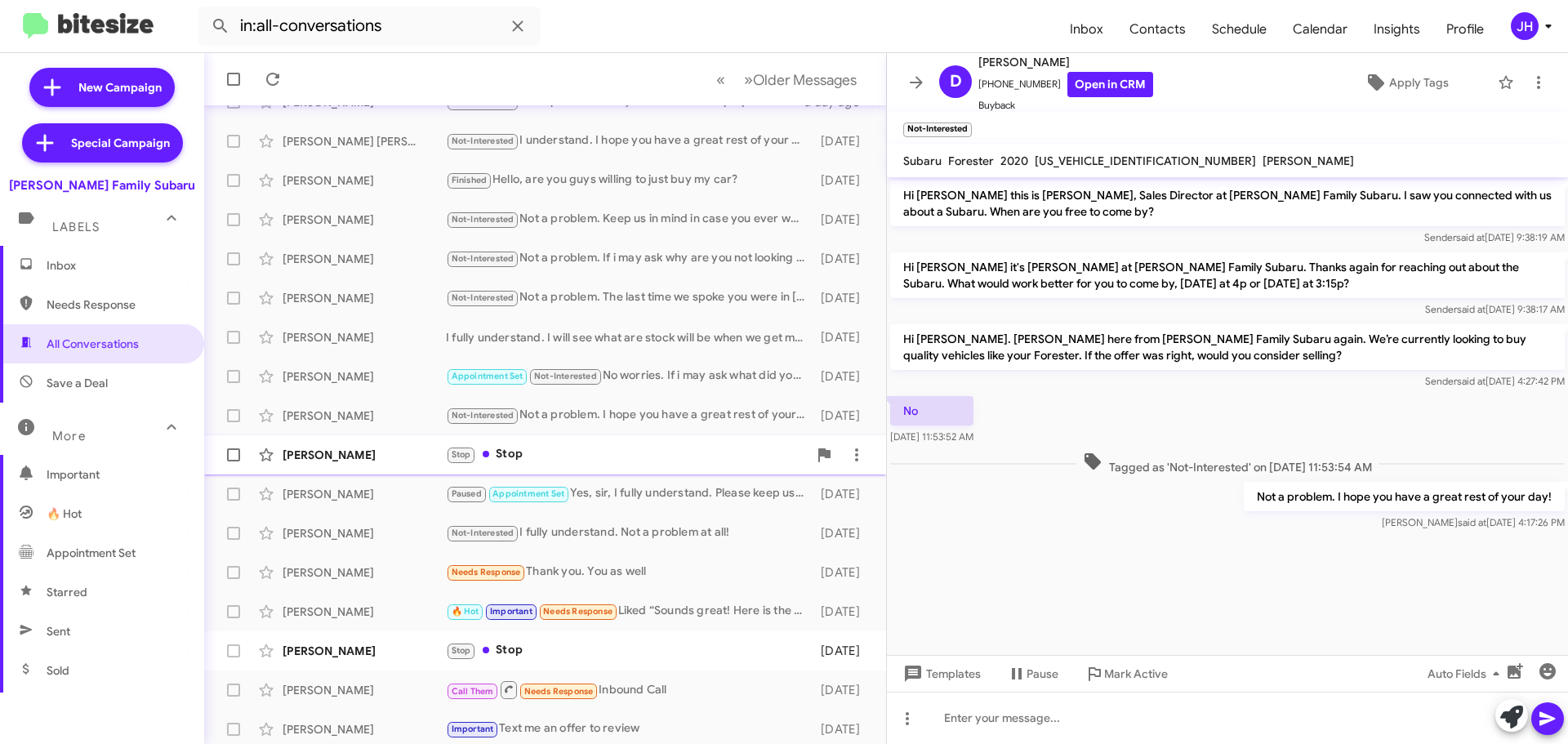
click at [557, 459] on div "Stop Stop" at bounding box center [626, 455] width 362 height 19
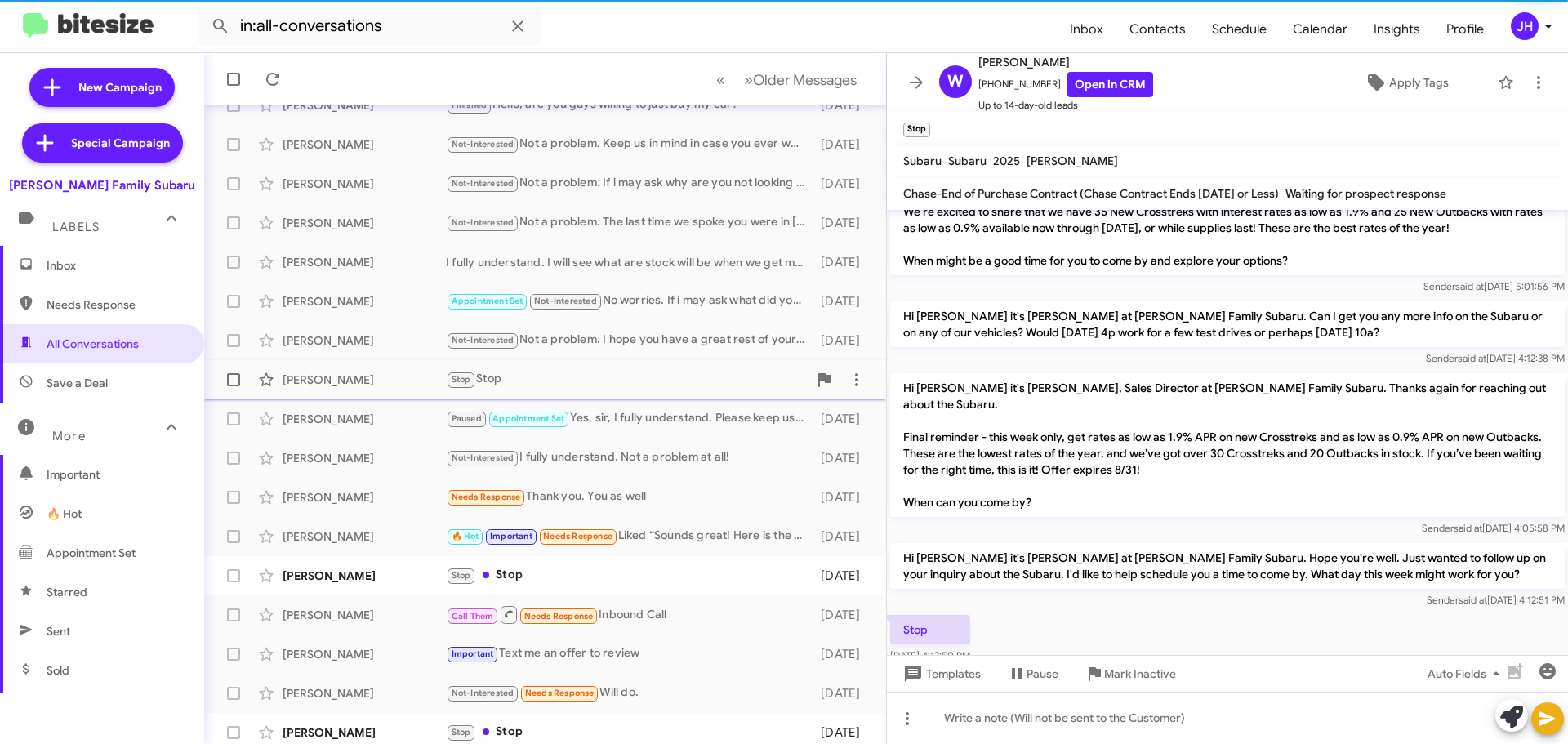
scroll to position [163, 0]
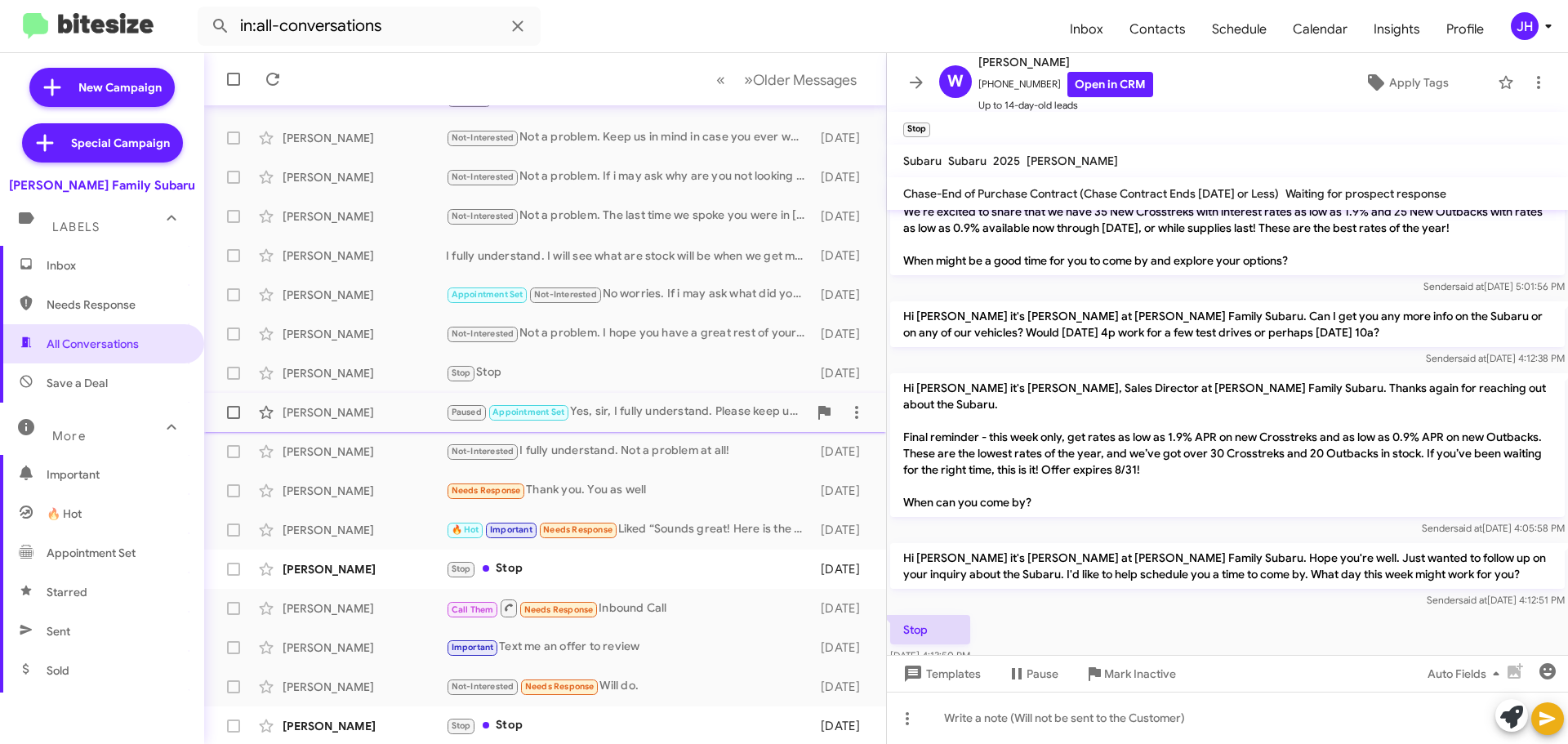
click at [579, 429] on span "[PERSON_NAME] Paused Appointment Set Yes, sir, I fully understand. Please keep …" at bounding box center [545, 412] width 682 height 39
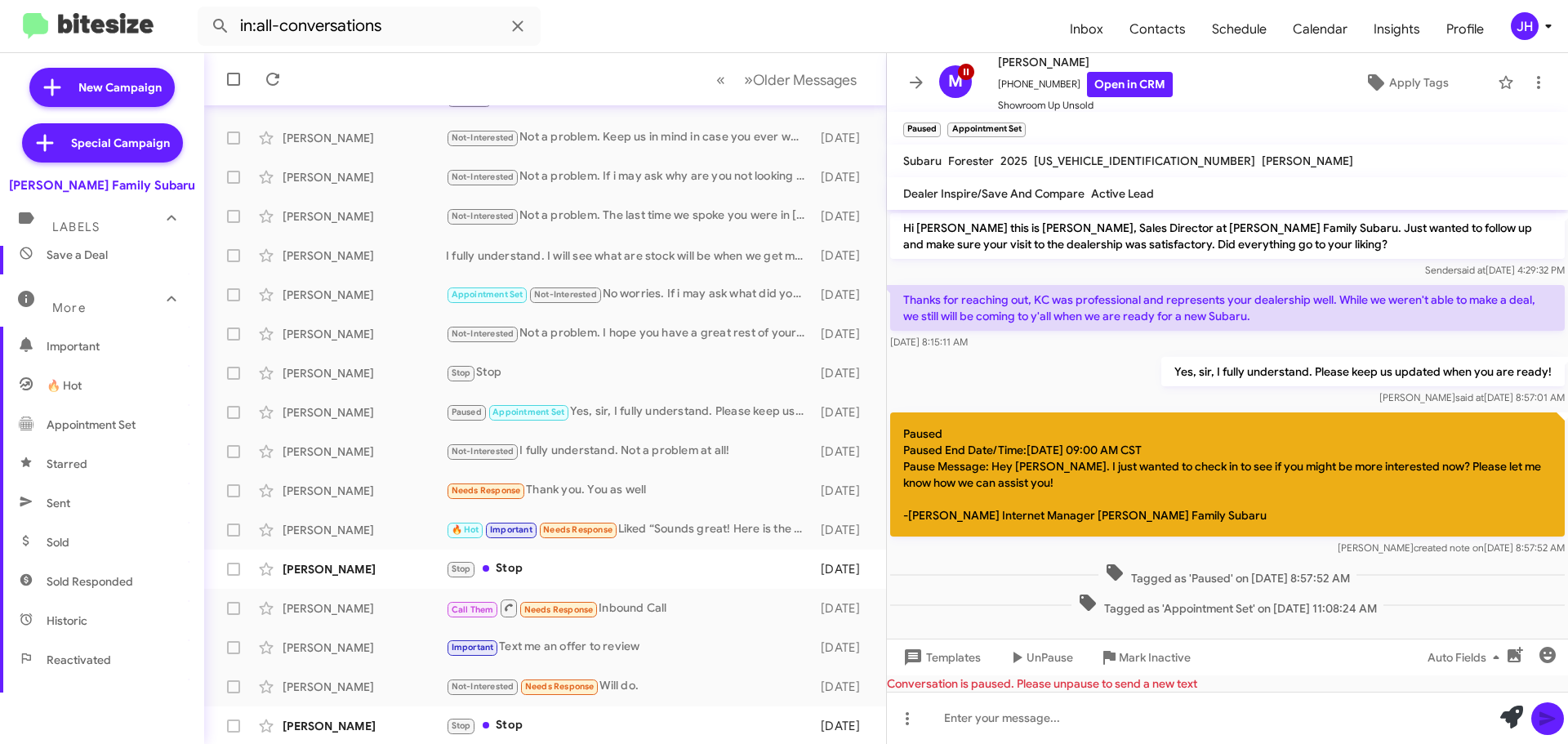
scroll to position [163, 0]
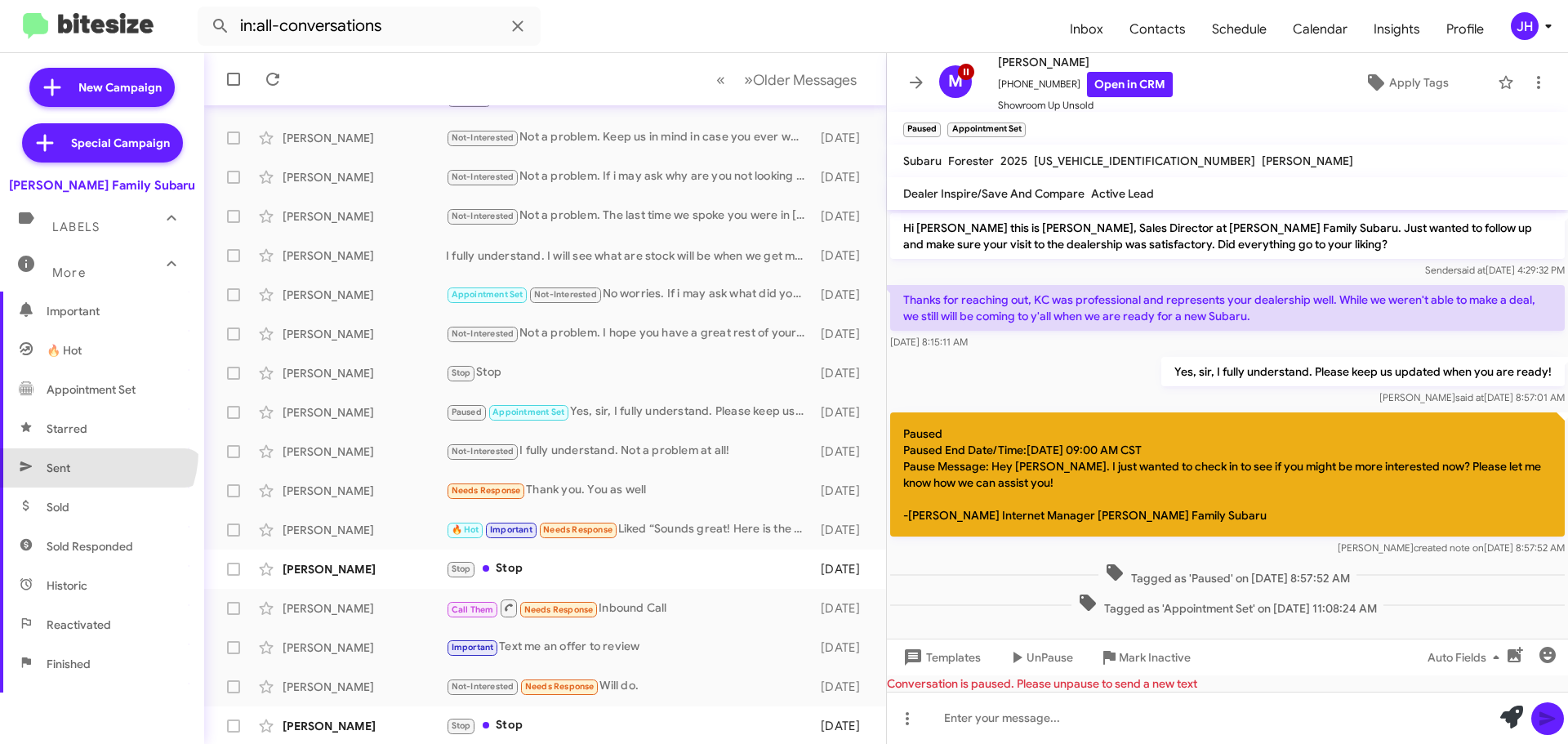
click at [90, 452] on span "Sent" at bounding box center [102, 468] width 204 height 39
type input "in:sent"
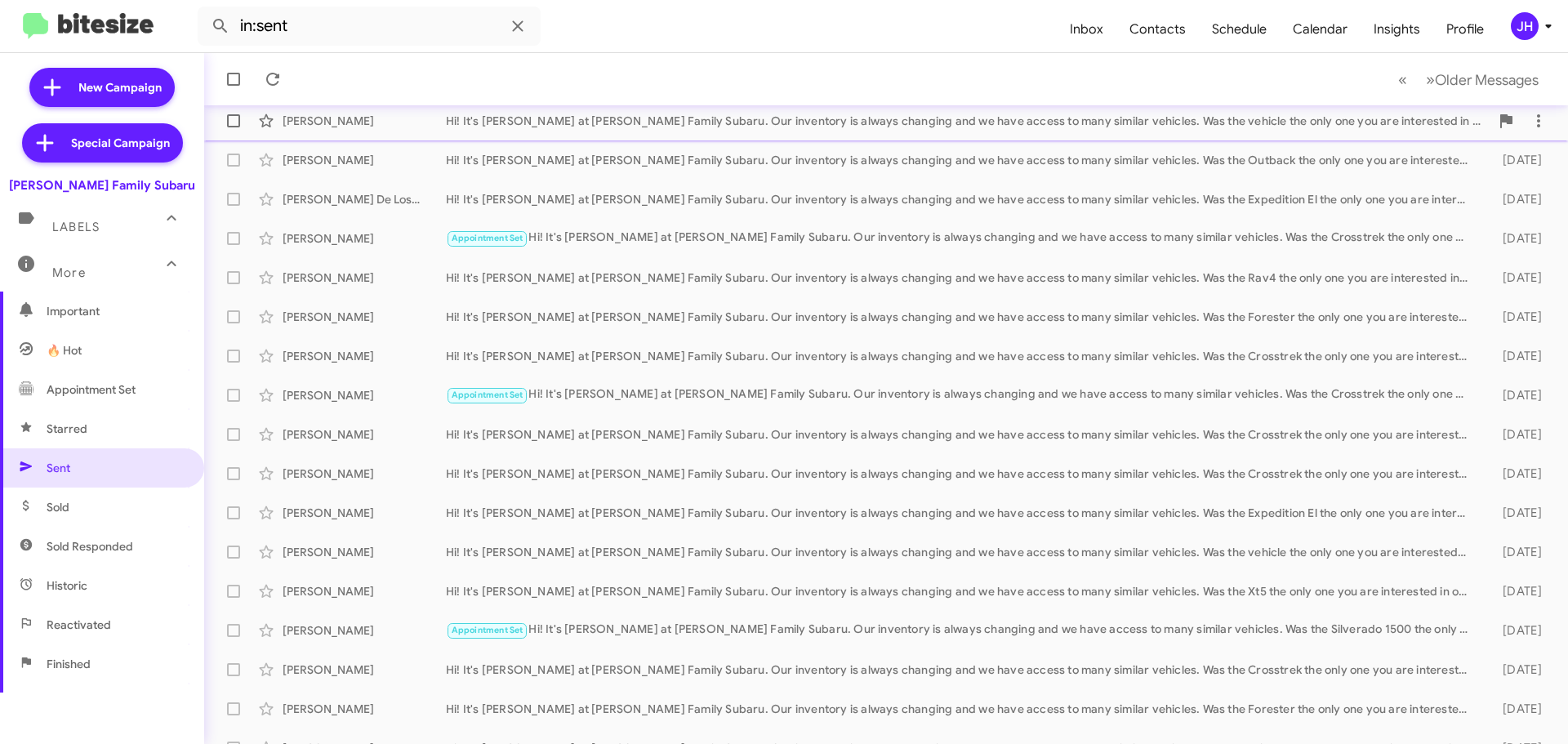
scroll to position [204, 0]
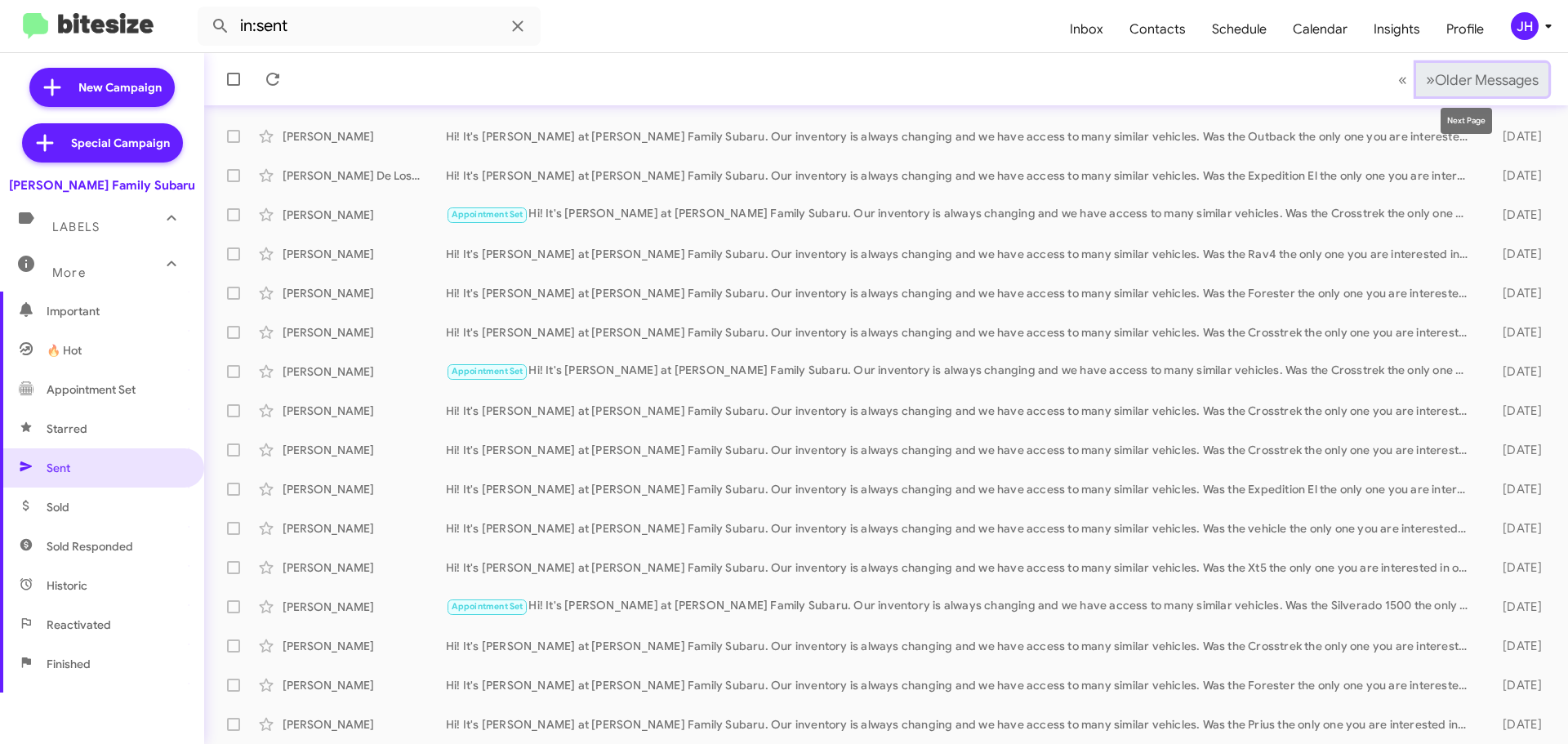
click at [1435, 87] on span "Older Messages" at bounding box center [1487, 79] width 104 height 18
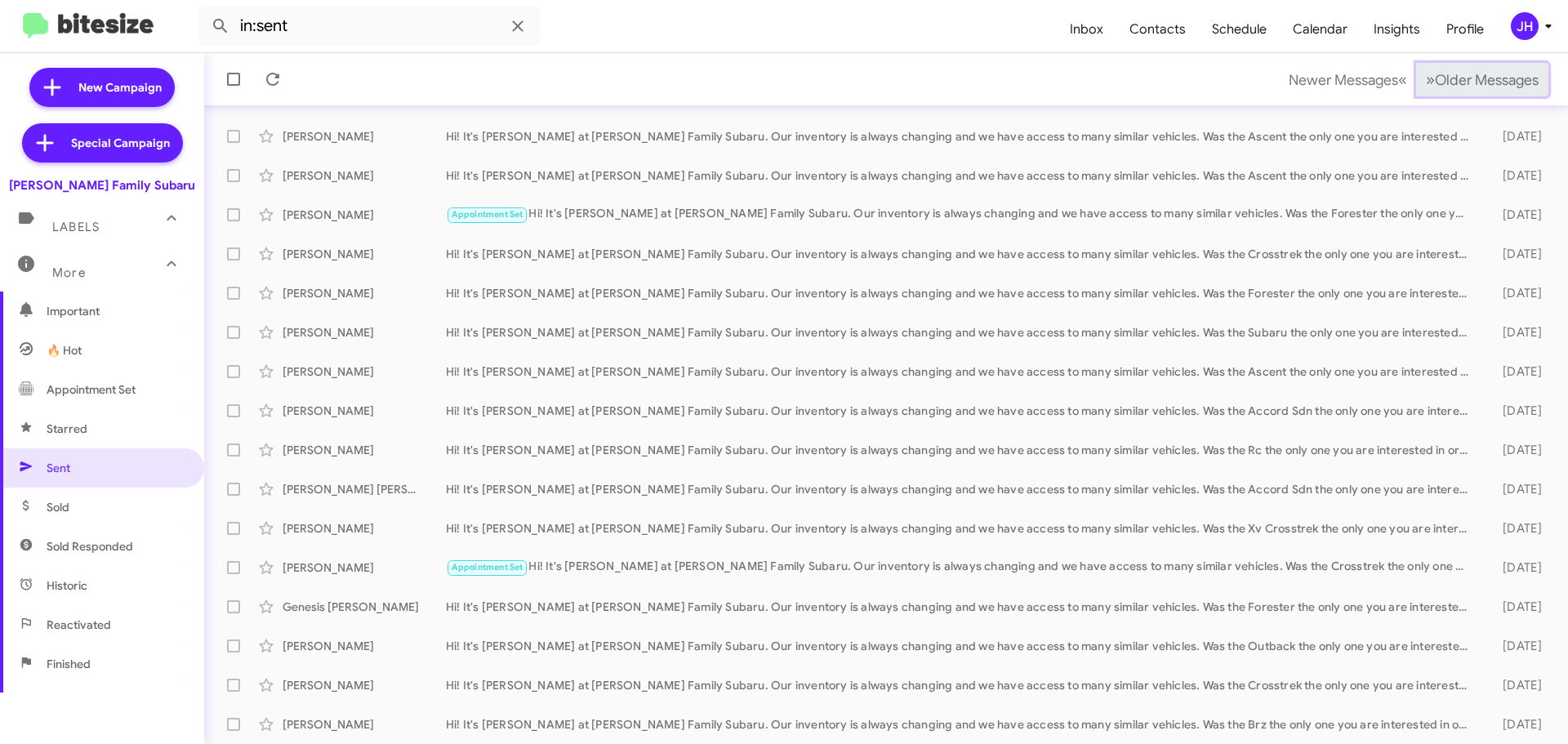
click at [1435, 87] on span "Older Messages" at bounding box center [1487, 79] width 104 height 18
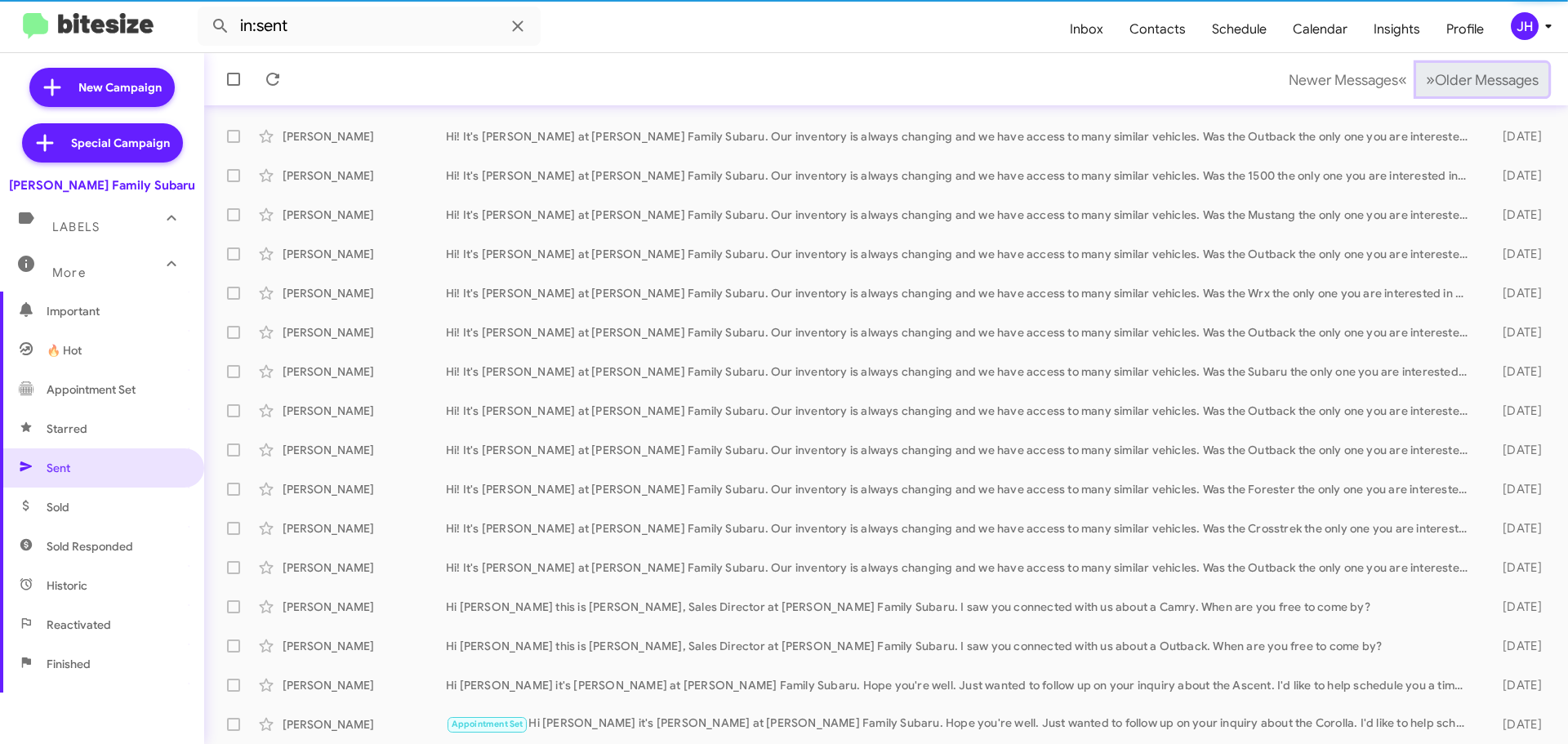
click at [1435, 88] on span "Older Messages" at bounding box center [1487, 79] width 104 height 18
